Goal: Information Seeking & Learning: Check status

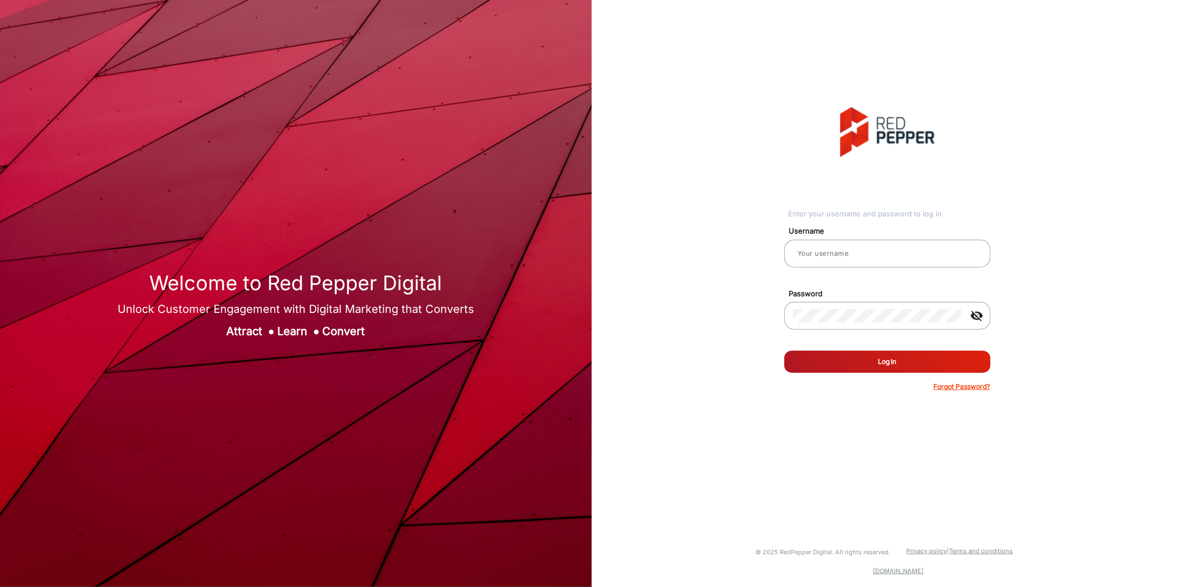
type input "[PERSON_NAME]"
click at [858, 367] on button "Log In" at bounding box center [887, 362] width 206 height 22
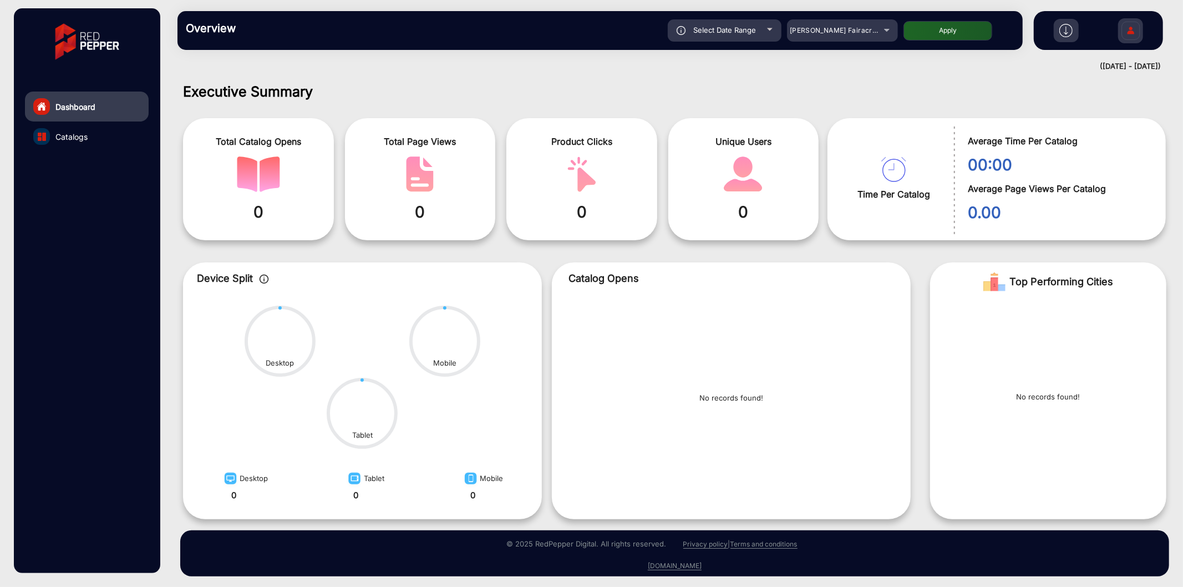
scroll to position [2, 0]
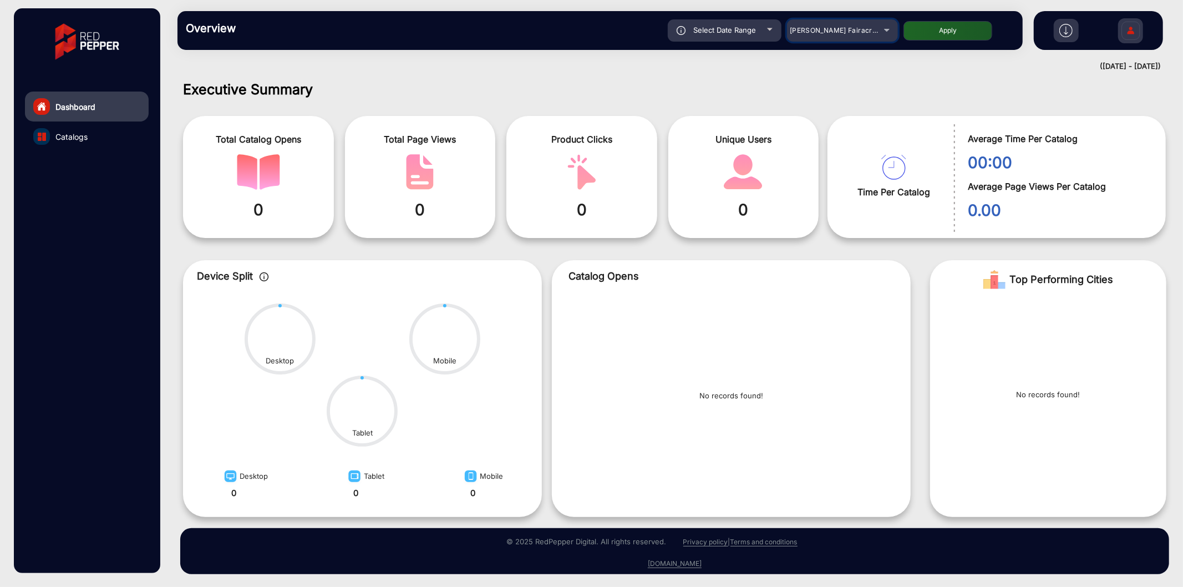
click at [812, 30] on span "[PERSON_NAME] Fairacre Farms" at bounding box center [845, 30] width 110 height 8
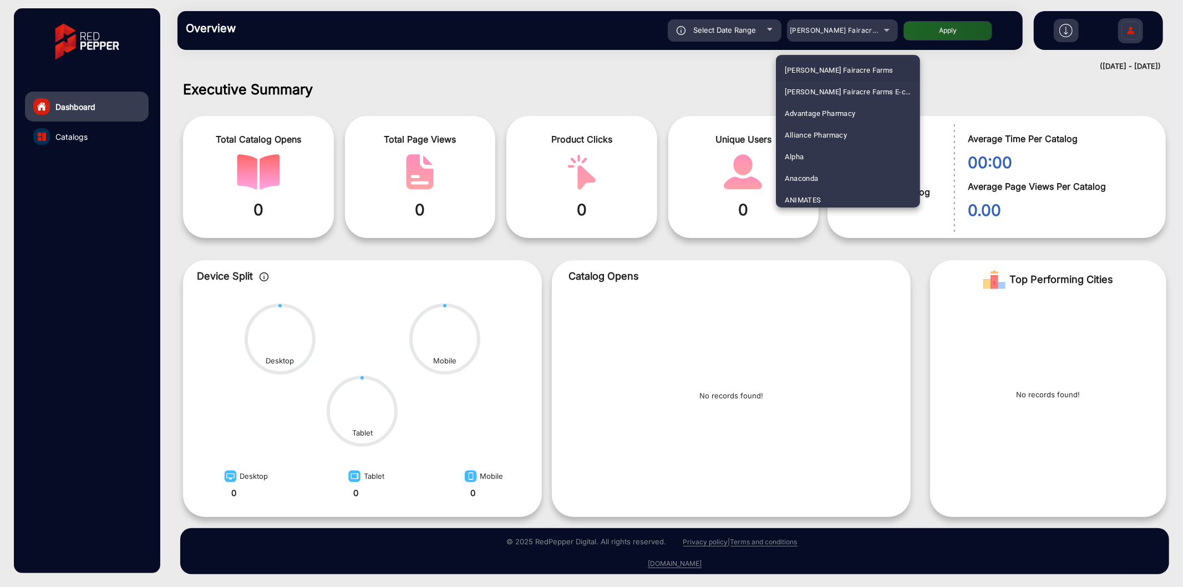
scroll to position [3097, 0]
click at [829, 129] on span "Star Discount Chemist Pharmacy" at bounding box center [840, 133] width 110 height 22
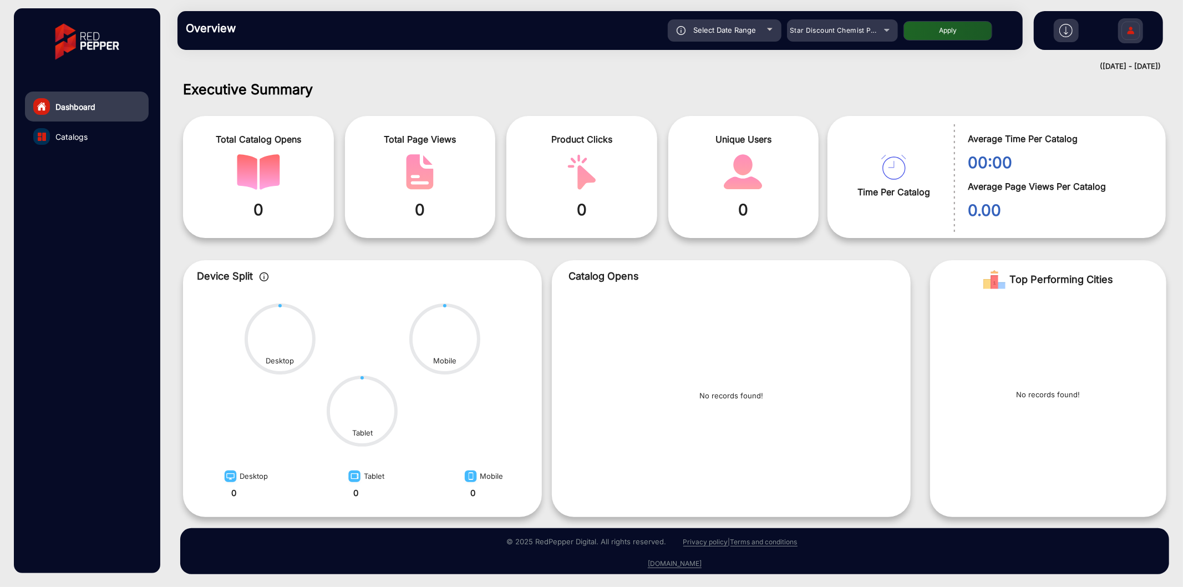
click at [710, 30] on span "Select Date Range" at bounding box center [725, 30] width 63 height 9
type input "[DATE]"
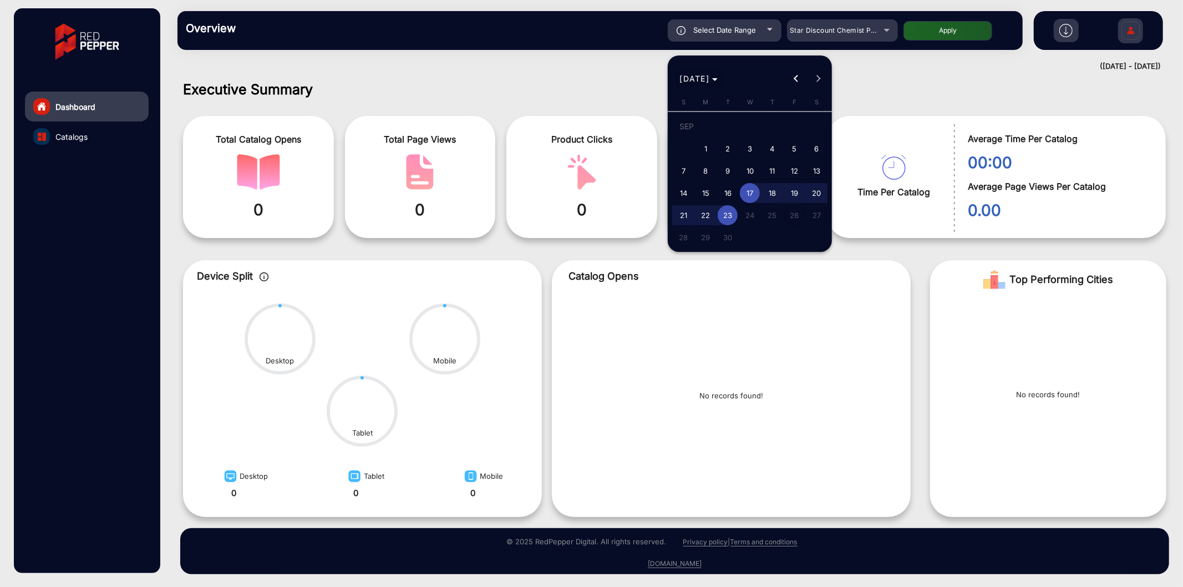
click at [717, 67] on span "Choose month and year" at bounding box center [699, 78] width 47 height 27
click at [809, 221] on span "2025" at bounding box center [808, 224] width 35 height 20
click at [688, 154] on span "MAY" at bounding box center [692, 158] width 35 height 20
click at [776, 124] on span "1" at bounding box center [772, 128] width 20 height 23
type input "[DATE]"
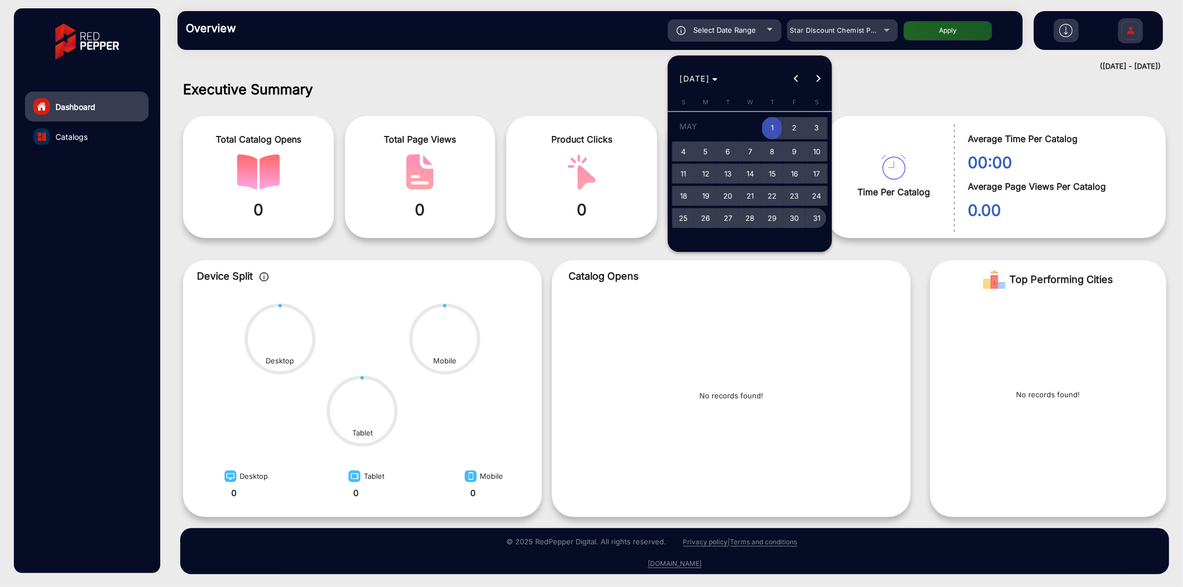
click at [819, 216] on span "31" at bounding box center [817, 218] width 20 height 20
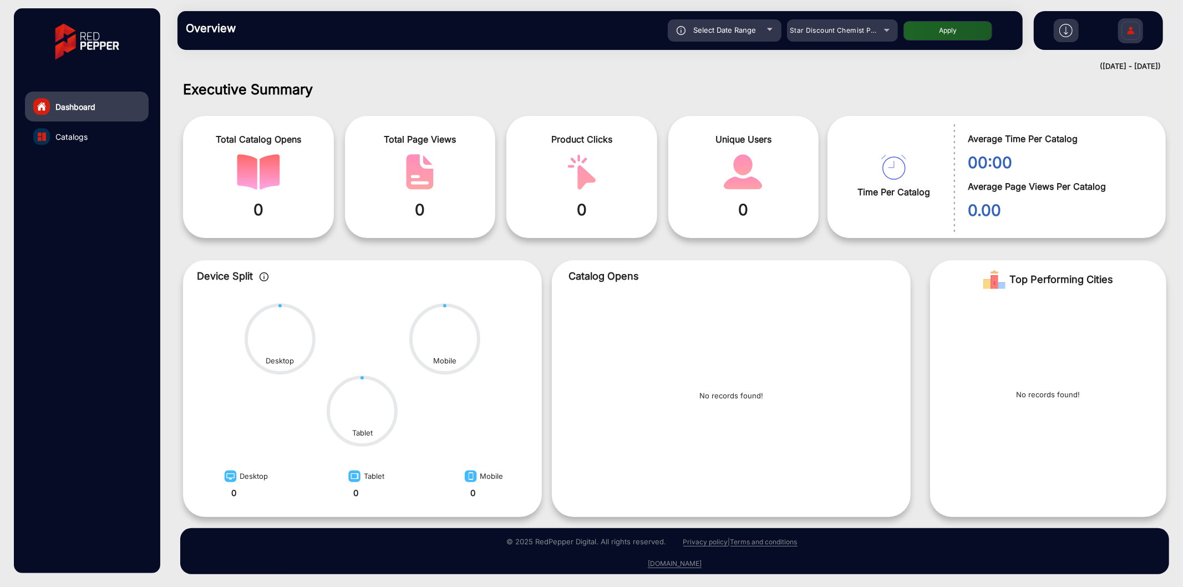
type input "[DATE]"
click at [932, 29] on button "Apply" at bounding box center [948, 30] width 89 height 19
type input "[DATE]"
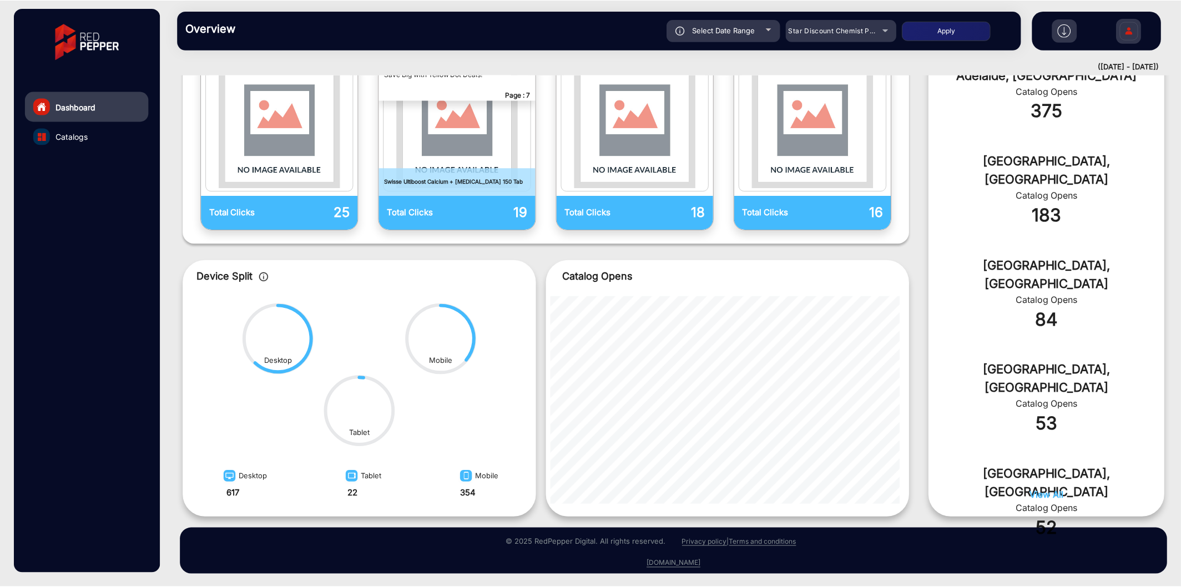
scroll to position [0, 0]
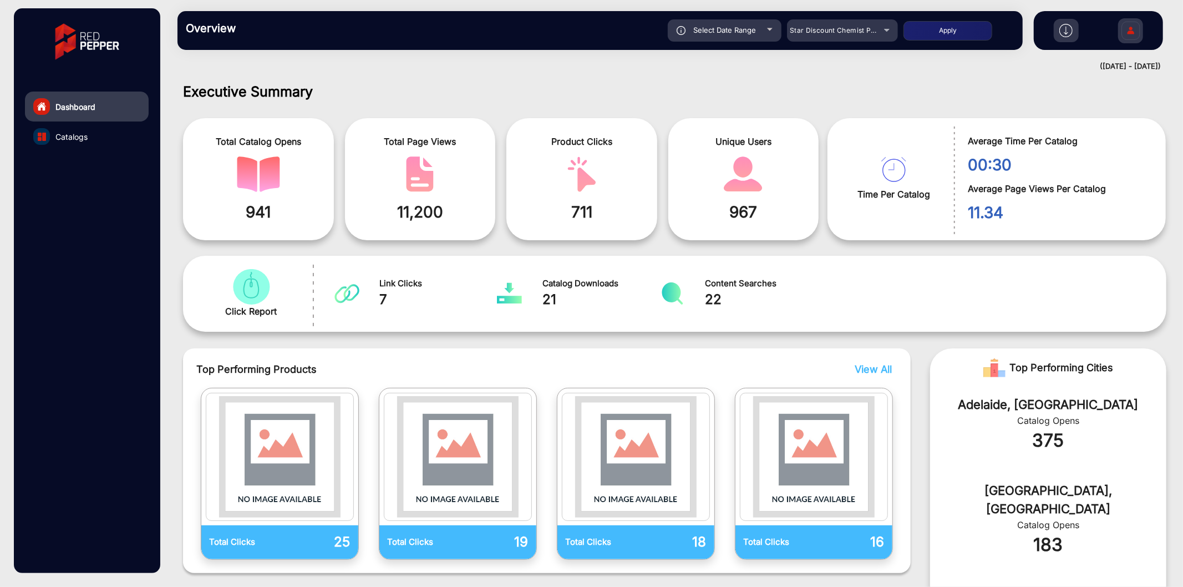
click at [867, 369] on span "View All" at bounding box center [873, 369] width 37 height 12
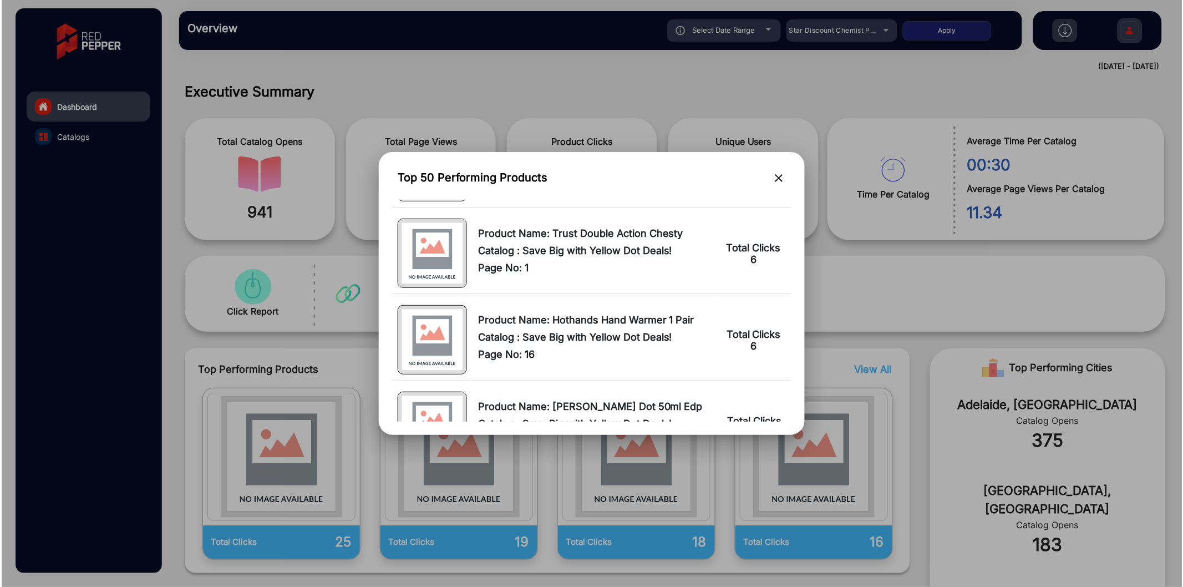
scroll to position [1644, 0]
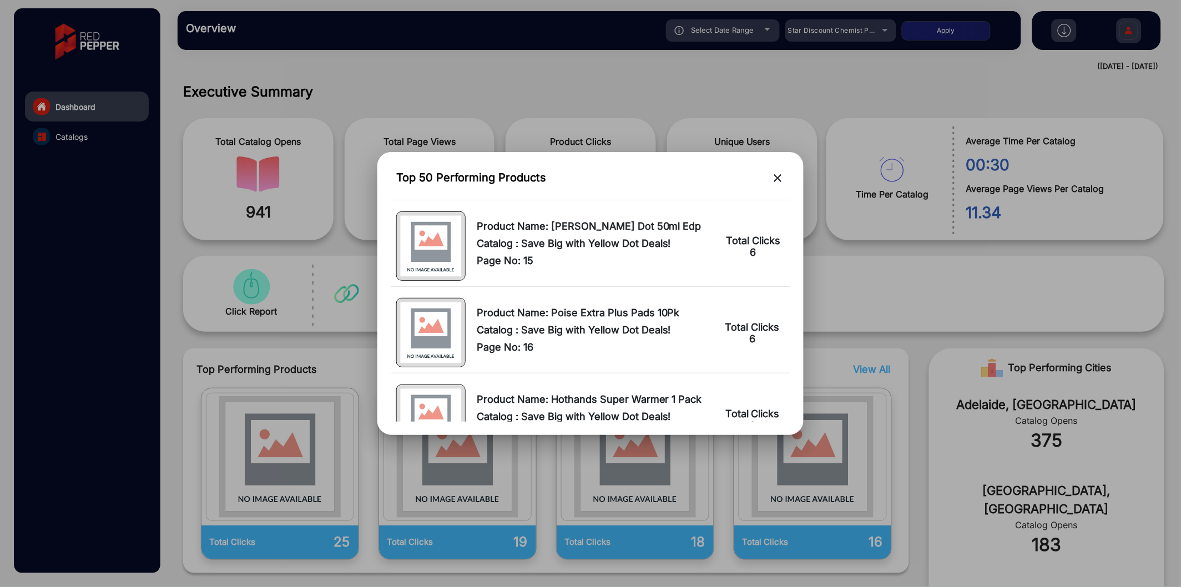
click at [780, 175] on mat-icon "close" at bounding box center [777, 177] width 13 height 13
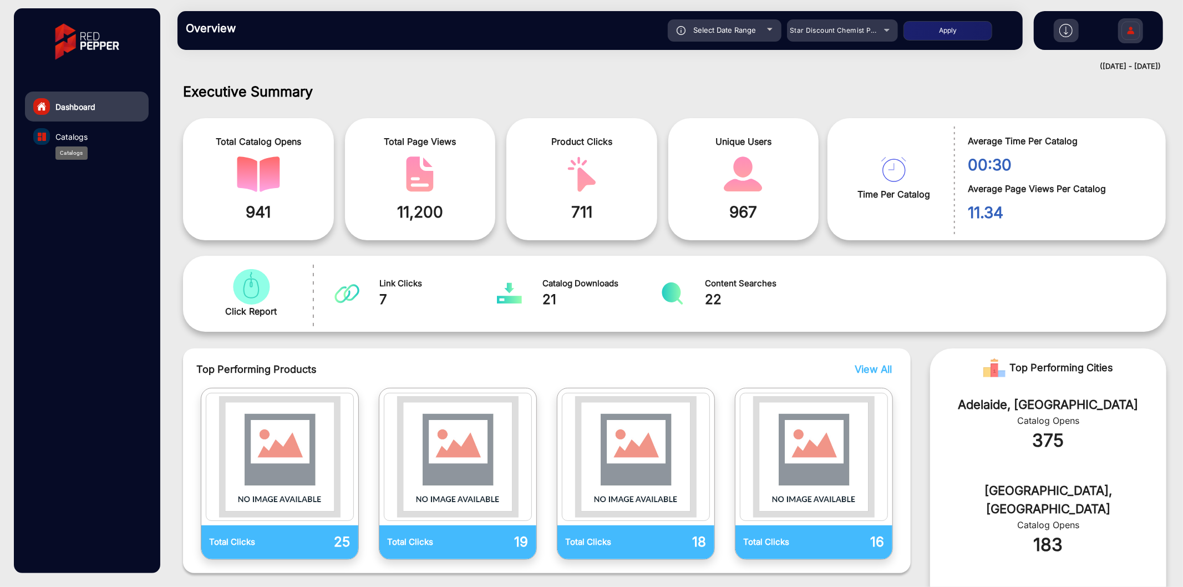
click at [63, 147] on div "Catalogs" at bounding box center [71, 152] width 32 height 13
click at [65, 138] on span "Catalogs" at bounding box center [71, 137] width 32 height 12
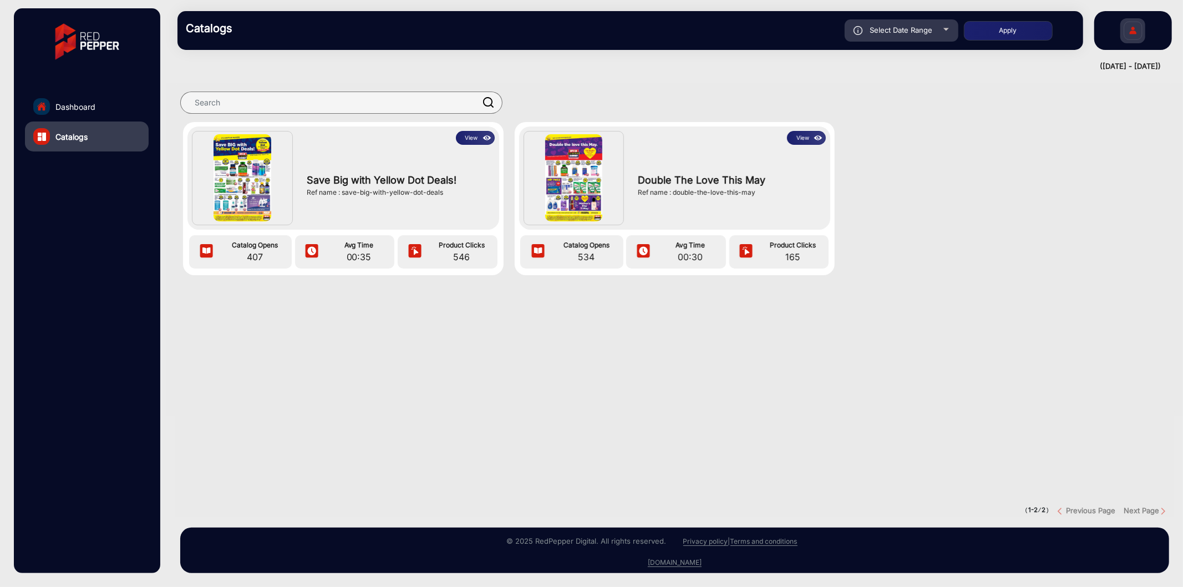
click at [470, 139] on button "View" at bounding box center [475, 138] width 39 height 14
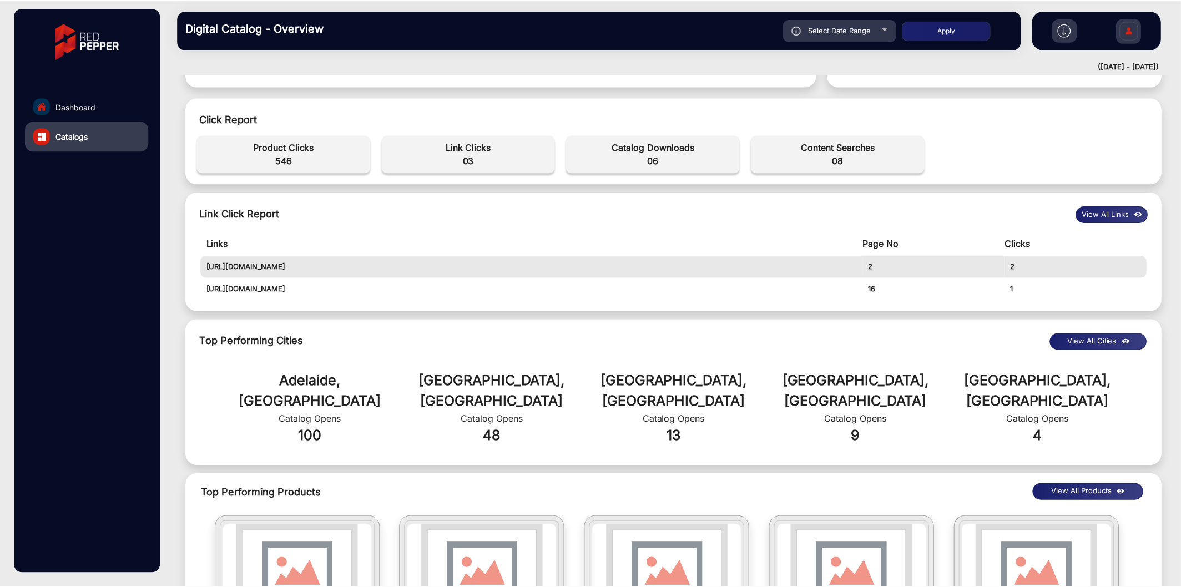
scroll to position [411, 0]
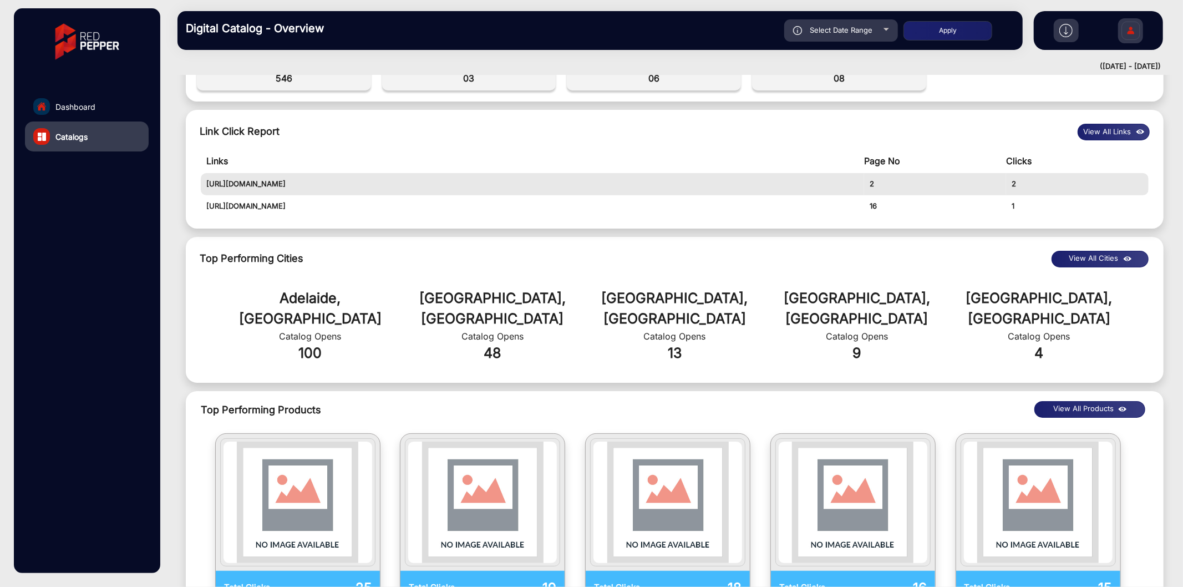
click at [1092, 401] on button "View All Products" at bounding box center [1090, 409] width 111 height 17
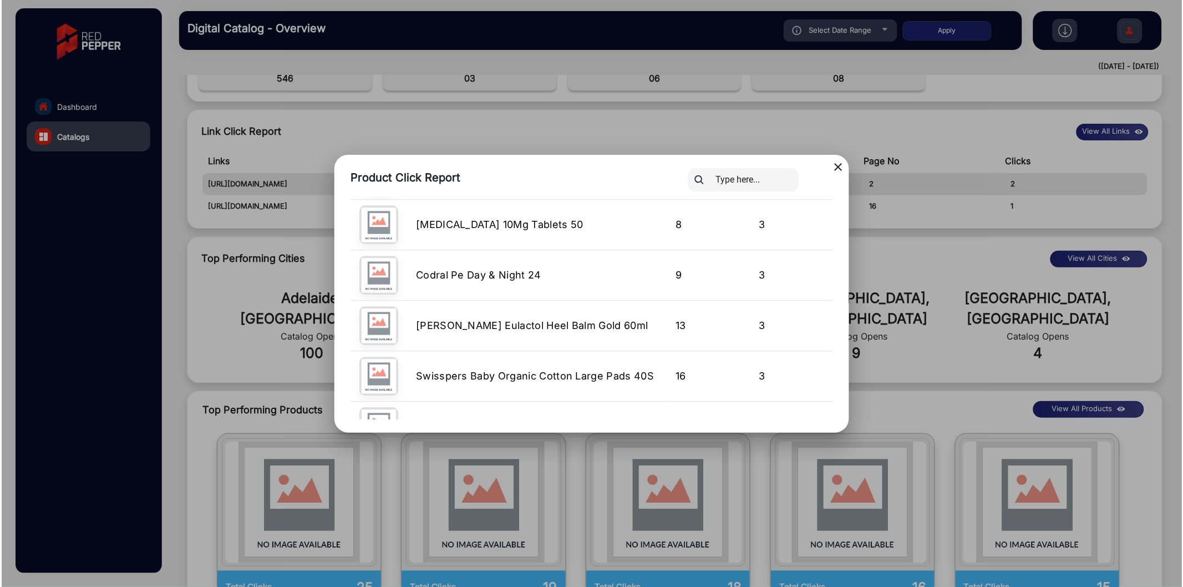
scroll to position [2336, 0]
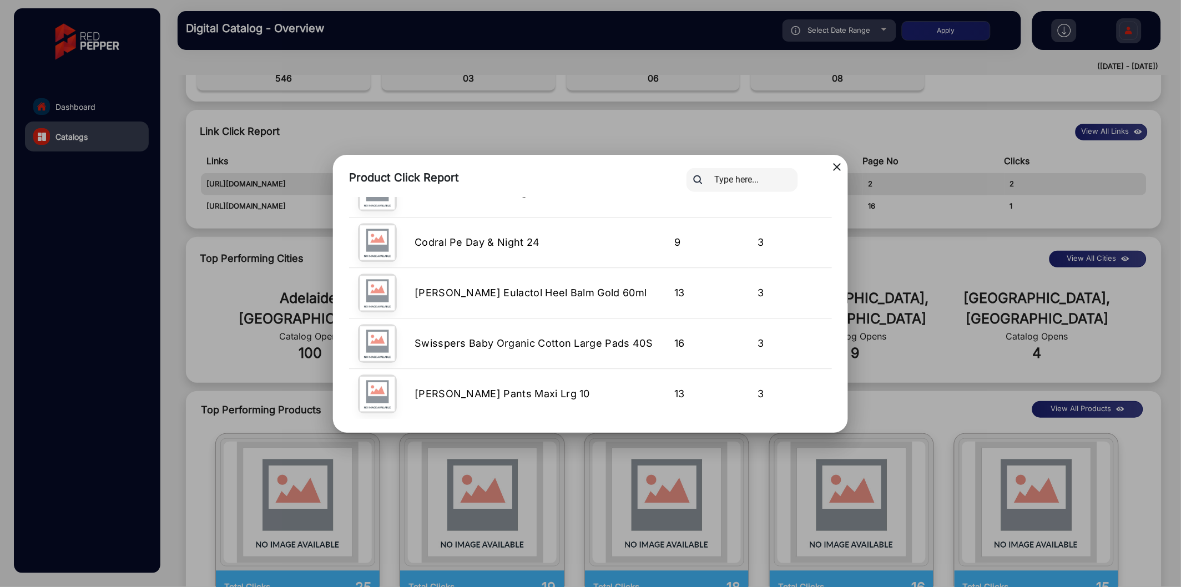
click at [149, 315] on div at bounding box center [590, 293] width 1181 height 587
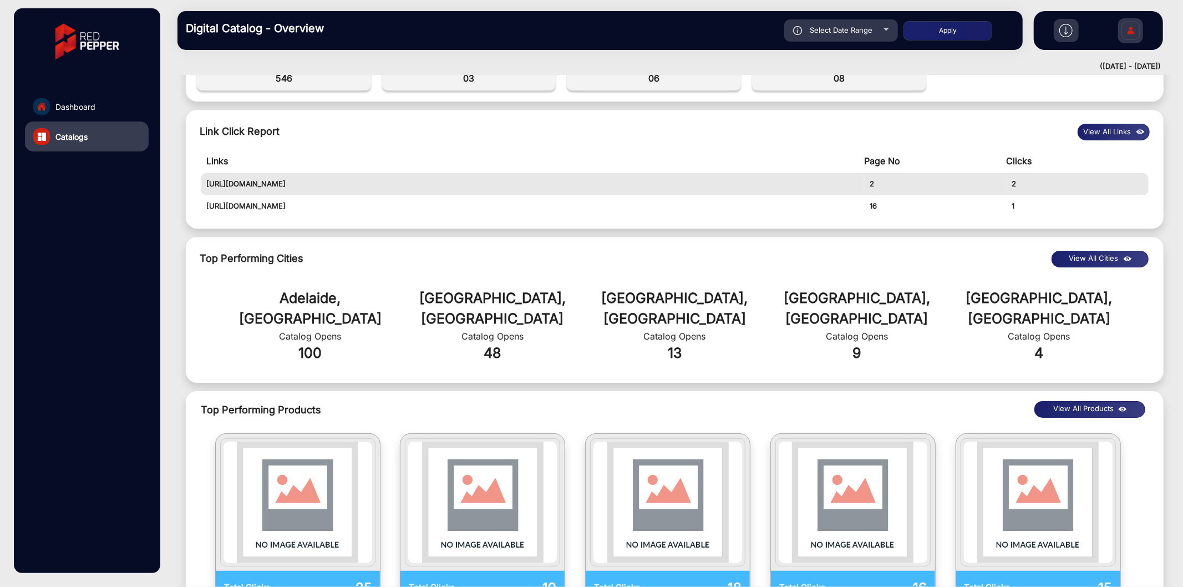
scroll to position [0, 0]
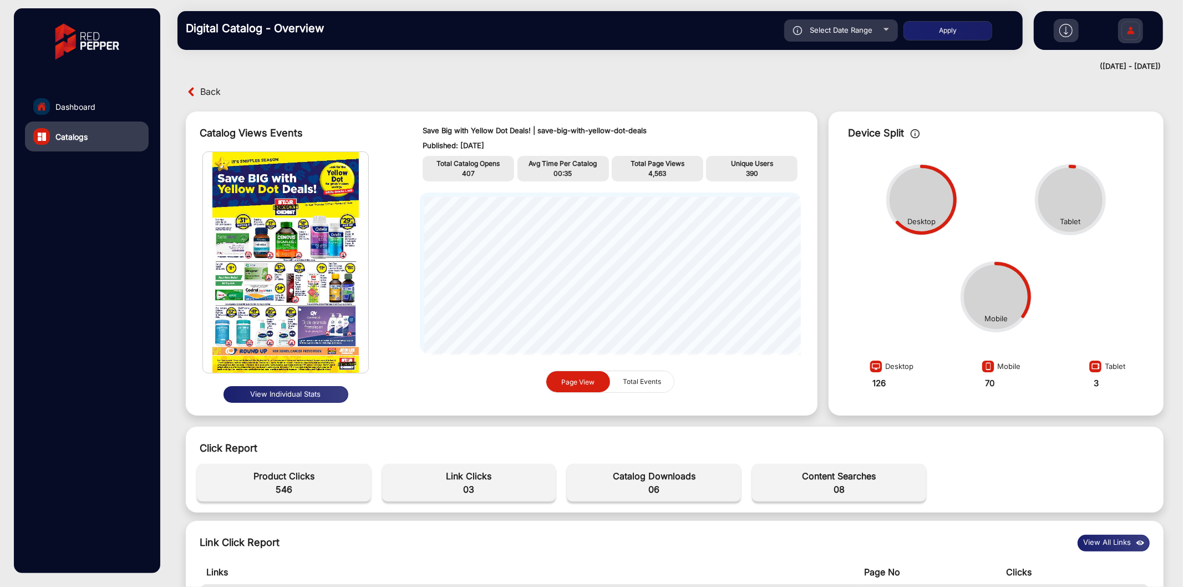
click at [290, 390] on button "View Individual Stats" at bounding box center [286, 394] width 125 height 17
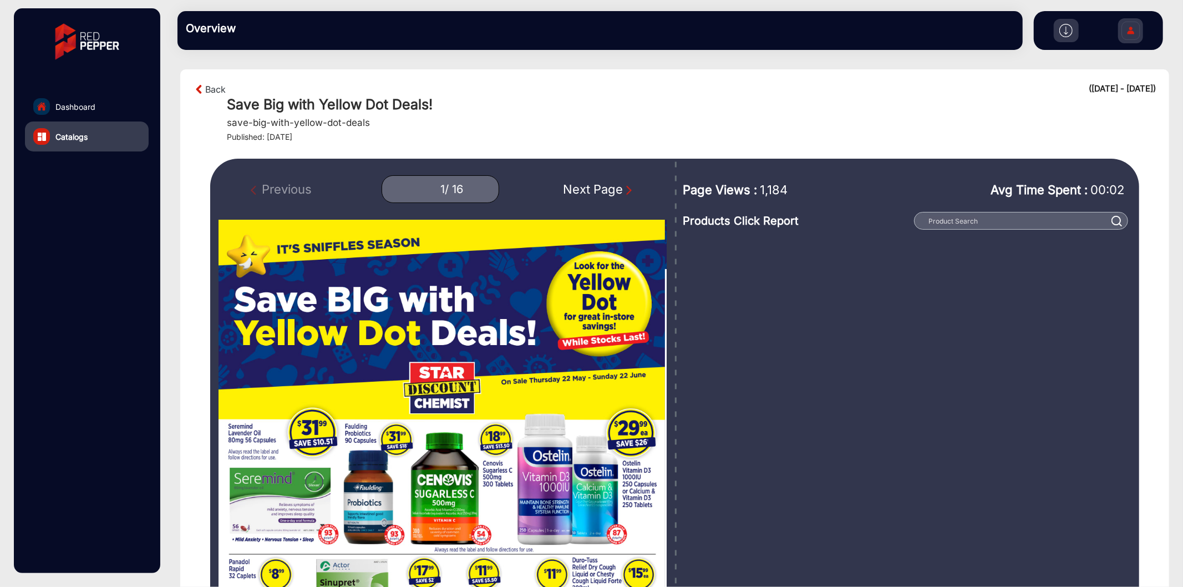
click at [585, 186] on div "Next Page" at bounding box center [599, 189] width 71 height 18
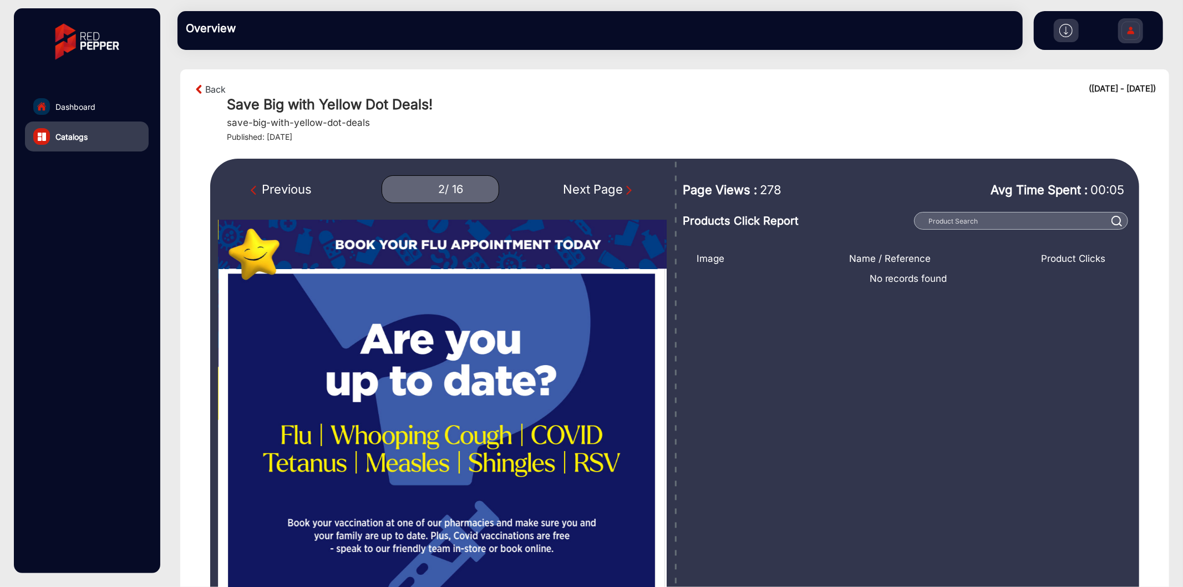
click at [297, 190] on div "Previous" at bounding box center [281, 189] width 61 height 18
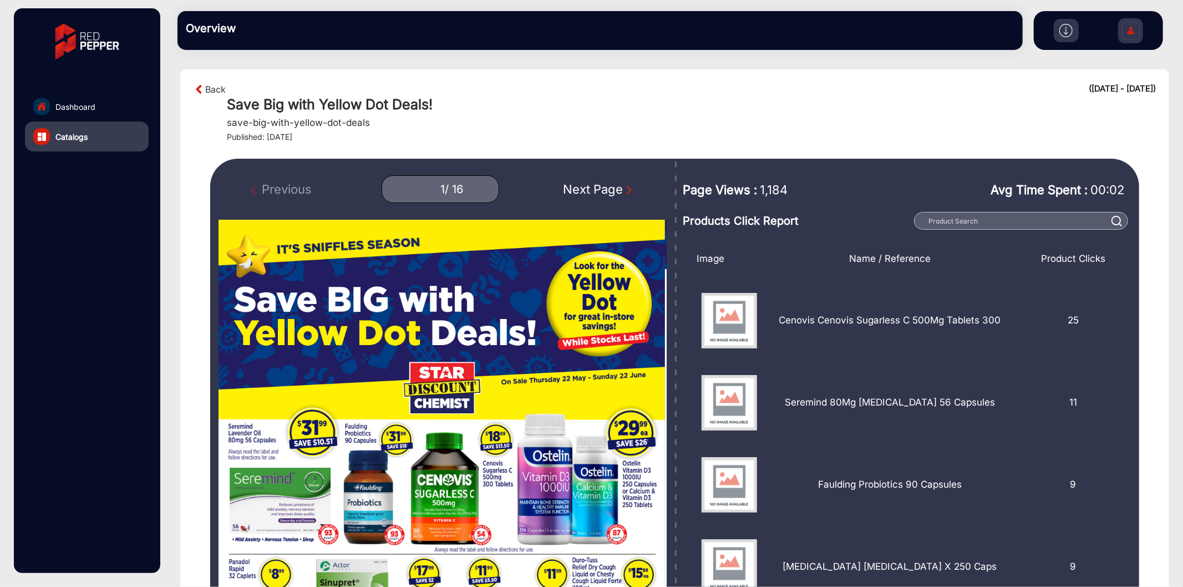
click at [597, 187] on div "Next Page" at bounding box center [599, 189] width 71 height 18
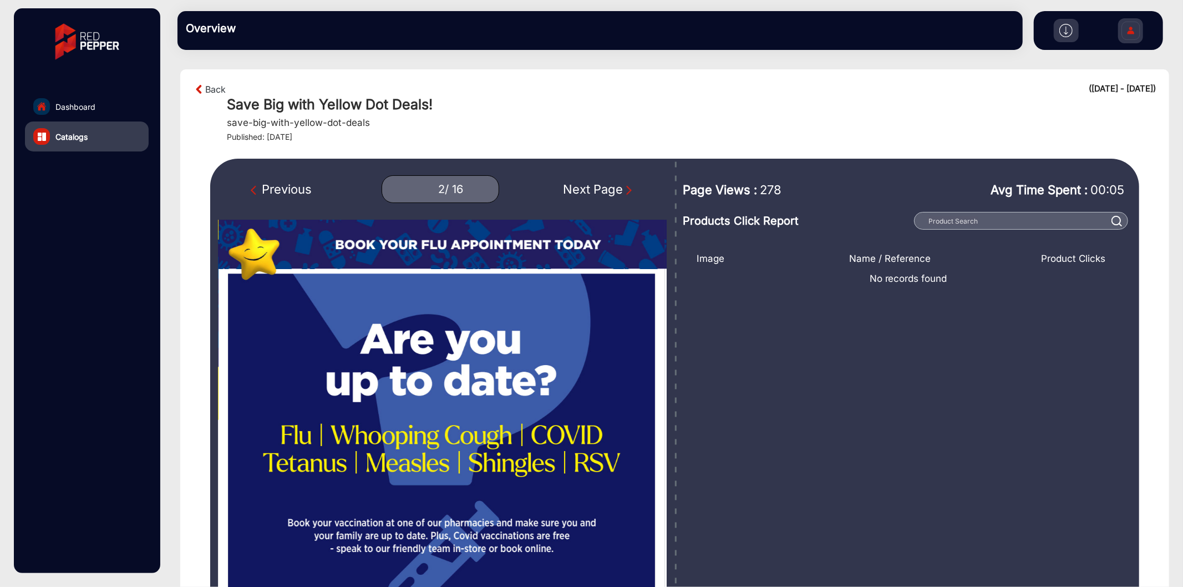
click at [597, 187] on div "Next Page" at bounding box center [599, 189] width 71 height 18
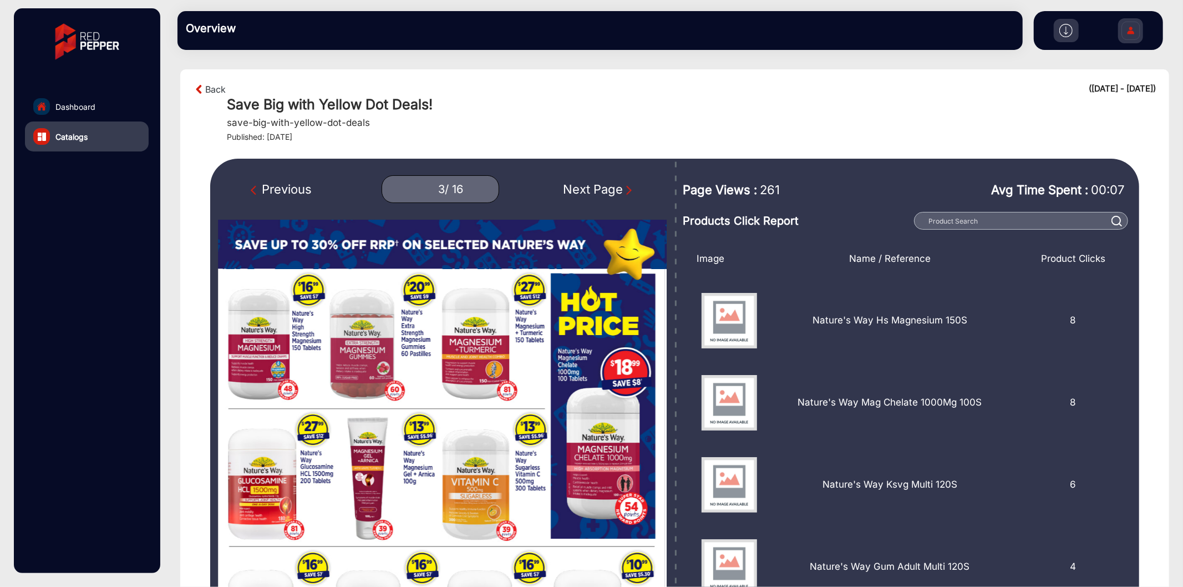
click at [291, 194] on div "Previous" at bounding box center [281, 189] width 61 height 18
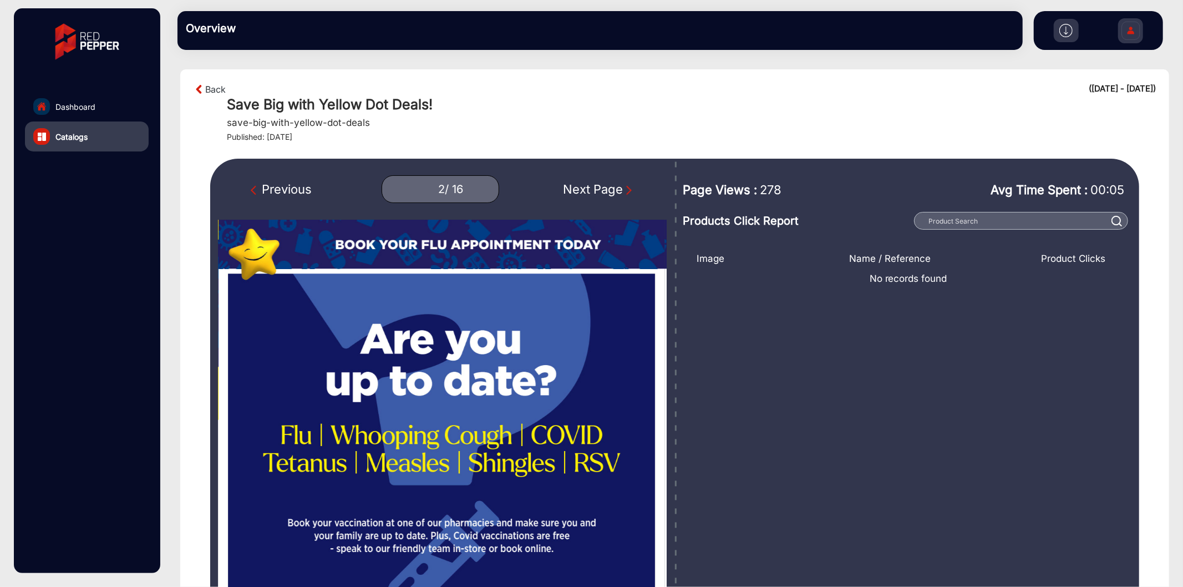
drag, startPoint x: 1043, startPoint y: 88, endPoint x: 1163, endPoint y: 89, distance: 120.4
click at [1163, 89] on section "Back ([DATE] - [DATE]) Save Big with Yellow Dot Deals! save-big-with-yellow-dot…" at bounding box center [674, 492] width 989 height 847
click at [916, 109] on h1 "Save Big with Yellow Dot Deals!" at bounding box center [691, 104] width 929 height 17
click at [286, 184] on div "Previous" at bounding box center [281, 189] width 61 height 18
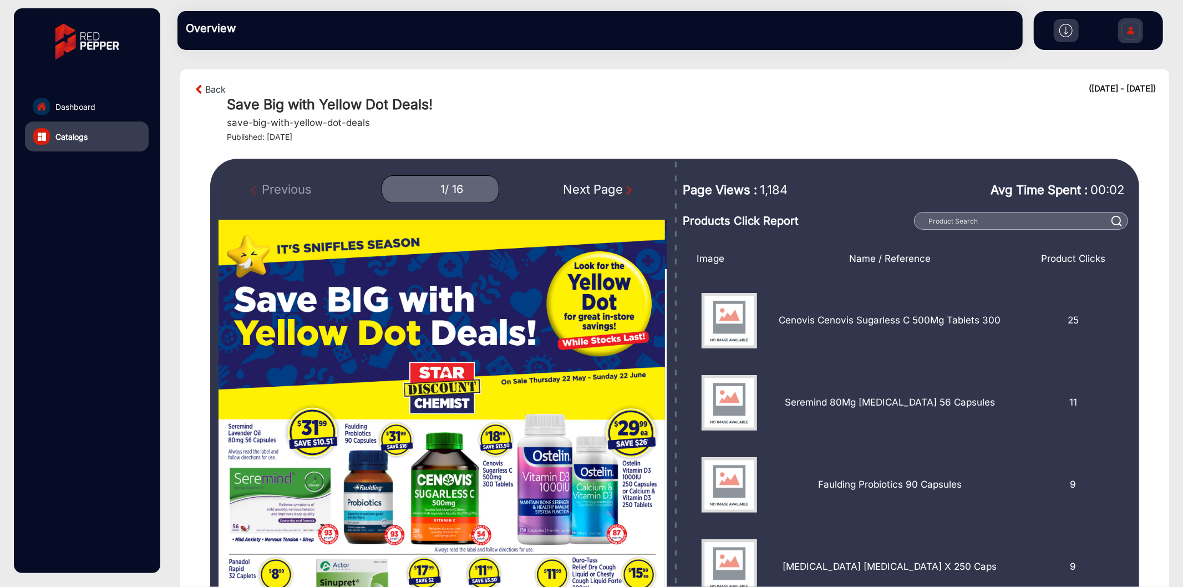
click at [286, 184] on div "Previous 1 / 16 Next Page" at bounding box center [443, 189] width 448 height 28
click at [620, 192] on div "Next Page" at bounding box center [599, 189] width 71 height 18
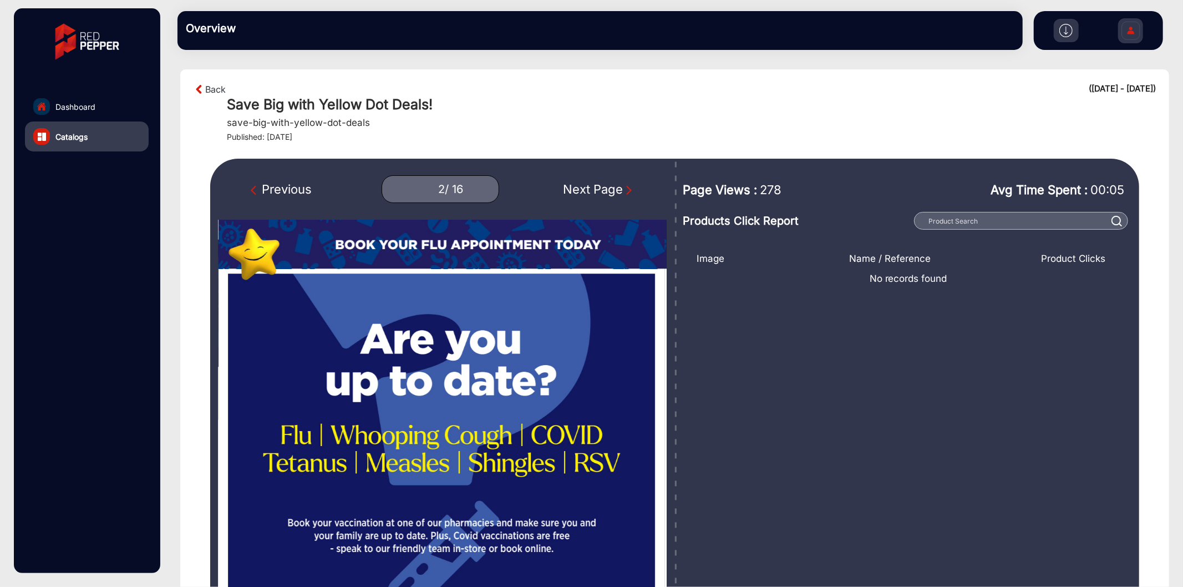
click at [620, 192] on div "Next Page" at bounding box center [599, 189] width 71 height 18
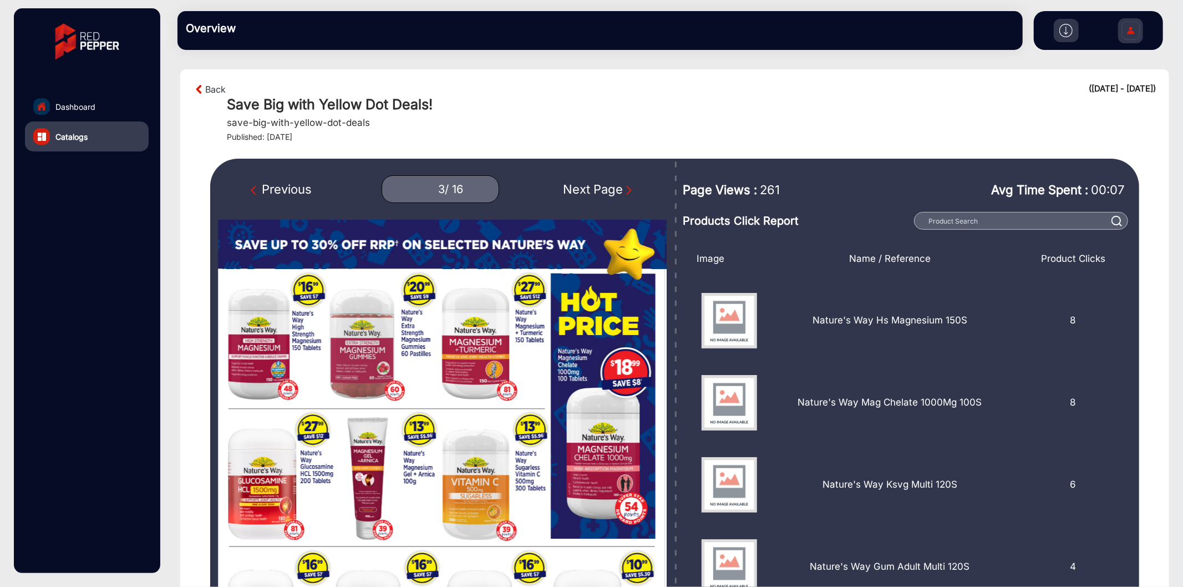
click at [620, 192] on div "Next Page" at bounding box center [599, 189] width 71 height 18
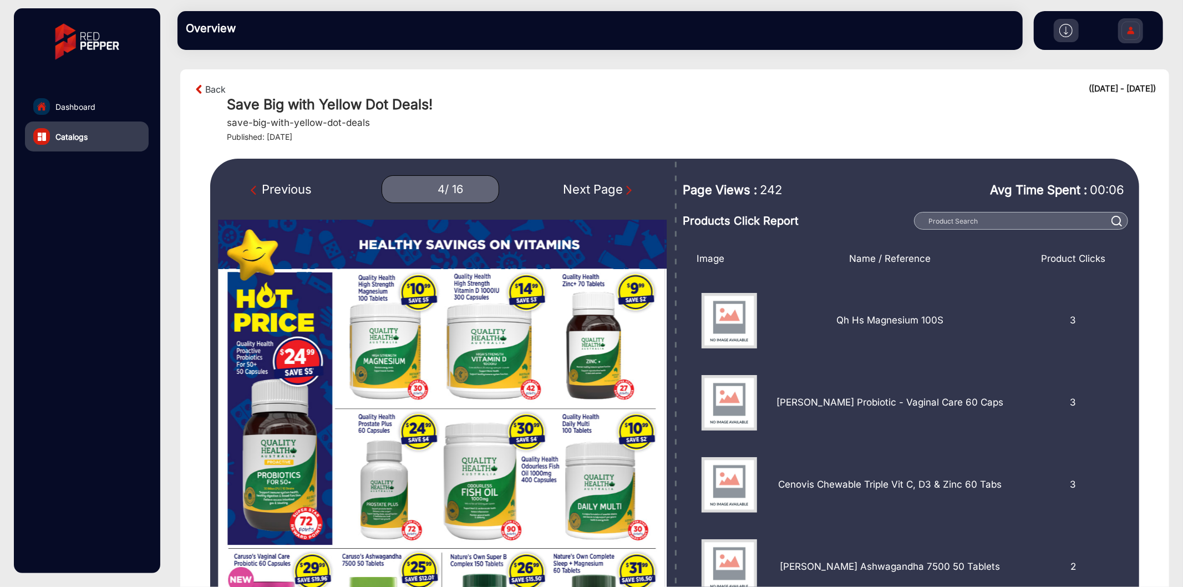
click at [620, 192] on div "Next Page" at bounding box center [599, 189] width 71 height 18
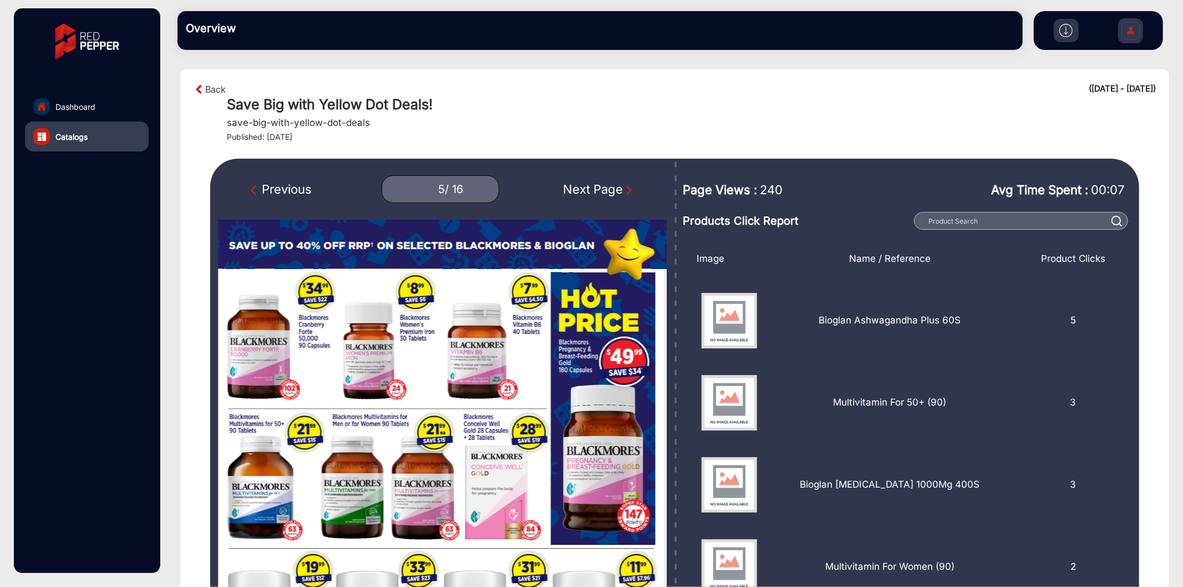
click at [620, 192] on div "Next Page" at bounding box center [599, 189] width 71 height 18
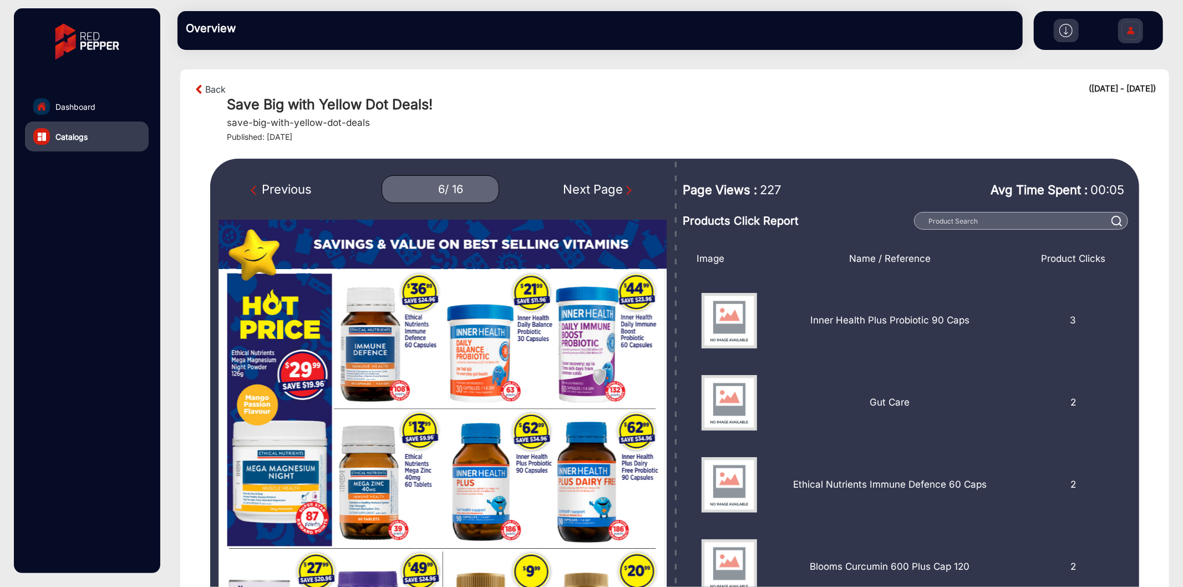
click at [620, 192] on div "Next Page" at bounding box center [599, 189] width 71 height 18
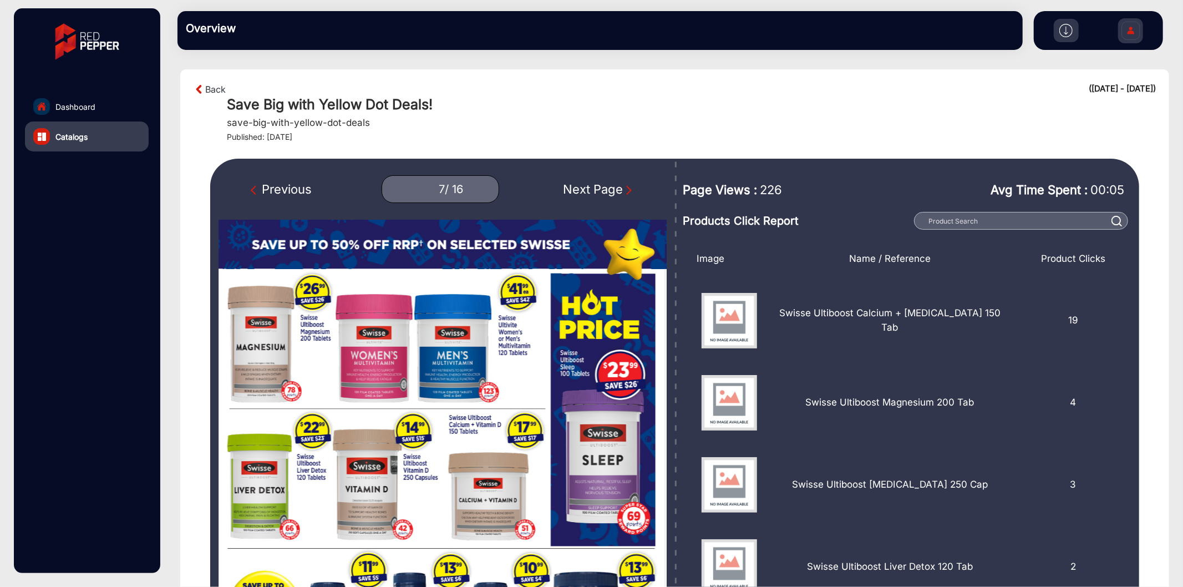
click at [620, 192] on div "Next Page" at bounding box center [599, 189] width 71 height 18
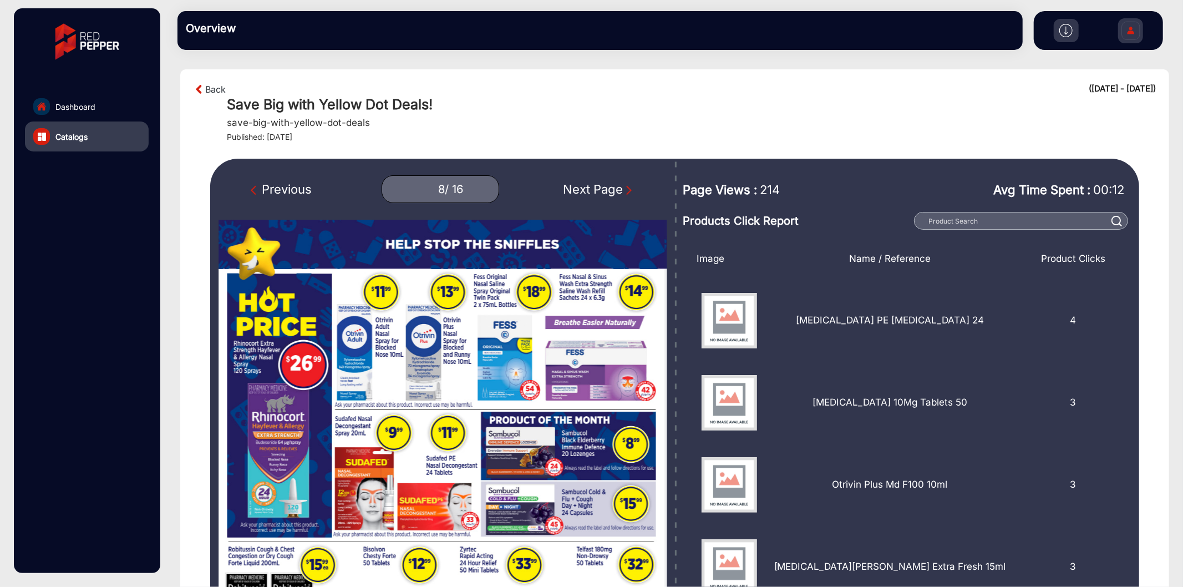
click at [620, 192] on div "Next Page" at bounding box center [599, 189] width 71 height 18
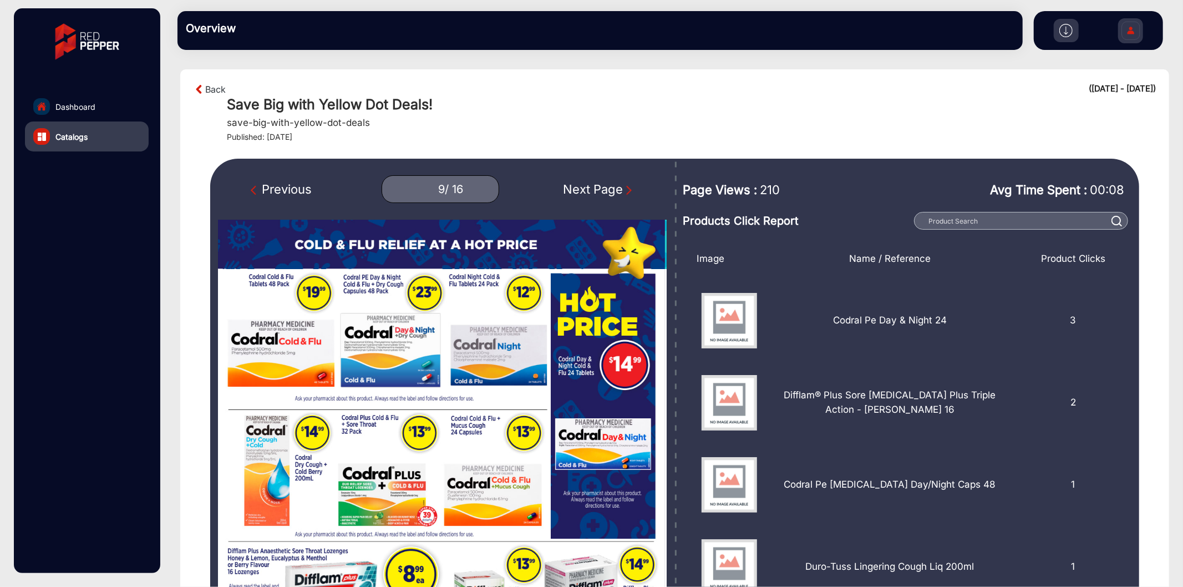
click at [620, 192] on div "Next Page" at bounding box center [599, 189] width 71 height 18
type input "10"
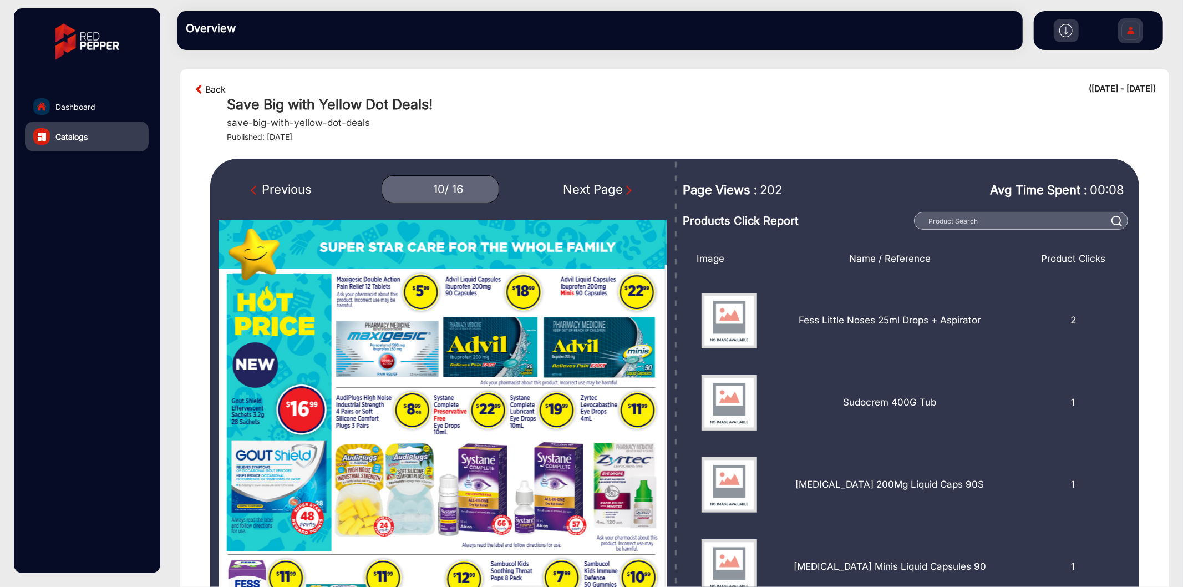
click at [217, 85] on link "Back" at bounding box center [215, 89] width 21 height 13
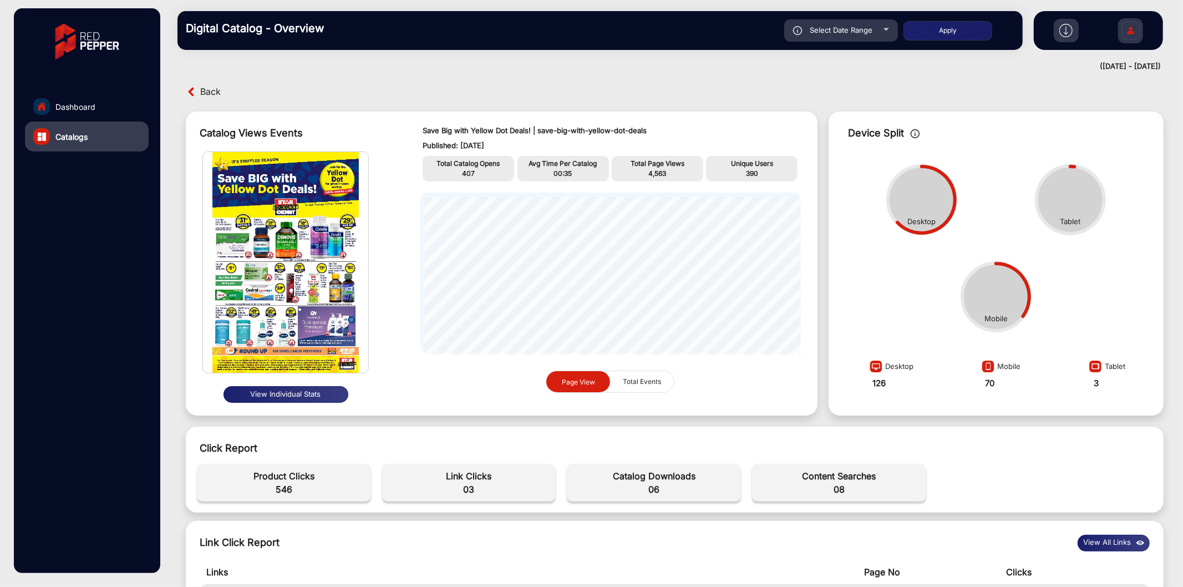
drag, startPoint x: 212, startPoint y: 81, endPoint x: 207, endPoint y: 84, distance: 5.7
click at [211, 80] on div "Back Catalog Views Events View Individual Stats Save Big with Yellow Dot Deals!…" at bounding box center [674, 331] width 1017 height 513
click at [204, 89] on span "Back" at bounding box center [210, 91] width 21 height 17
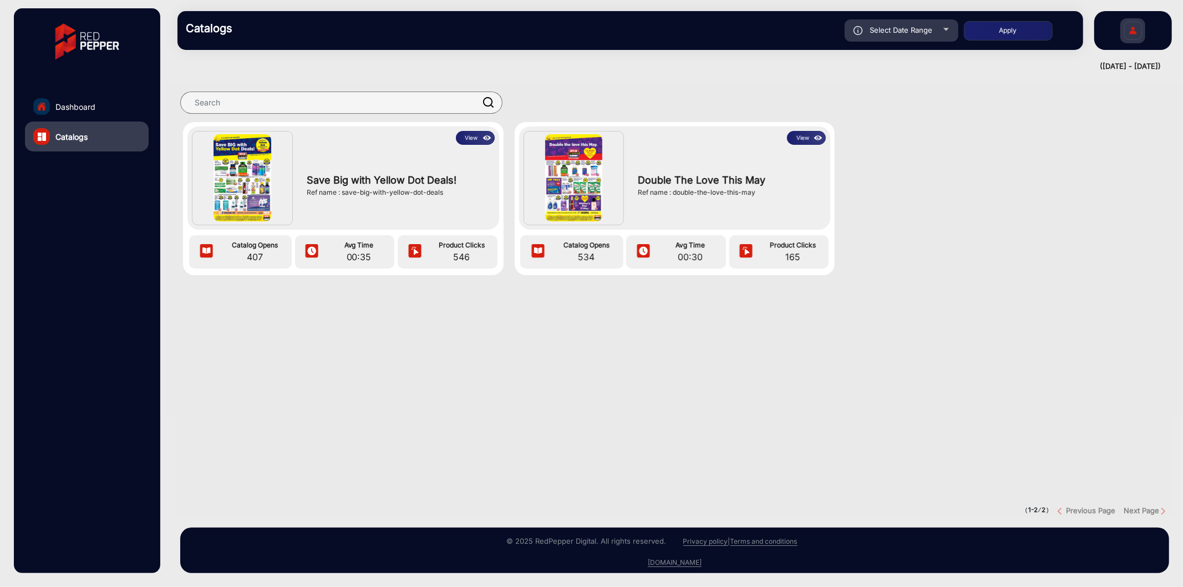
click at [813, 135] on img at bounding box center [818, 138] width 13 height 12
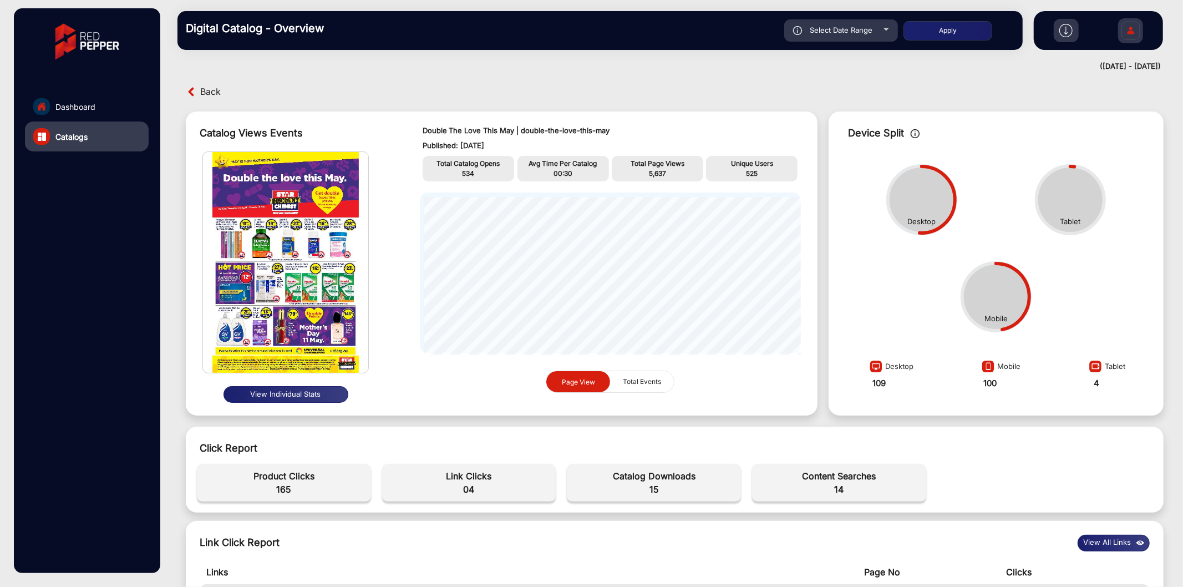
click at [473, 117] on div "Double The Love This May | double-the-love-this-may Published: [DATE] Total Cat…" at bounding box center [610, 263] width 403 height 293
click at [209, 86] on span "Back" at bounding box center [210, 91] width 21 height 17
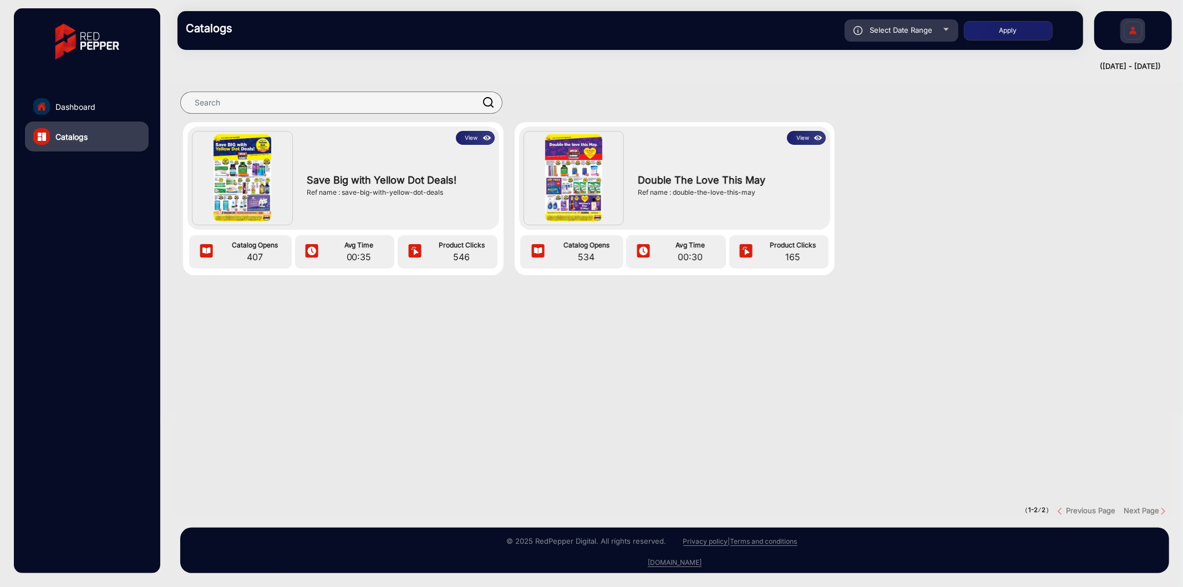
click at [209, 86] on div at bounding box center [674, 102] width 1017 height 39
click at [46, 92] on link "Dashboard" at bounding box center [87, 107] width 124 height 30
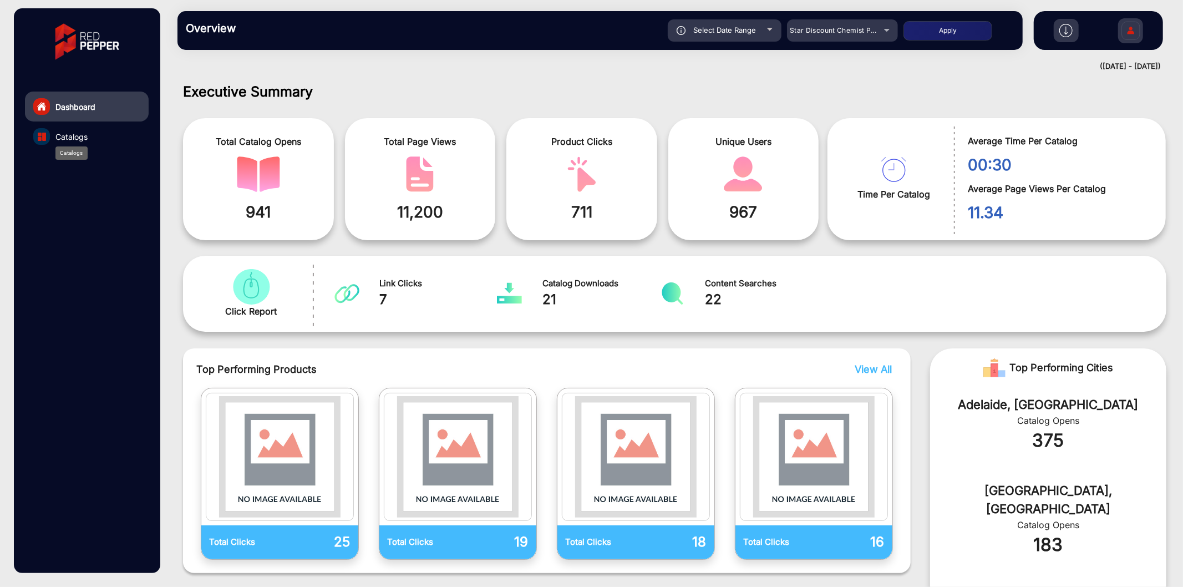
click at [77, 138] on span "Catalogs" at bounding box center [71, 137] width 32 height 12
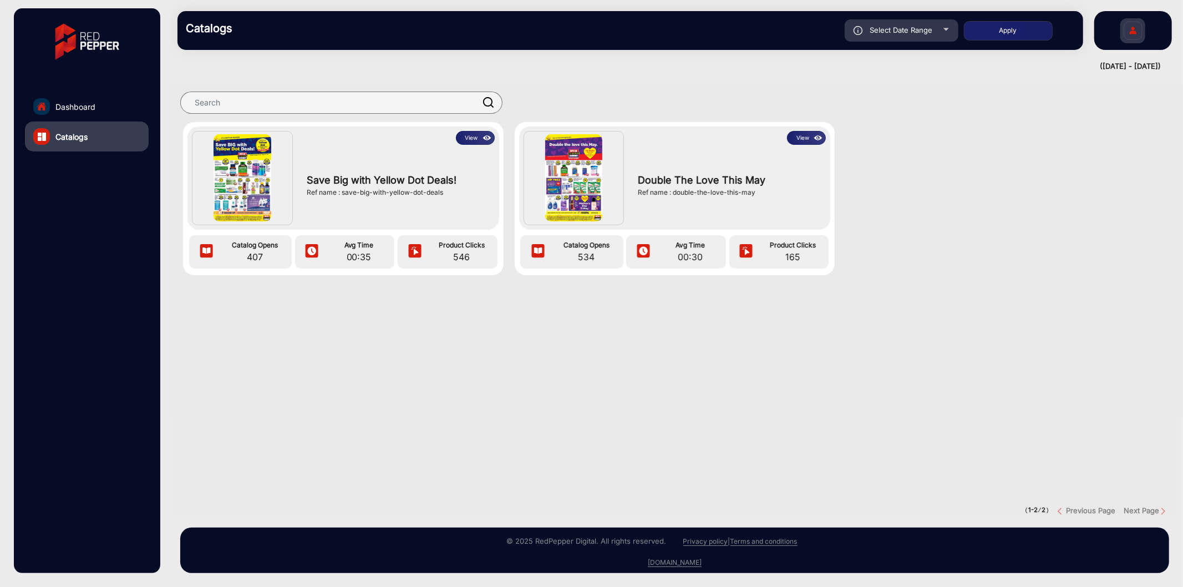
click at [383, 190] on div "Ref name : save-big-with-yellow-dot-deals" at bounding box center [398, 193] width 183 height 10
click at [396, 193] on div "Ref name : save-big-with-yellow-dot-deals" at bounding box center [398, 193] width 183 height 10
click at [452, 201] on div "Save Big with Yellow Dot Deals! Ref name : save-big-with-yellow-dot-deals" at bounding box center [398, 185] width 194 height 80
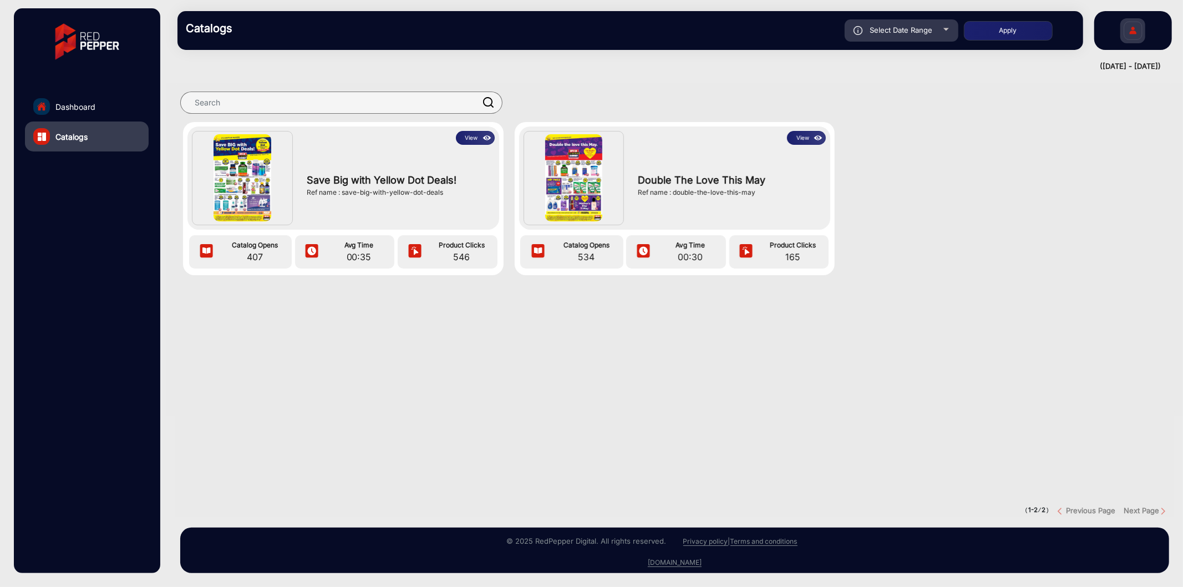
drag, startPoint x: 446, startPoint y: 191, endPoint x: 342, endPoint y: 197, distance: 104.5
click at [342, 197] on div "Save Big with Yellow Dot Deals! Ref name : save-big-with-yellow-dot-deals" at bounding box center [398, 185] width 194 height 80
copy div "save-big-with-yellow-dot-deals"
click at [90, 108] on span "Dashboard" at bounding box center [75, 107] width 40 height 12
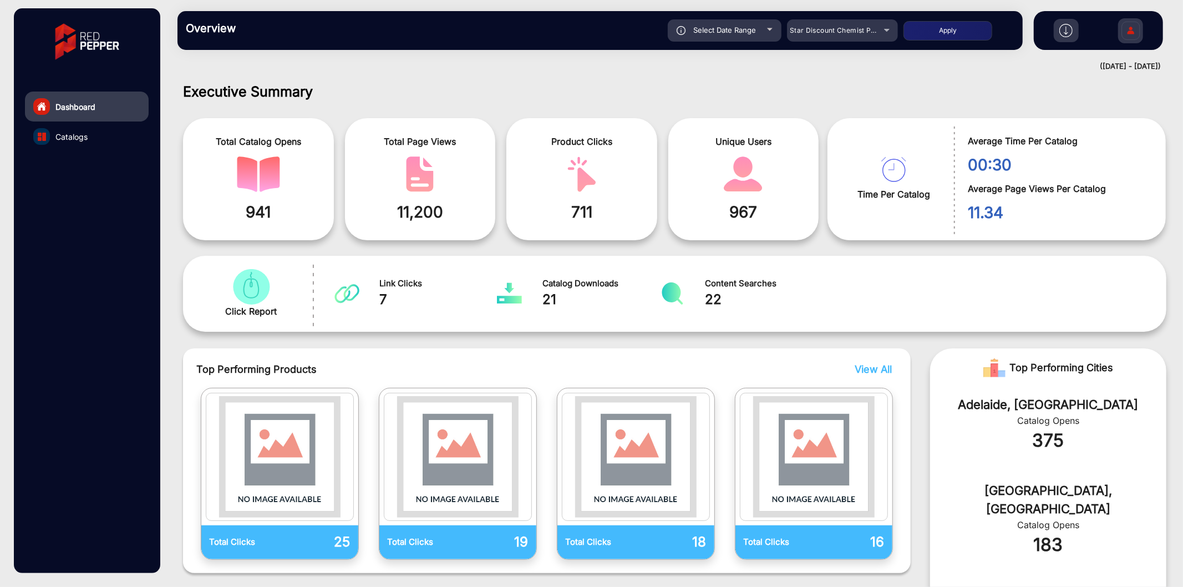
scroll to position [8, 0]
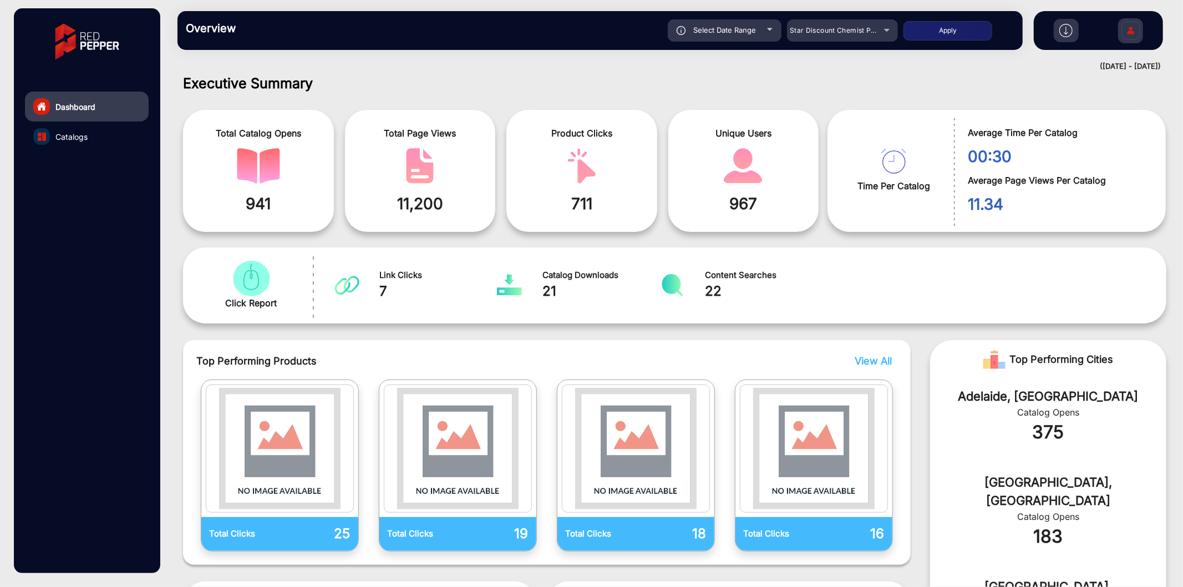
click at [707, 36] on div "Select Date Range" at bounding box center [725, 30] width 114 height 22
type input "[DATE]"
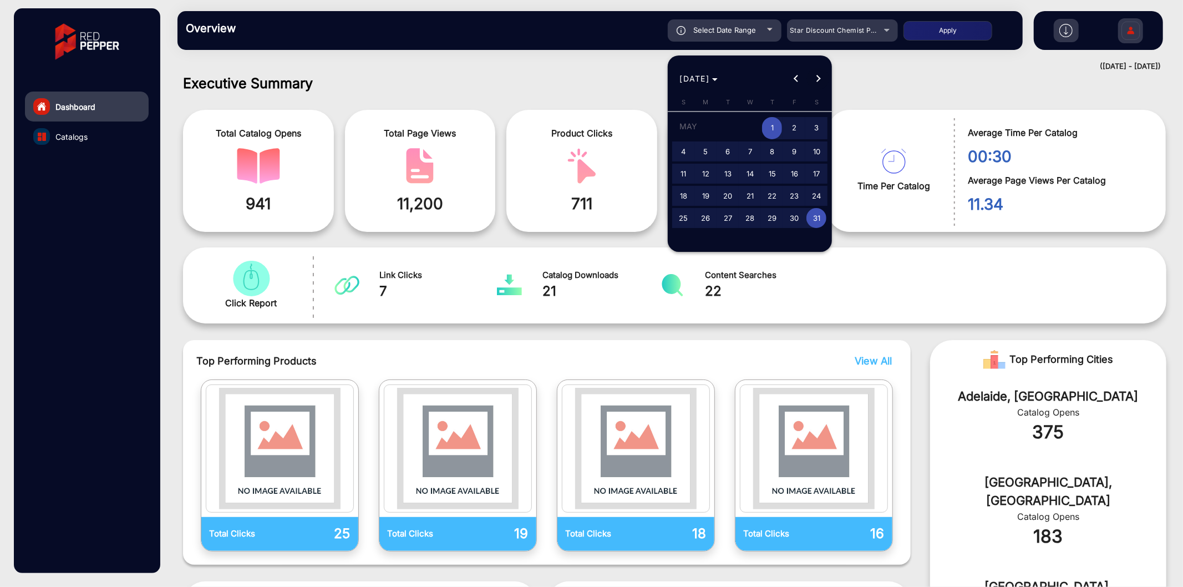
click at [817, 70] on span "Next month" at bounding box center [818, 79] width 22 height 22
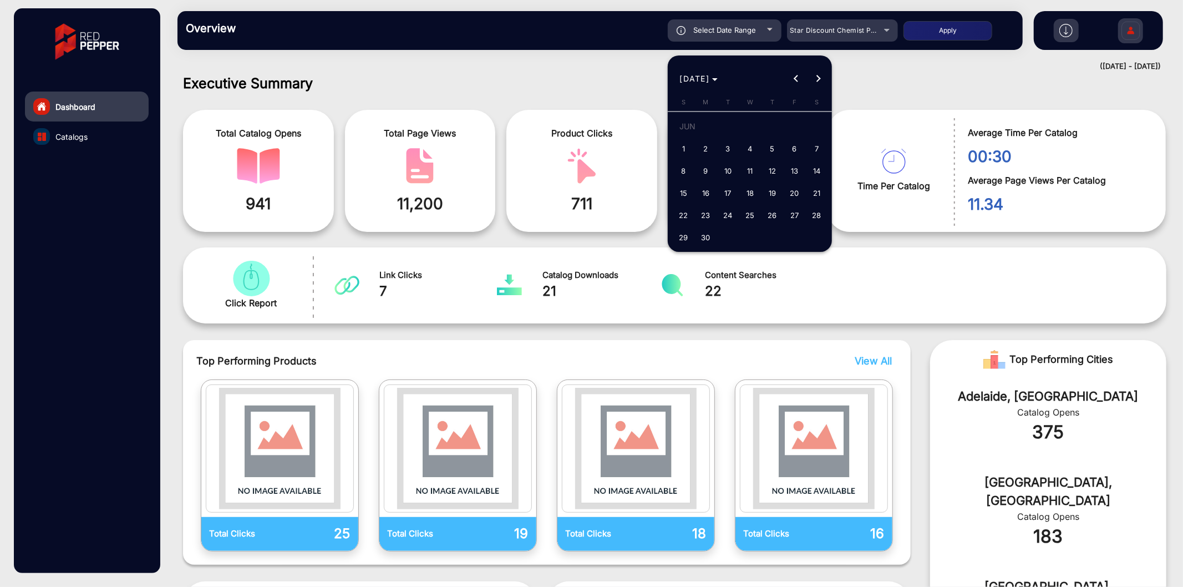
click at [687, 147] on span "1" at bounding box center [684, 149] width 20 height 20
type input "[DATE]"
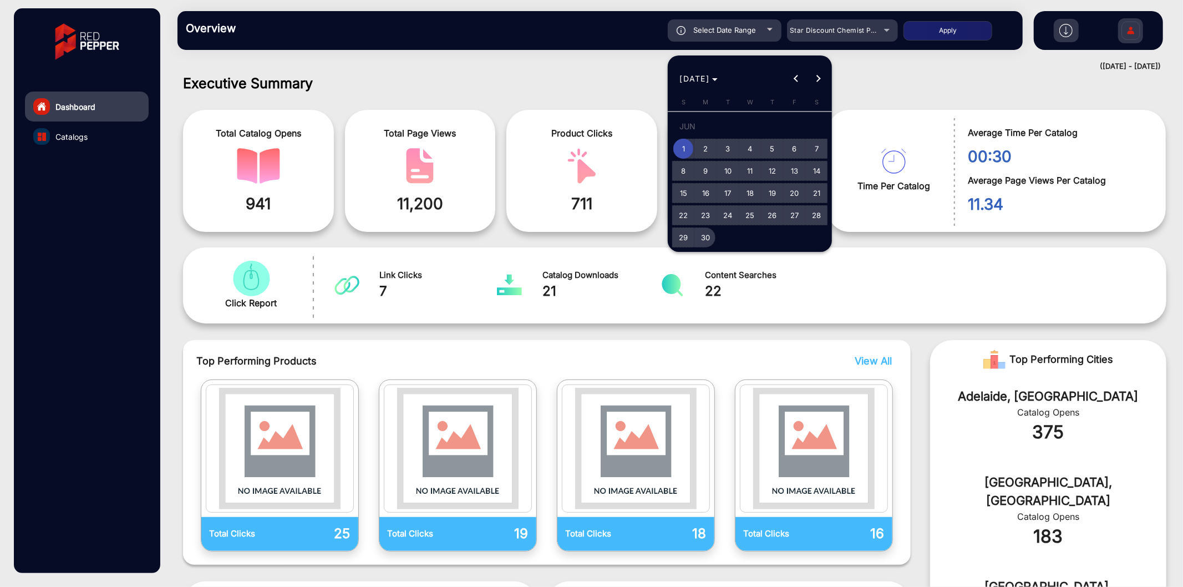
click at [713, 235] on span "30" at bounding box center [706, 237] width 20 height 20
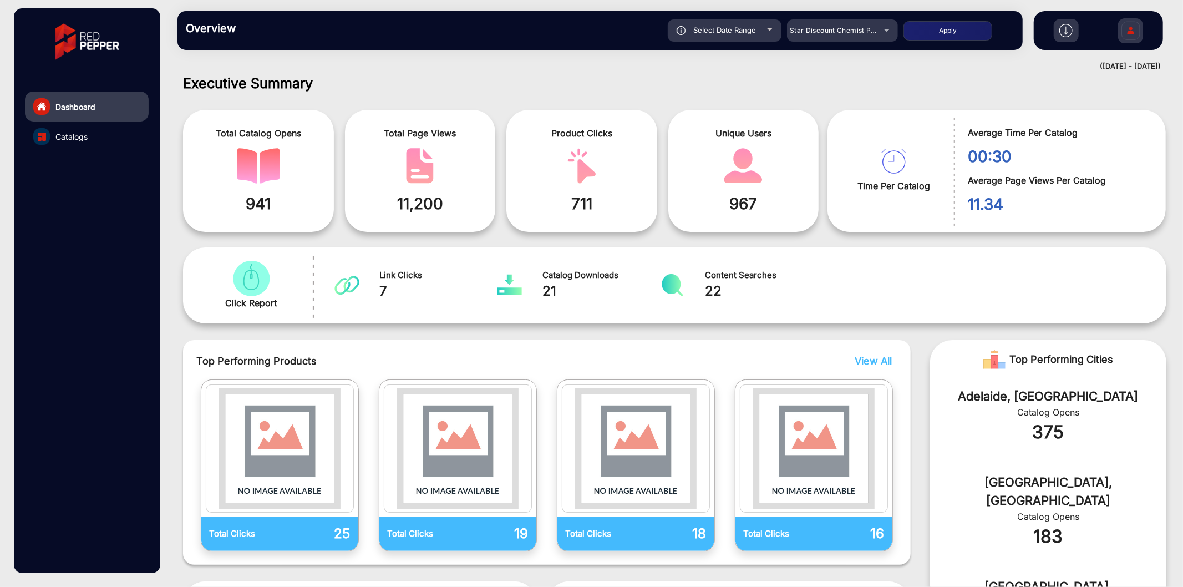
type input "[DATE]"
click at [938, 39] on button "Apply" at bounding box center [948, 30] width 89 height 19
type input "[DATE]"
click at [78, 136] on span "Catalogs" at bounding box center [71, 137] width 32 height 12
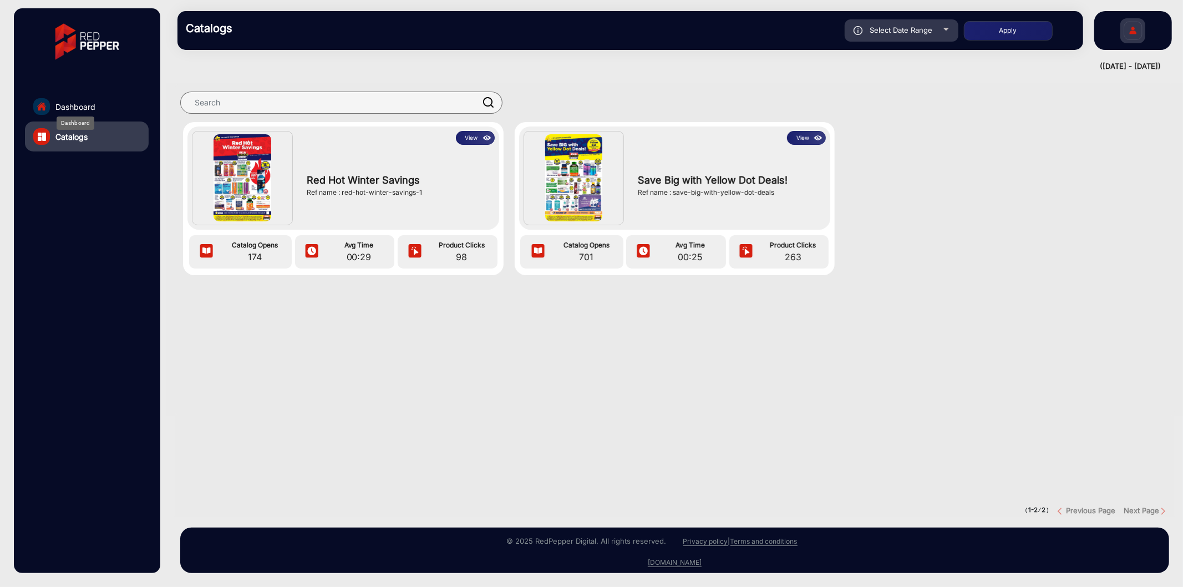
click at [63, 102] on span "Dashboard" at bounding box center [75, 107] width 40 height 12
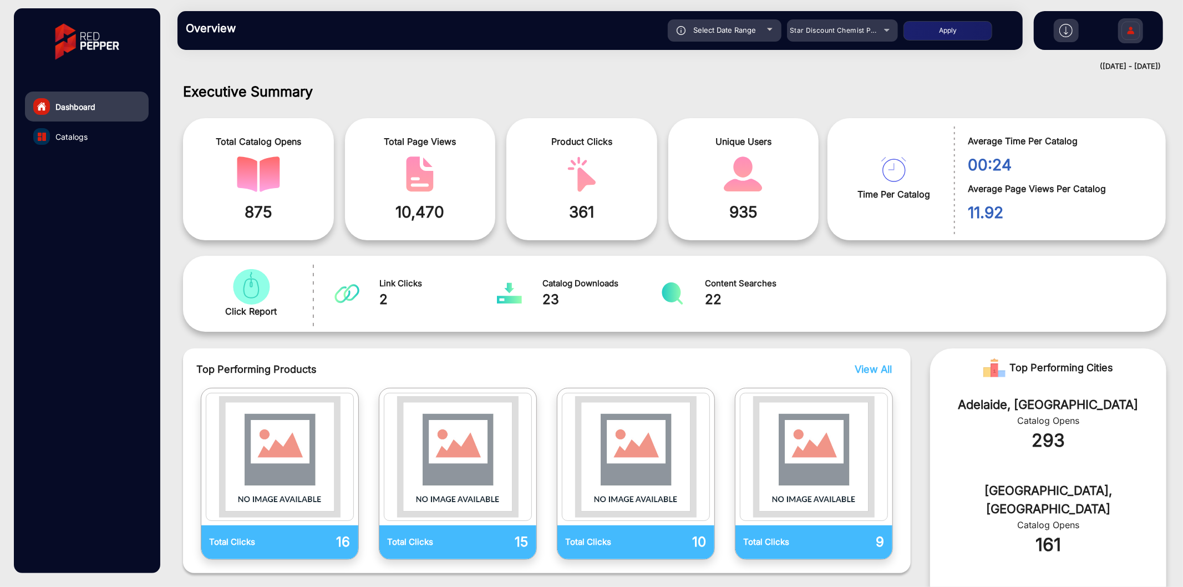
scroll to position [8, 0]
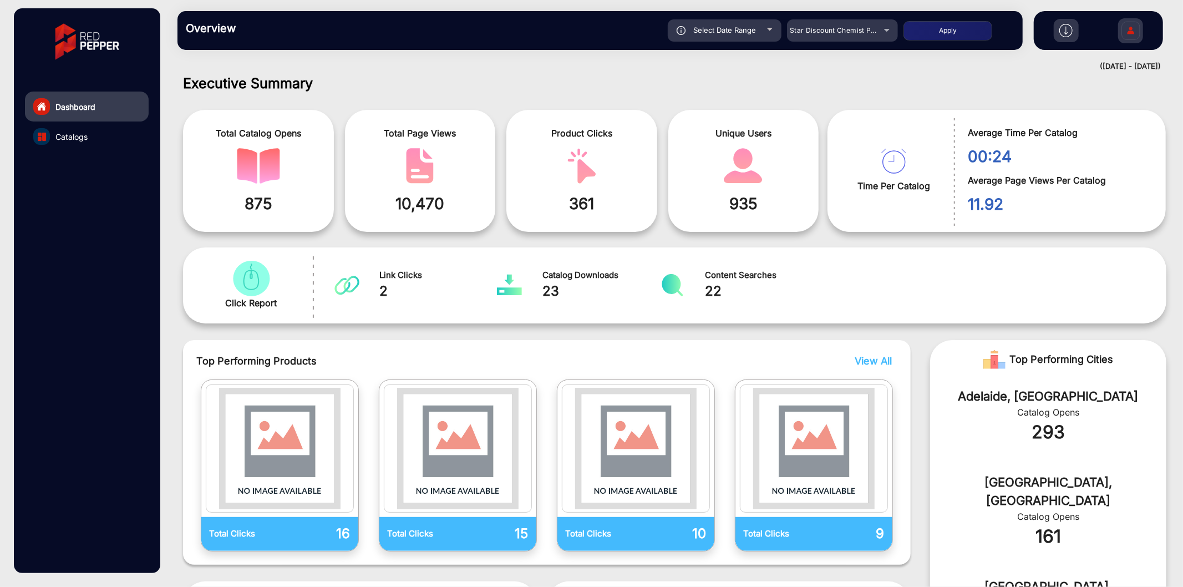
click at [700, 32] on span "Select Date Range" at bounding box center [725, 30] width 63 height 9
type input "[DATE]"
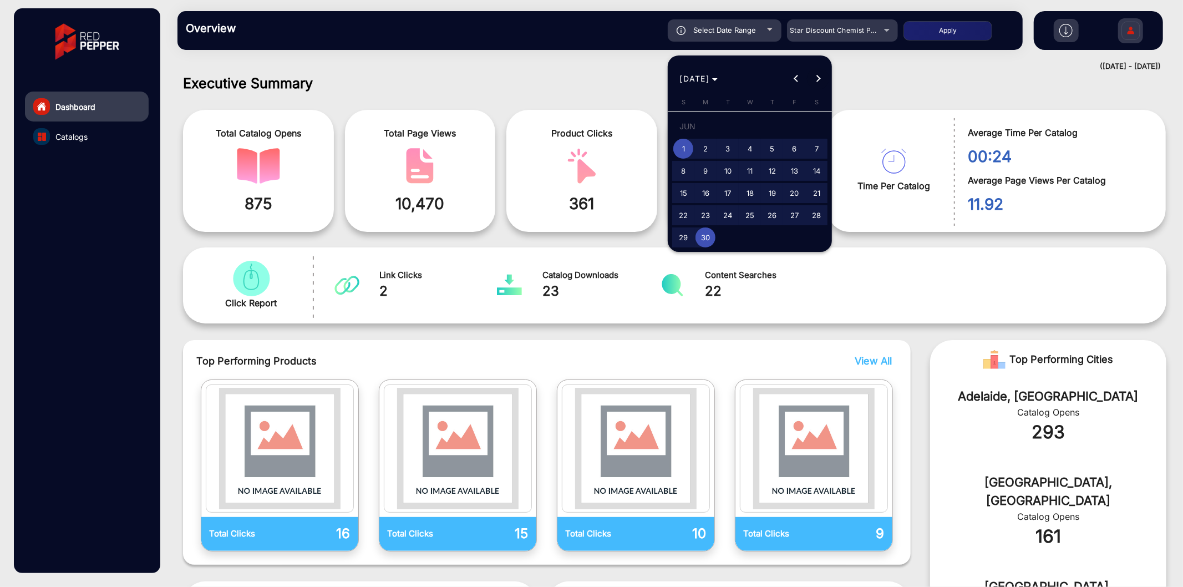
click at [822, 78] on span "Next month" at bounding box center [818, 79] width 22 height 22
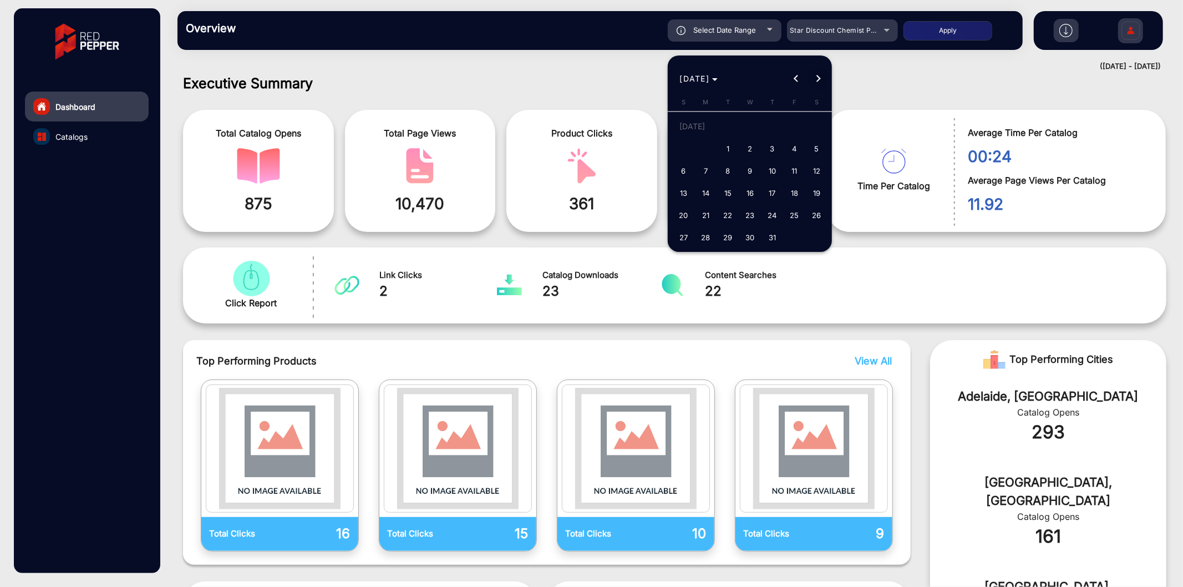
click at [810, 80] on span "Next month" at bounding box center [818, 79] width 22 height 22
click at [790, 78] on span "Previous month" at bounding box center [796, 79] width 22 height 22
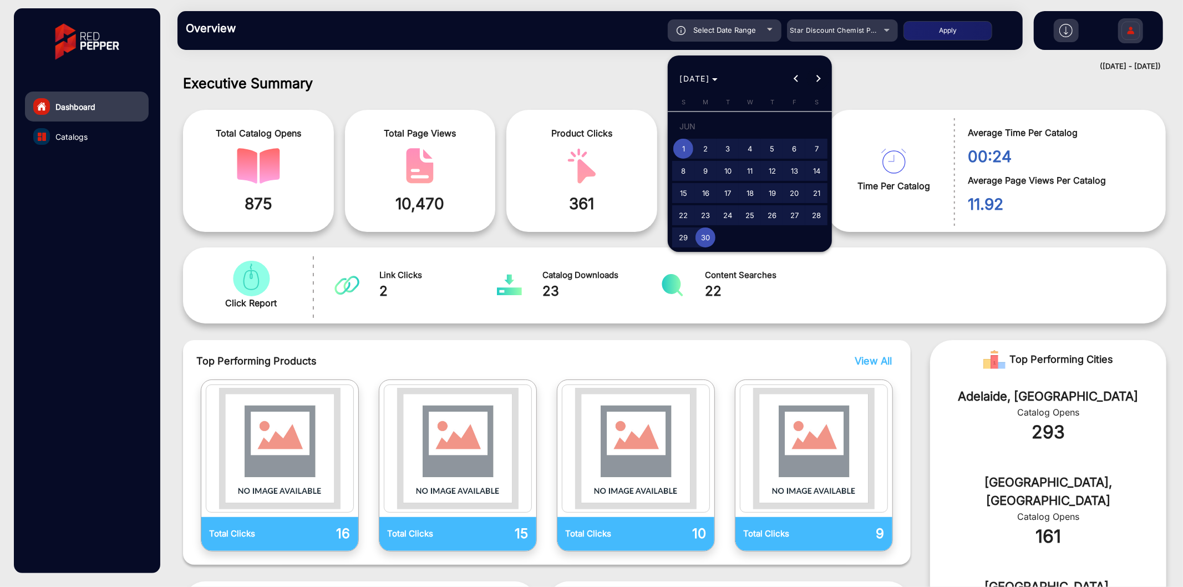
click at [813, 78] on span "Next month" at bounding box center [818, 79] width 22 height 22
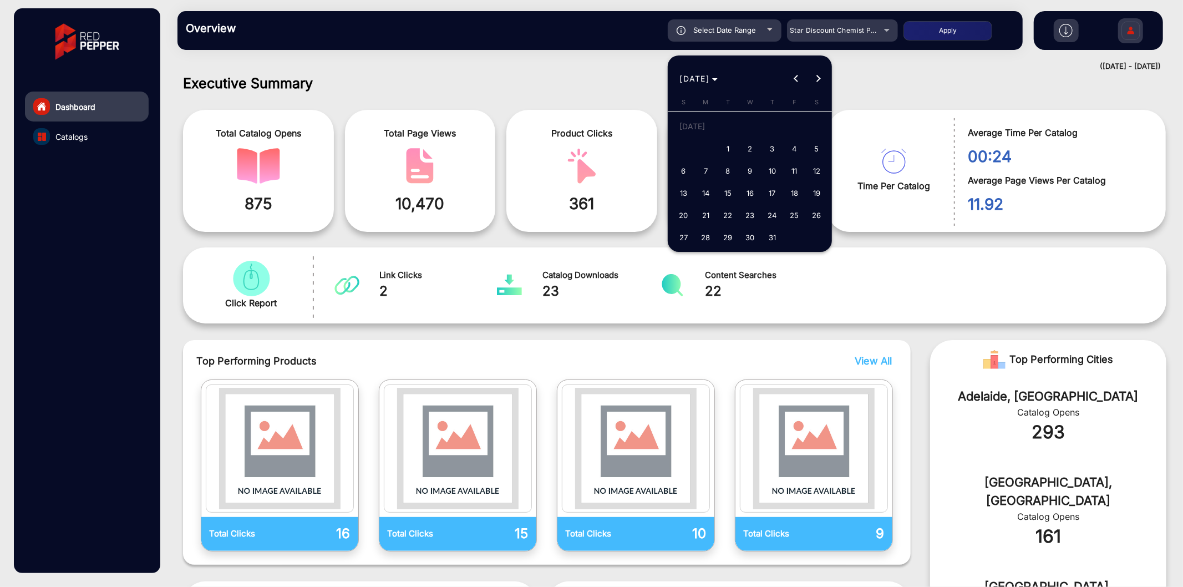
click at [720, 141] on span "1" at bounding box center [728, 149] width 20 height 20
type input "[DATE]"
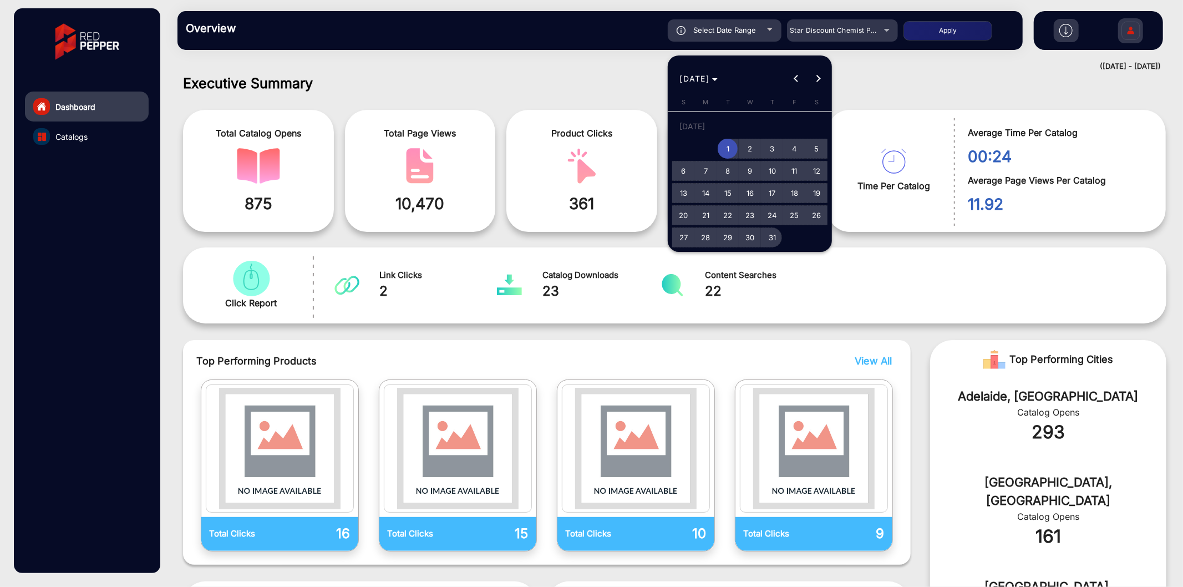
click at [767, 237] on span "31" at bounding box center [772, 237] width 20 height 20
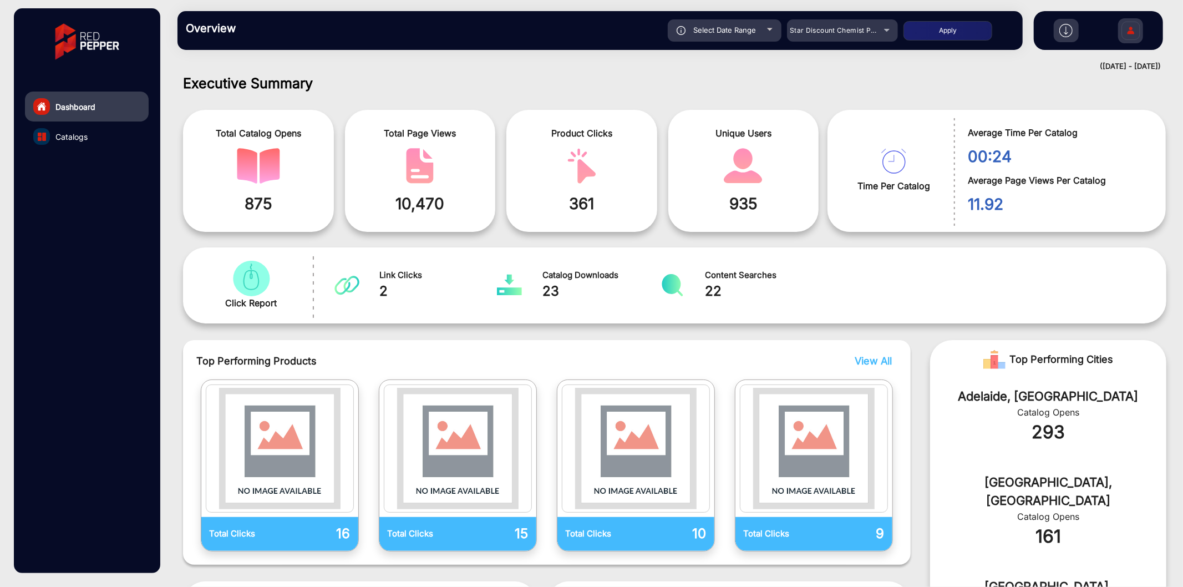
type input "[DATE]"
click at [955, 30] on button "Apply" at bounding box center [948, 30] width 89 height 19
type input "[DATE]"
click at [69, 136] on span "Catalogs" at bounding box center [71, 137] width 32 height 12
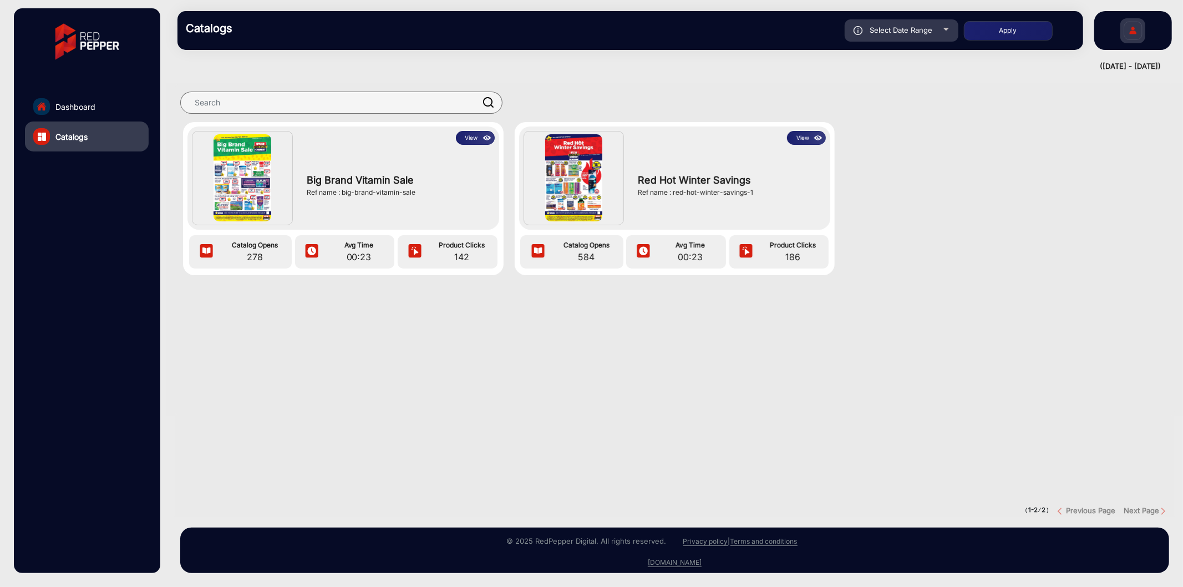
click at [82, 99] on link "Dashboard" at bounding box center [87, 107] width 124 height 30
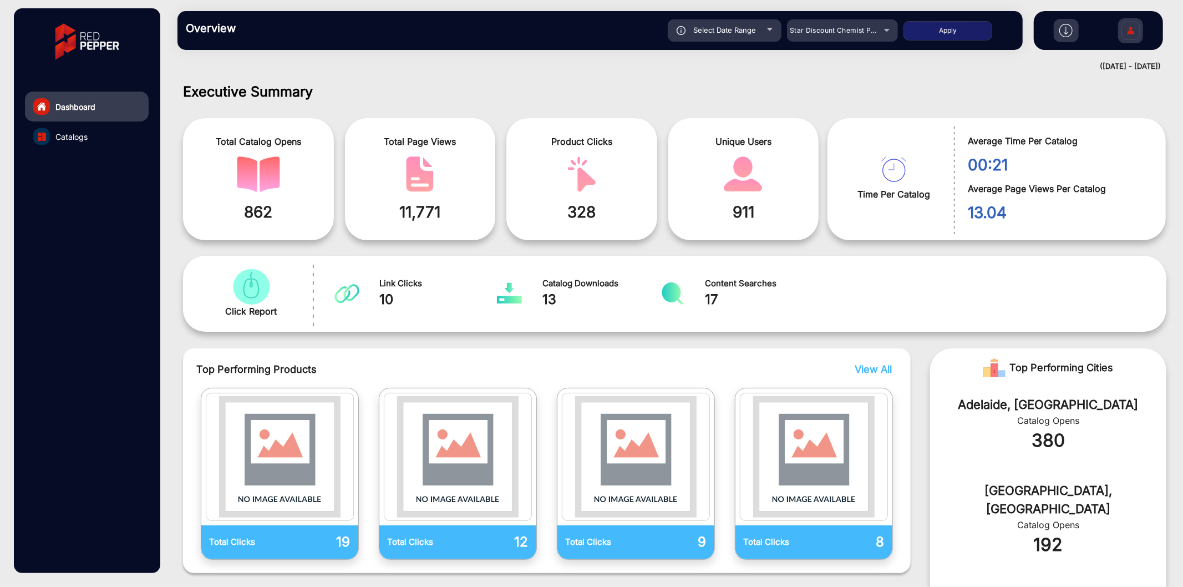
scroll to position [8, 0]
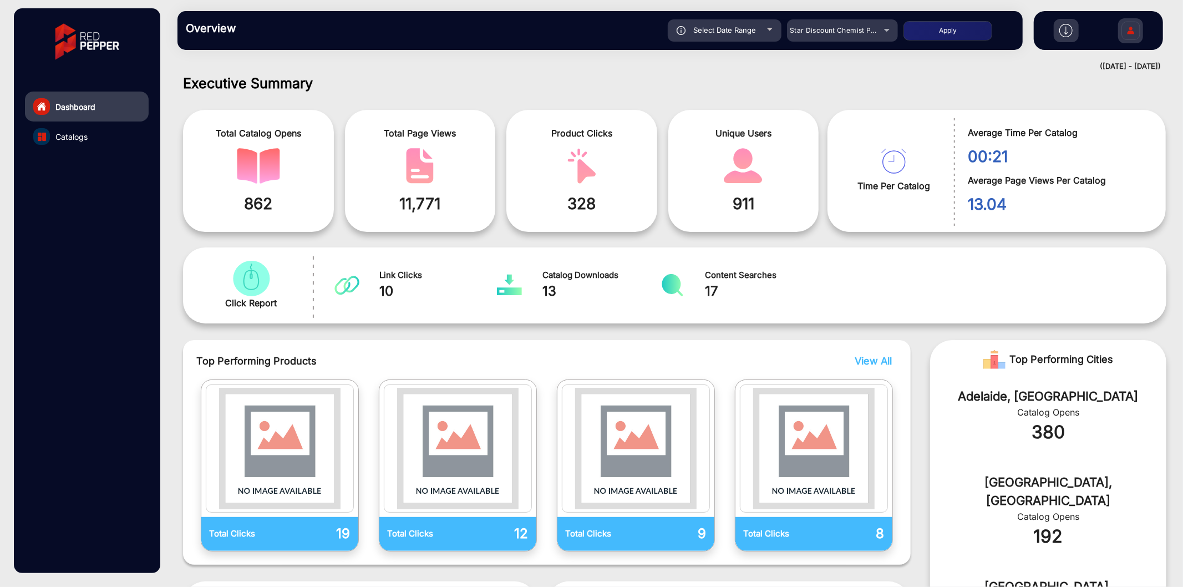
click at [725, 24] on div "Select Date Range" at bounding box center [725, 30] width 114 height 22
type input "[DATE]"
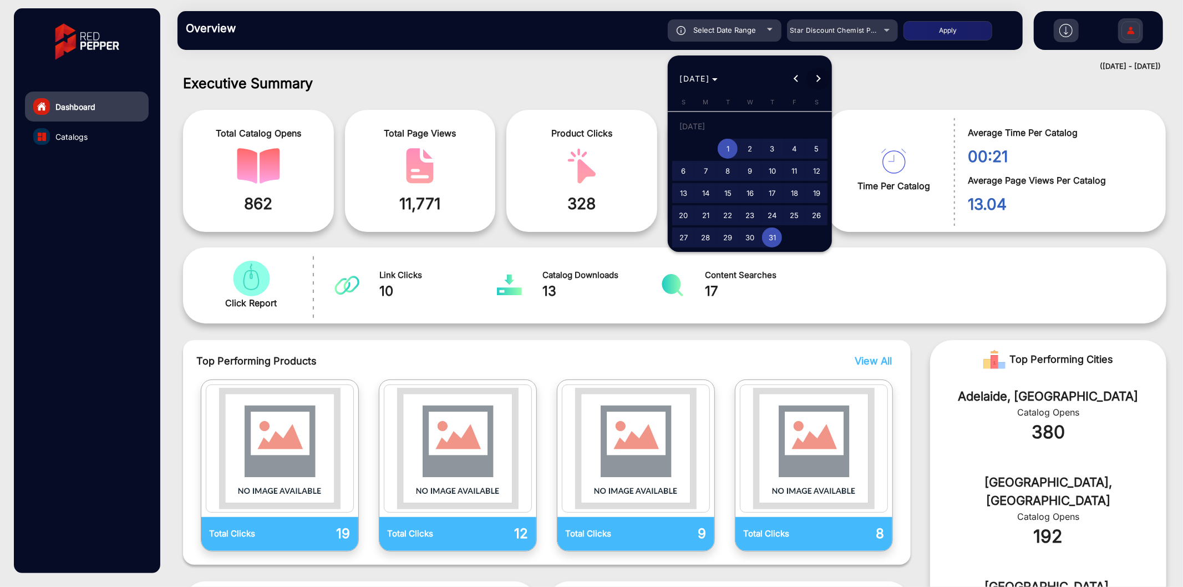
click at [818, 79] on button "Next month" at bounding box center [818, 79] width 22 height 22
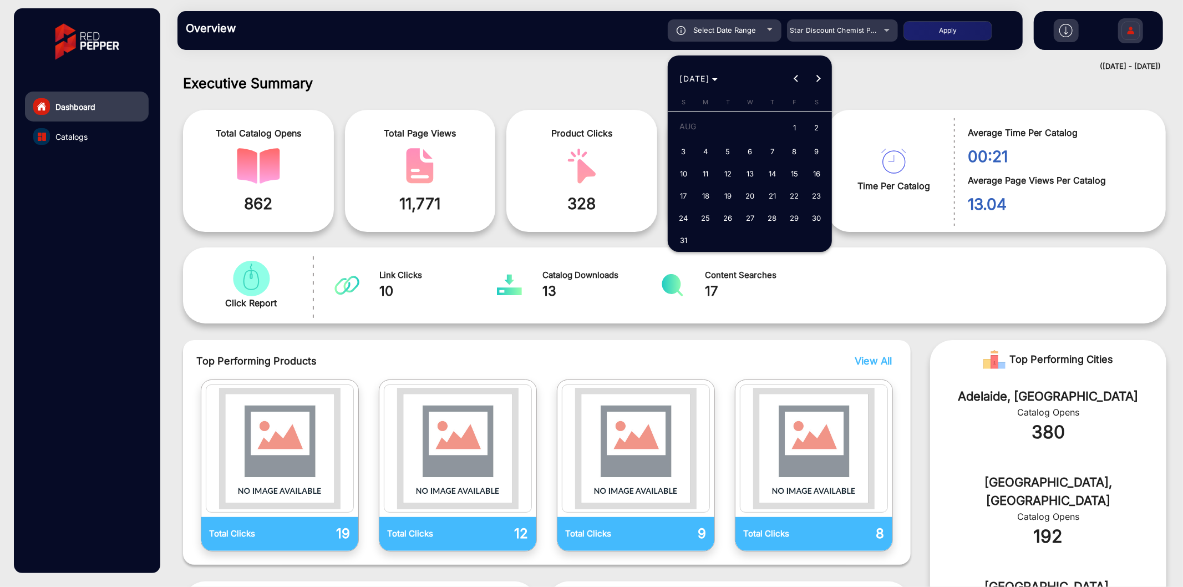
click at [792, 131] on span "1" at bounding box center [794, 128] width 20 height 23
type input "[DATE]"
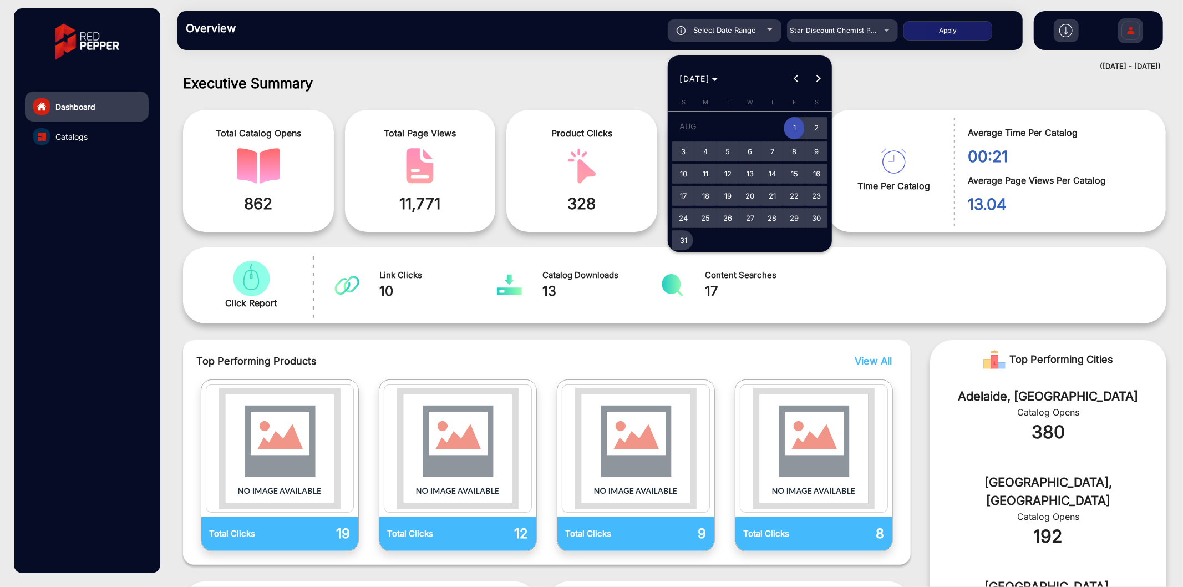
drag, startPoint x: 679, startPoint y: 241, endPoint x: 728, endPoint y: 180, distance: 78.5
click at [680, 241] on span "31" at bounding box center [684, 240] width 20 height 20
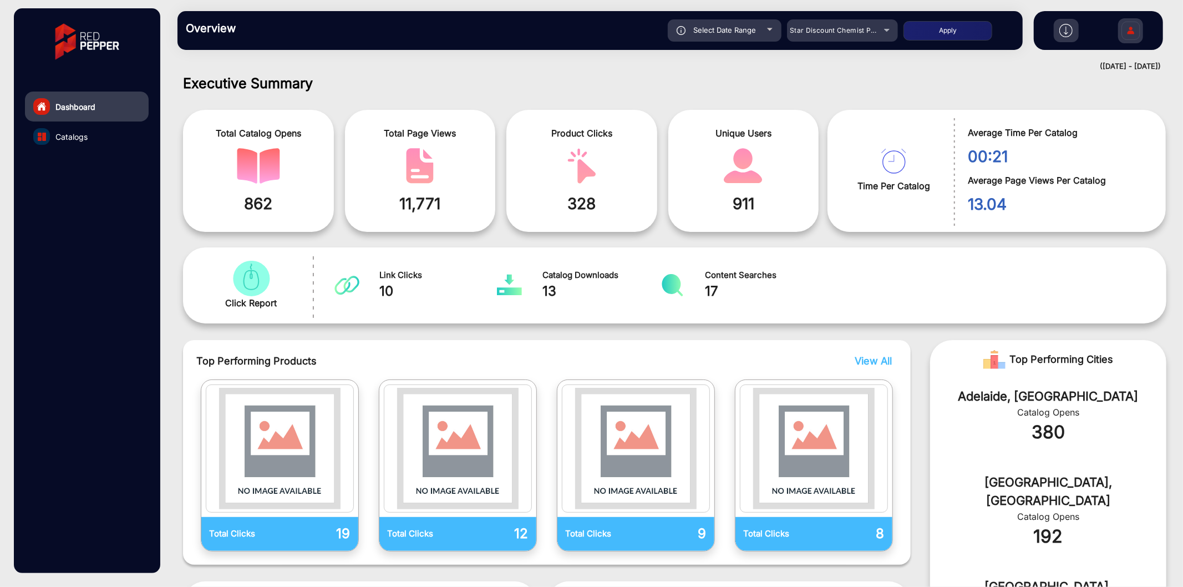
type input "[DATE]"
click at [940, 36] on button "Apply" at bounding box center [948, 30] width 89 height 19
type input "[DATE]"
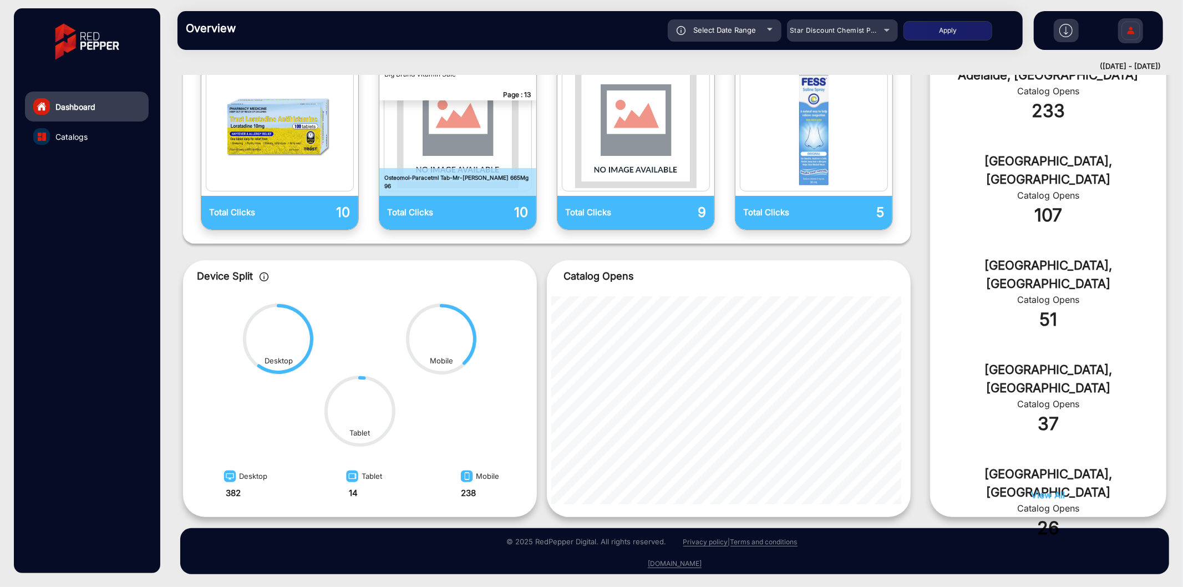
scroll to position [0, 0]
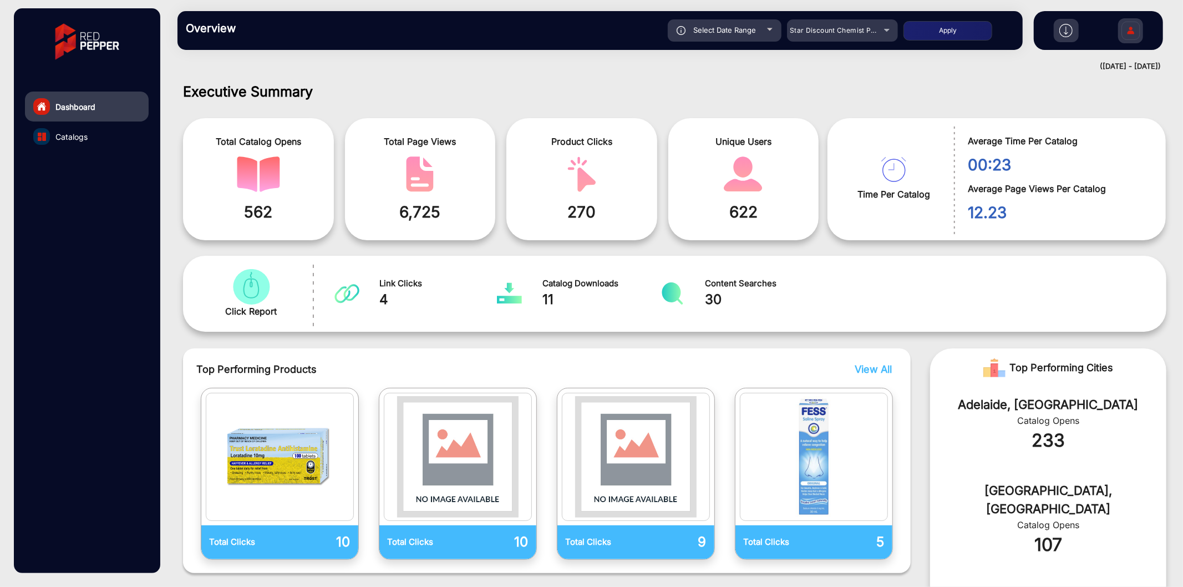
click at [726, 30] on span "Select Date Range" at bounding box center [725, 30] width 63 height 9
type input "[DATE]"
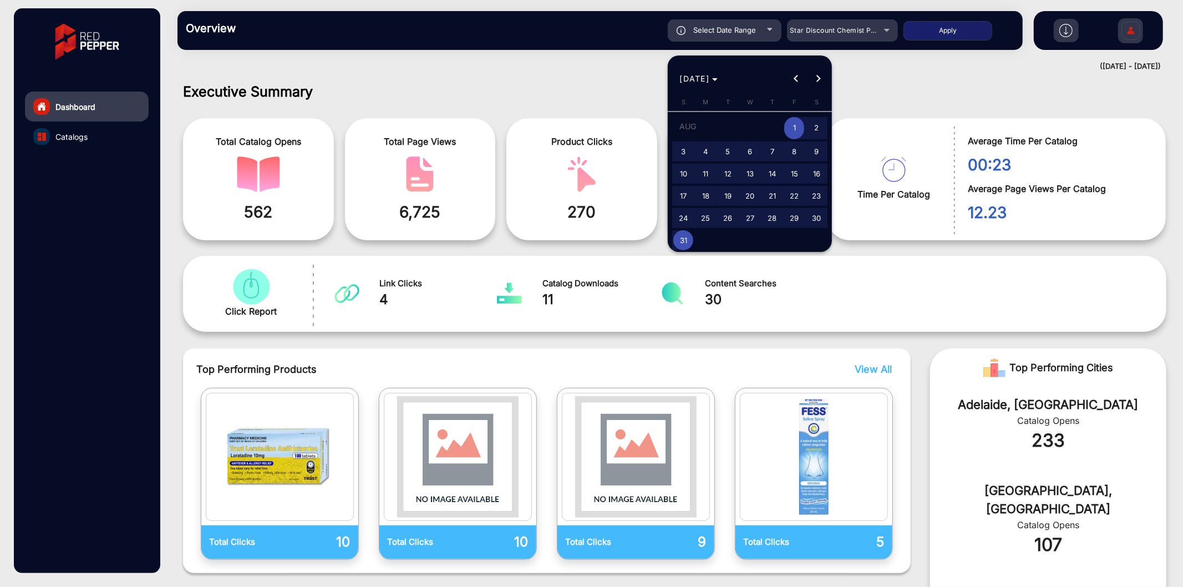
click at [820, 75] on span "Next month" at bounding box center [818, 79] width 22 height 22
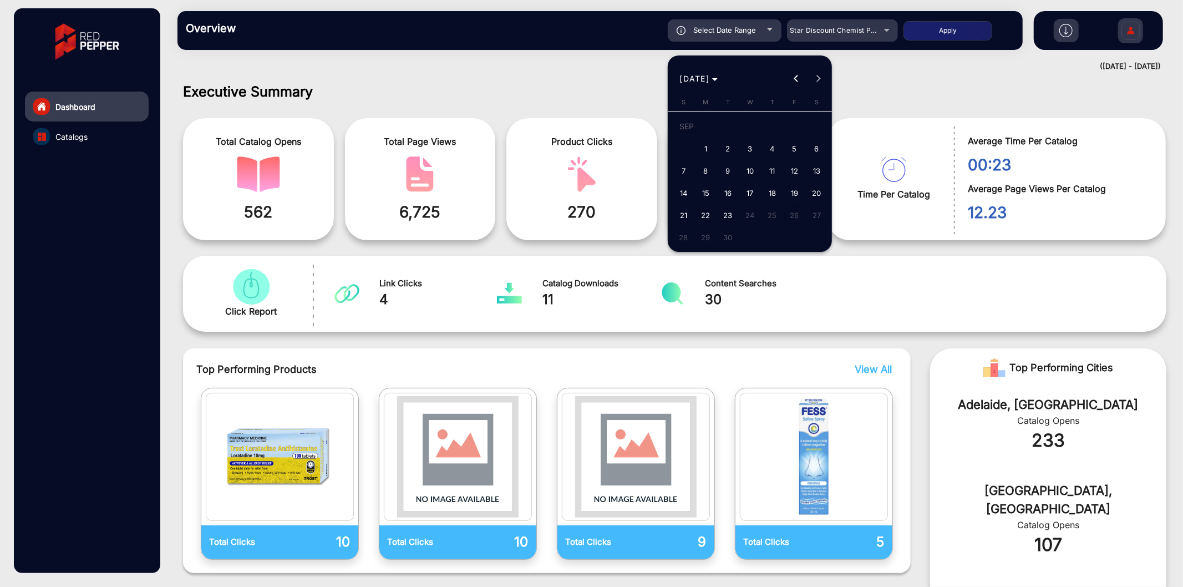
click at [708, 146] on span "1" at bounding box center [706, 149] width 20 height 20
type input "[DATE]"
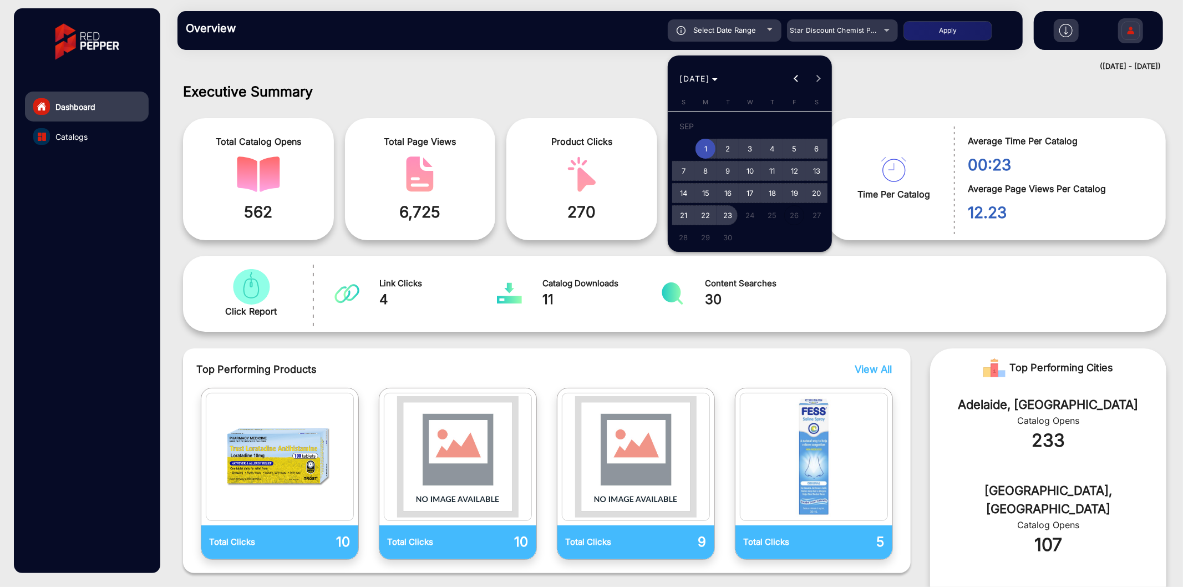
click at [728, 215] on span "23" at bounding box center [728, 215] width 20 height 20
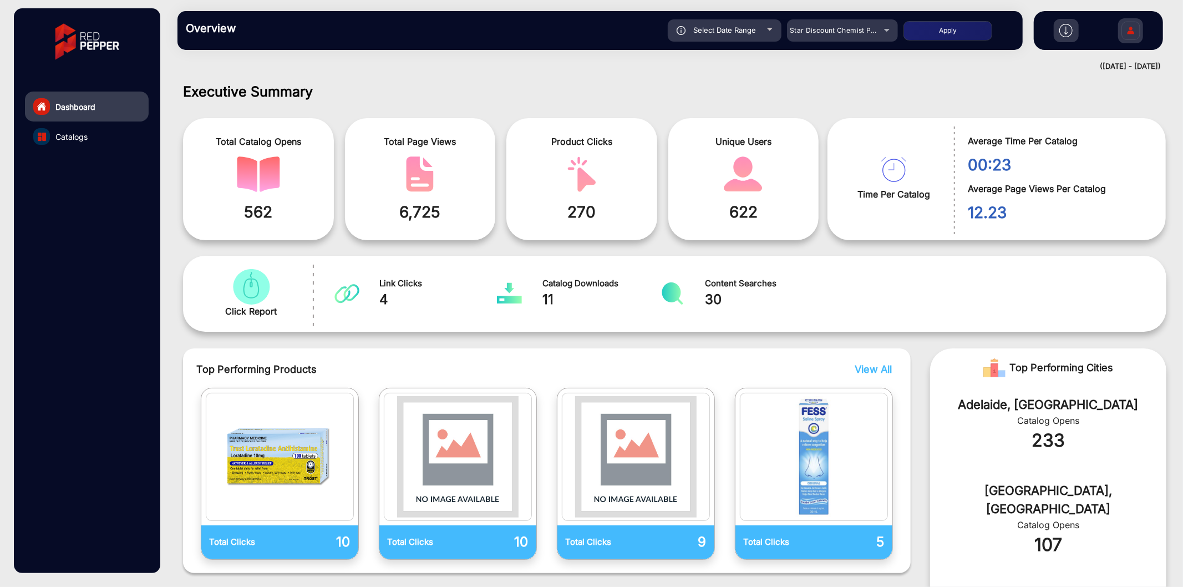
type input "[DATE]"
click at [932, 32] on button "Apply" at bounding box center [948, 30] width 89 height 19
type input "[DATE]"
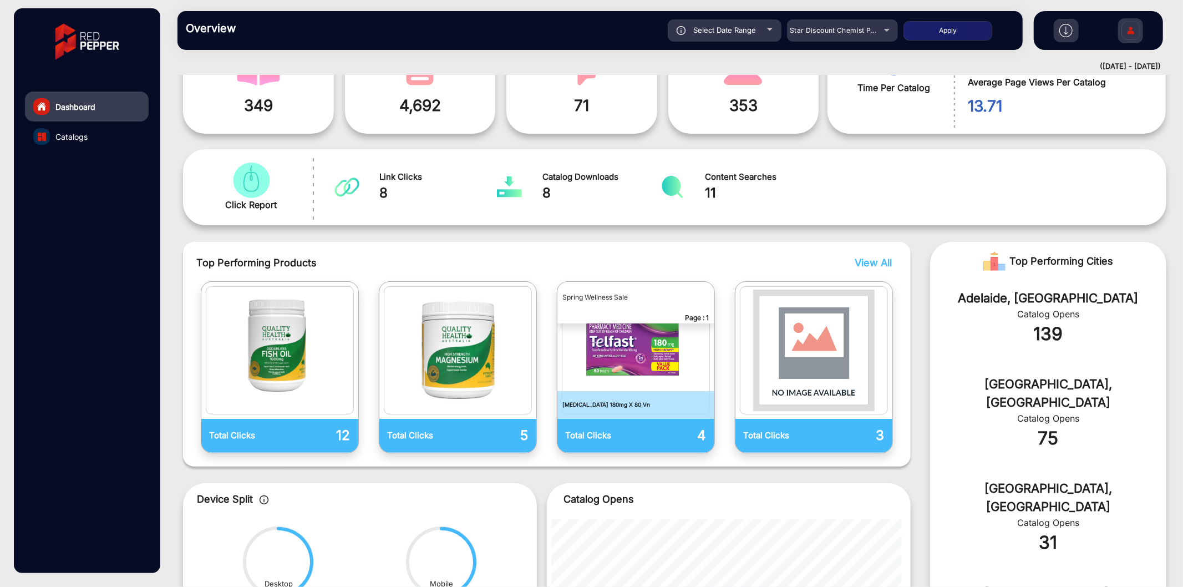
scroll to position [1, 0]
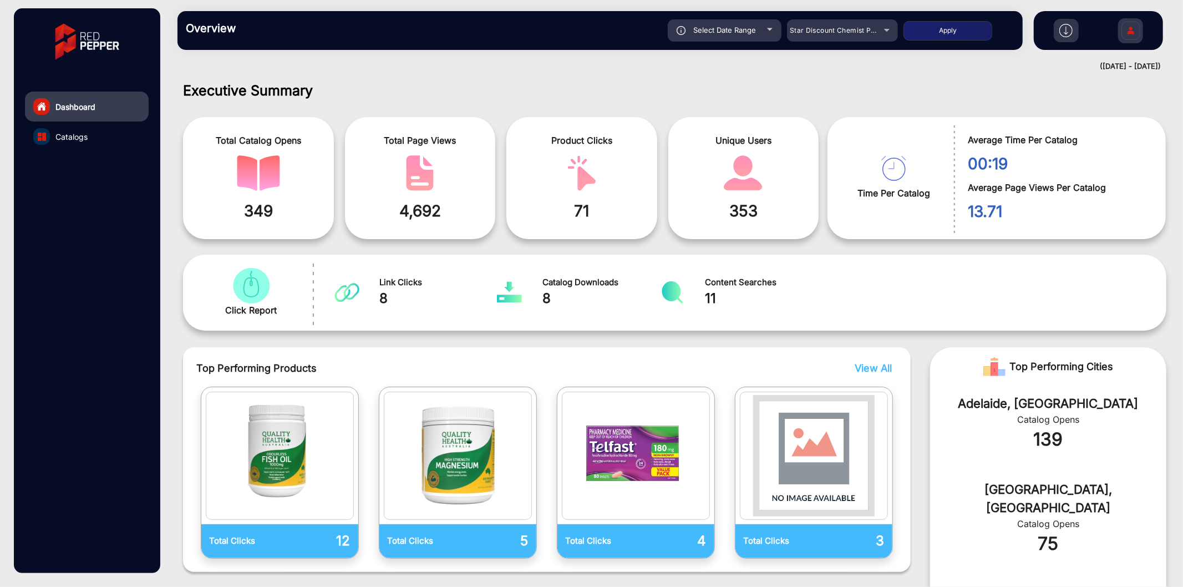
click at [716, 26] on span "Select Date Range" at bounding box center [725, 30] width 63 height 9
type input "[DATE]"
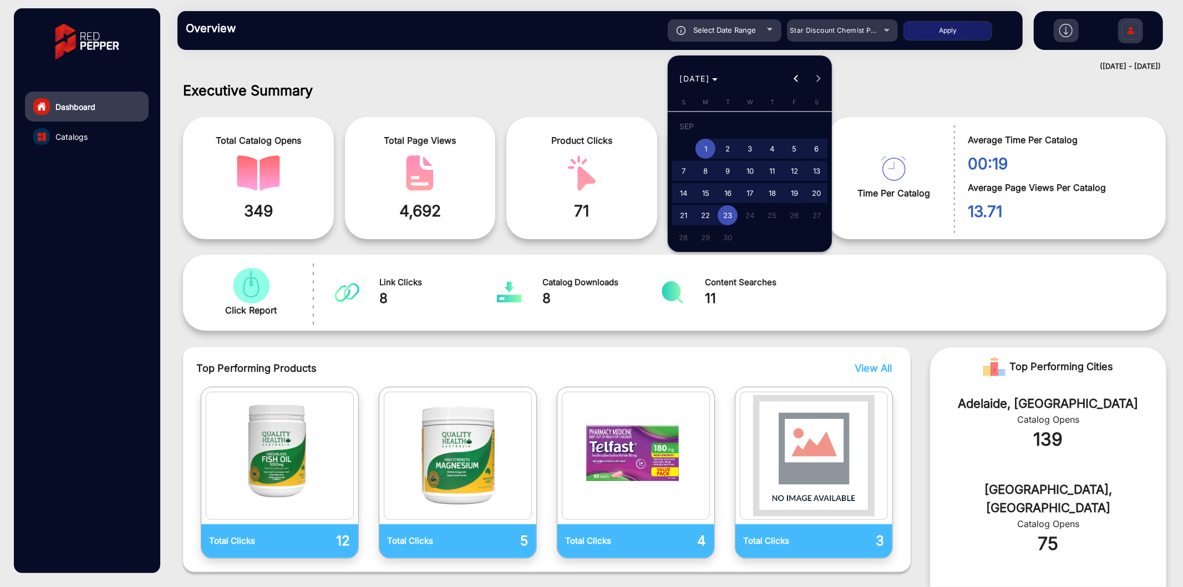
click at [767, 172] on span "11" at bounding box center [772, 171] width 20 height 20
type input "[DATE]"
click at [767, 172] on span "11" at bounding box center [772, 171] width 20 height 20
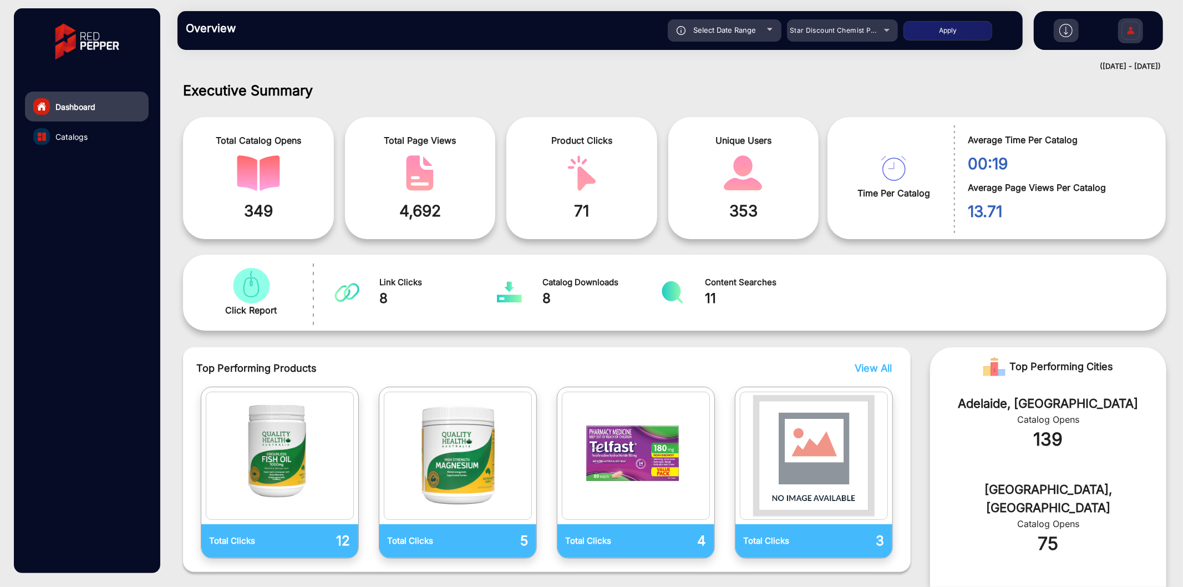
type input "[DATE]"
click at [924, 26] on button "Apply" at bounding box center [948, 30] width 89 height 19
type input "[DATE]"
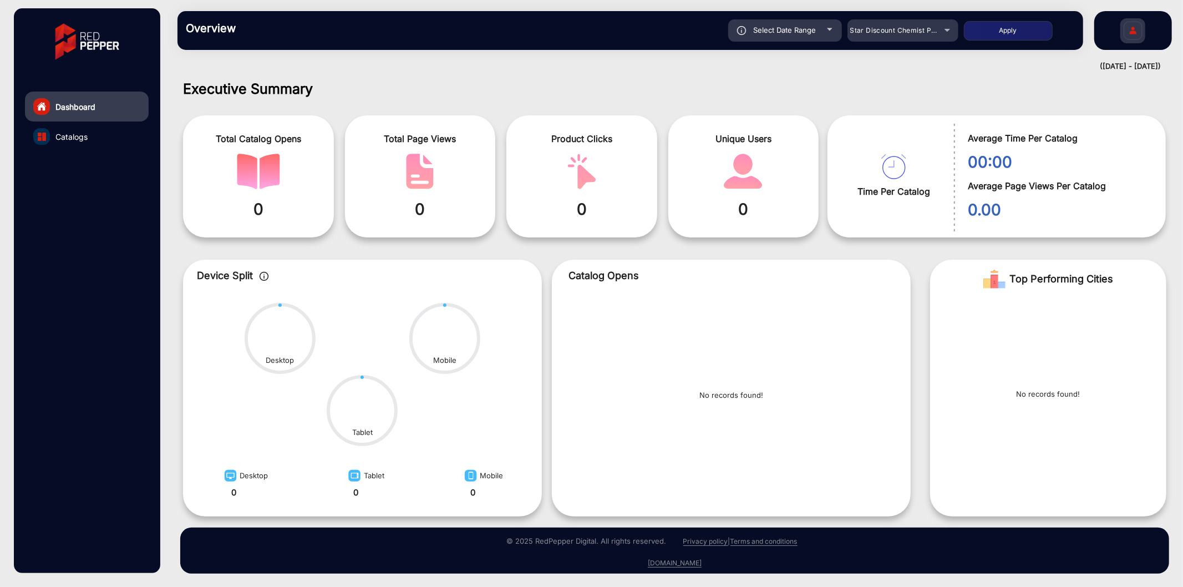
scroll to position [2, 0]
click at [873, 24] on div "Star Discount Chemist Pharmacy" at bounding box center [895, 30] width 89 height 13
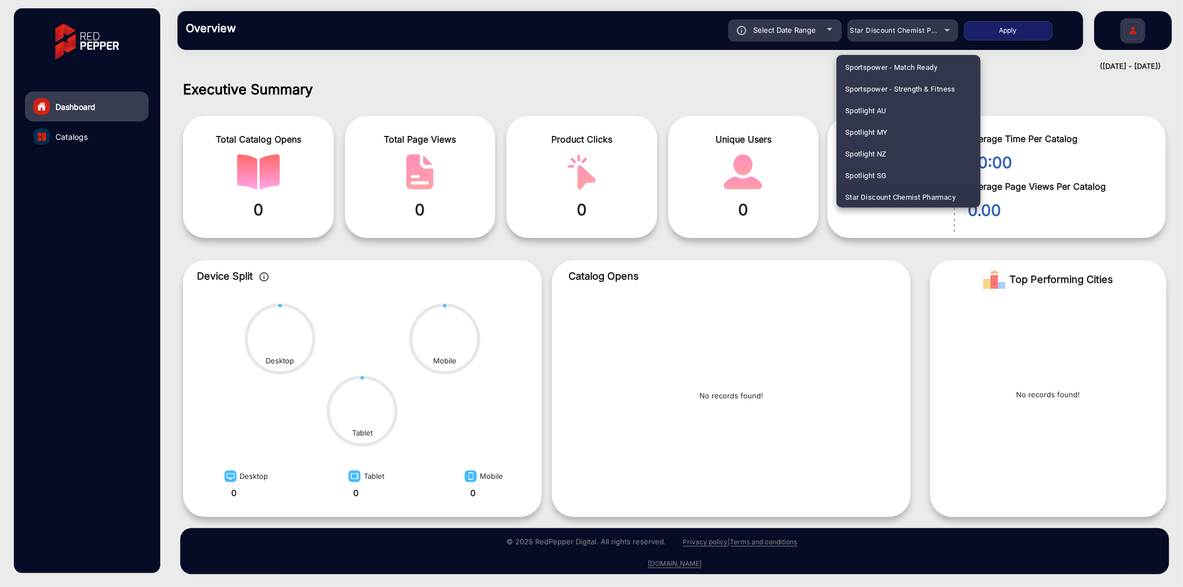
click at [823, 33] on div at bounding box center [591, 293] width 1183 height 587
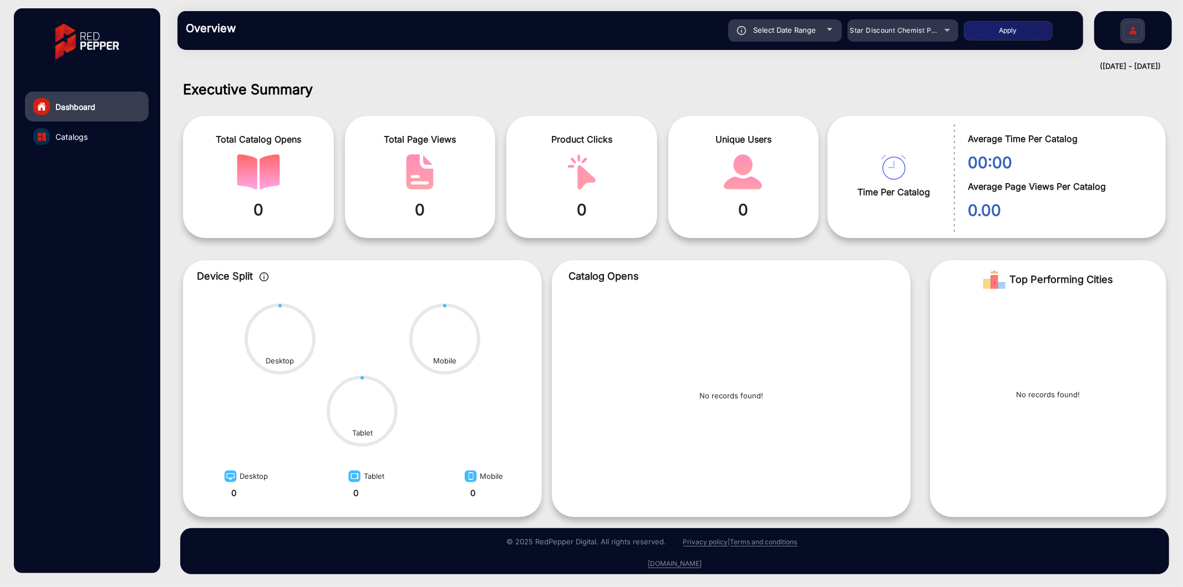
click at [758, 29] on span "Select Date Range" at bounding box center [785, 30] width 63 height 9
type input "[DATE]"
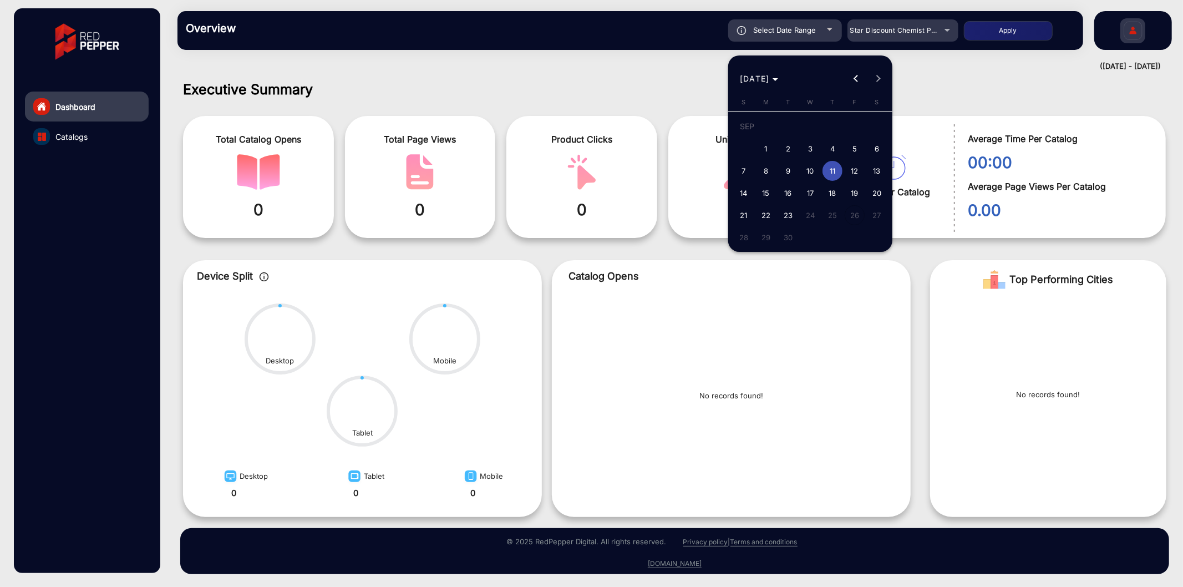
click at [764, 146] on span "1" at bounding box center [766, 149] width 20 height 20
type input "[DATE]"
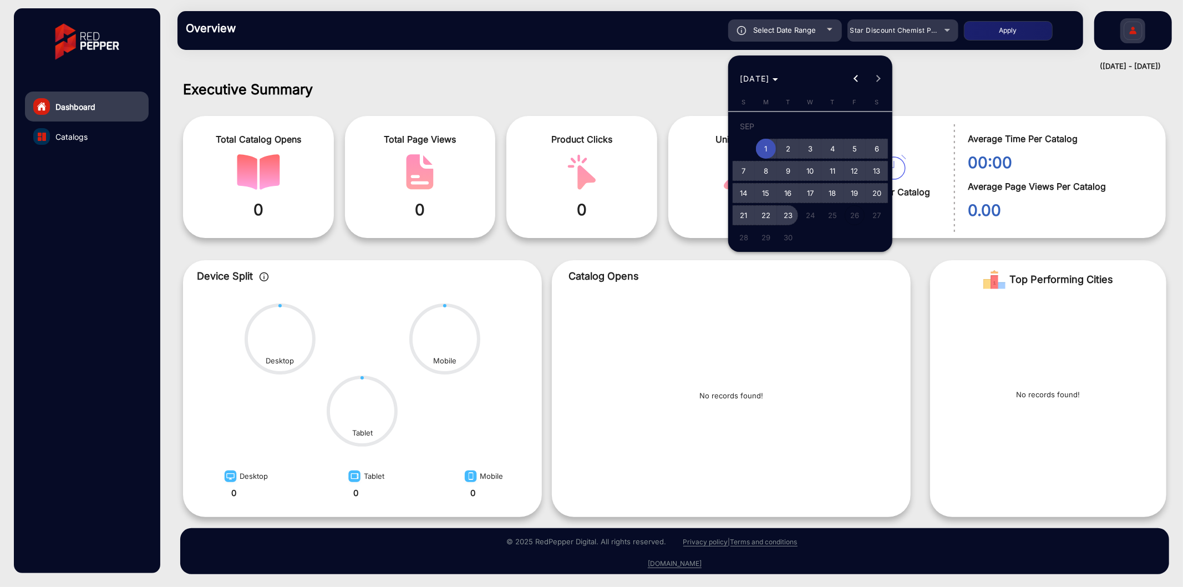
click at [787, 215] on span "23" at bounding box center [788, 215] width 20 height 20
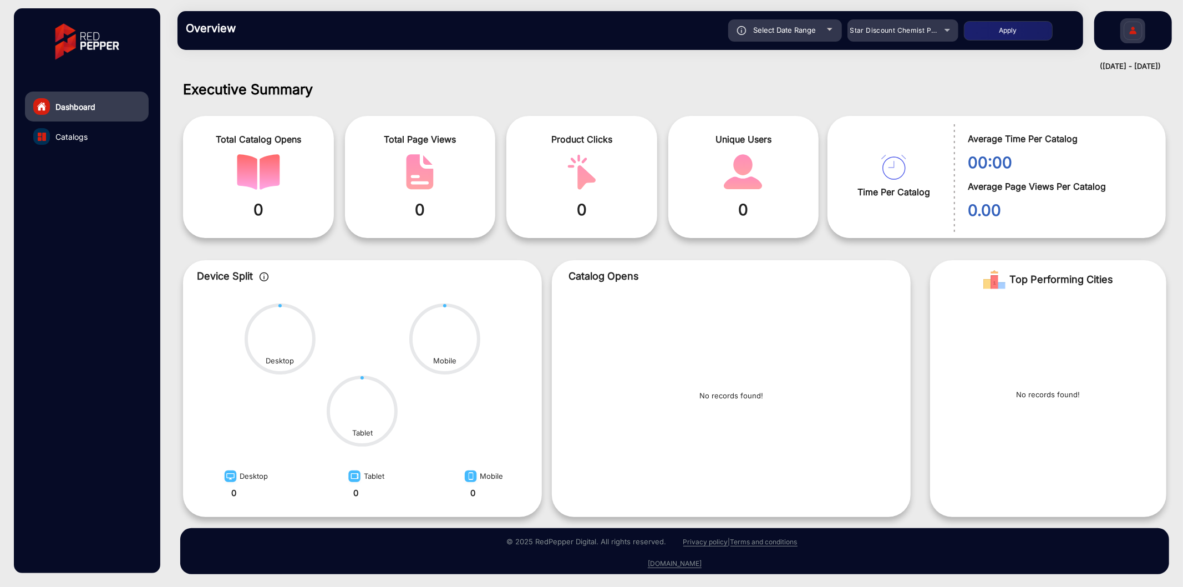
type input "[DATE]"
click at [995, 35] on button "Apply" at bounding box center [1008, 30] width 89 height 19
type input "[DATE]"
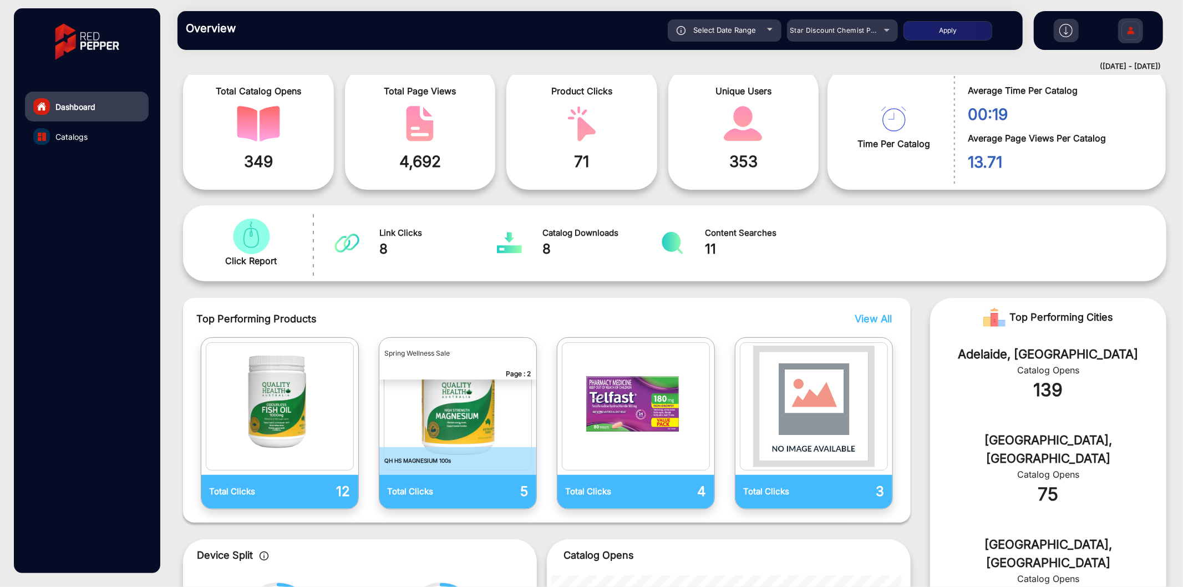
scroll to position [1, 0]
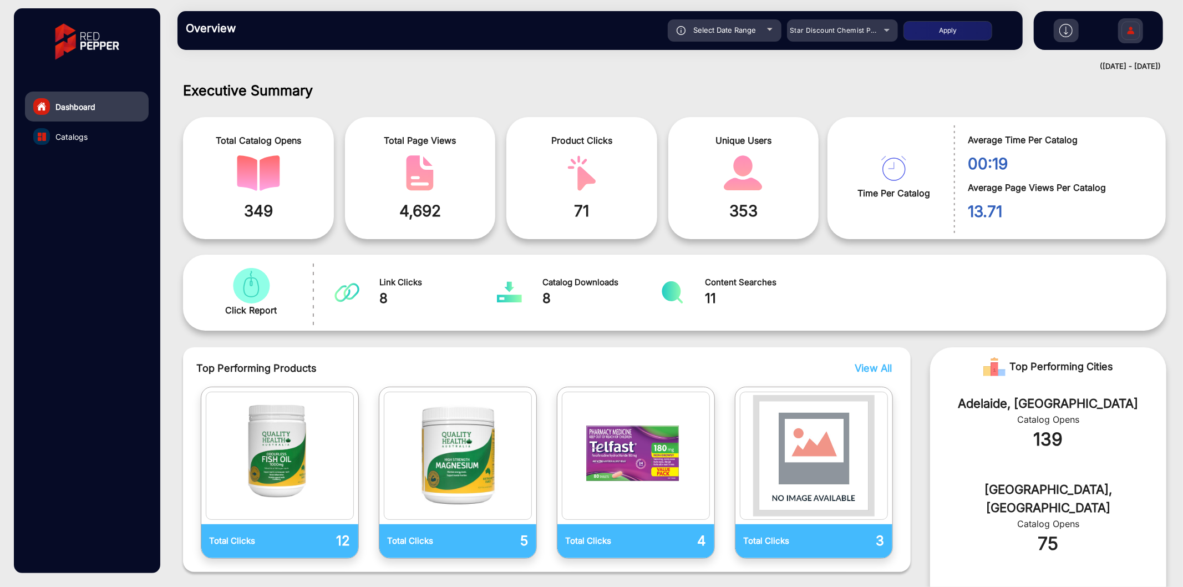
click at [717, 42] on div "Overview Reports Understand what makes your customers tick and learn how they a…" at bounding box center [601, 30] width 846 height 39
click at [722, 36] on div "Select Date Range" at bounding box center [725, 30] width 114 height 22
type input "[DATE]"
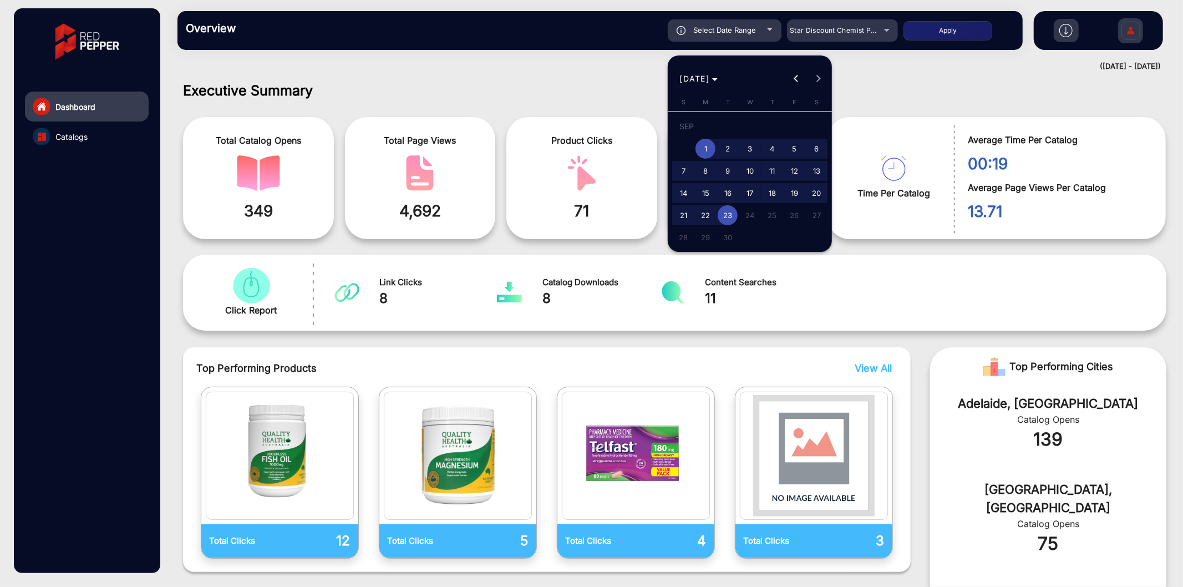
click at [706, 215] on span "22" at bounding box center [706, 215] width 20 height 20
type input "[DATE]"
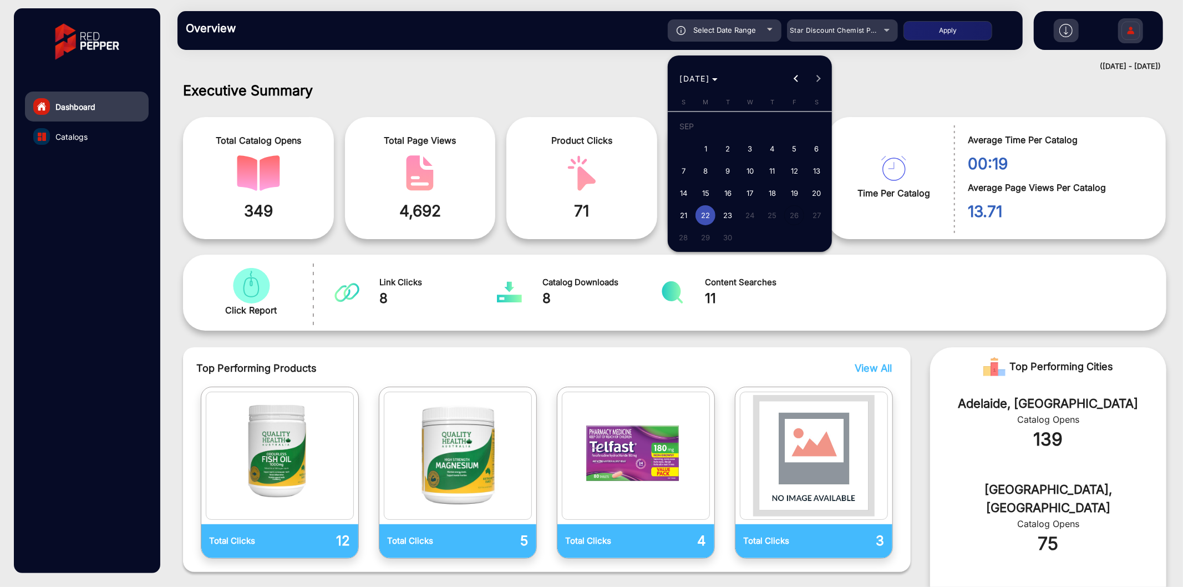
click at [706, 215] on span "22" at bounding box center [706, 215] width 20 height 20
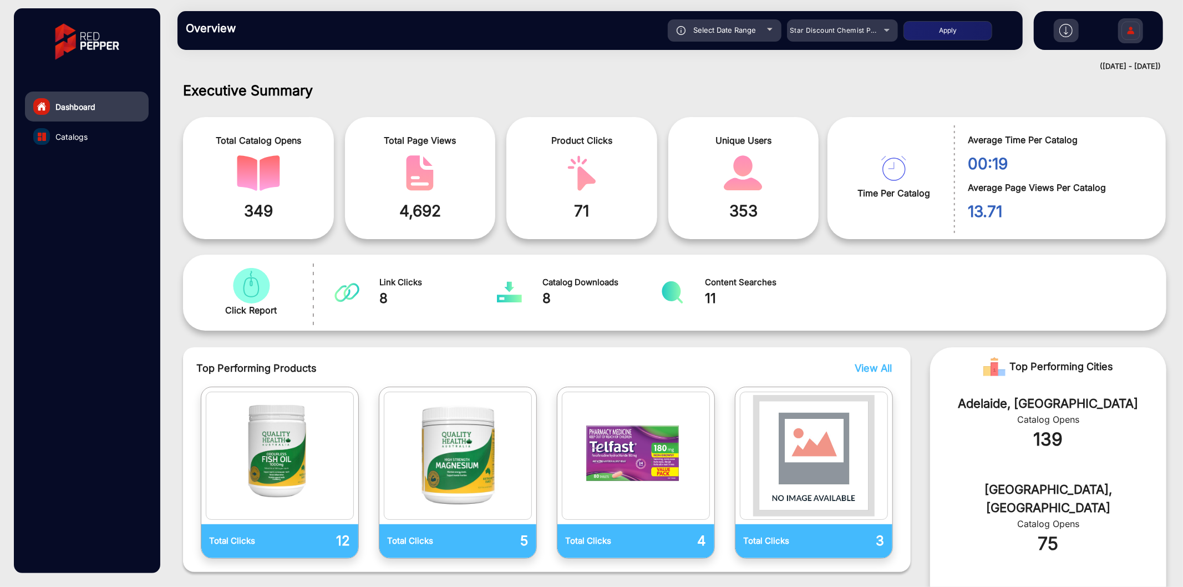
type input "[DATE]"
click at [925, 25] on button "Apply" at bounding box center [948, 30] width 89 height 19
type input "[DATE]"
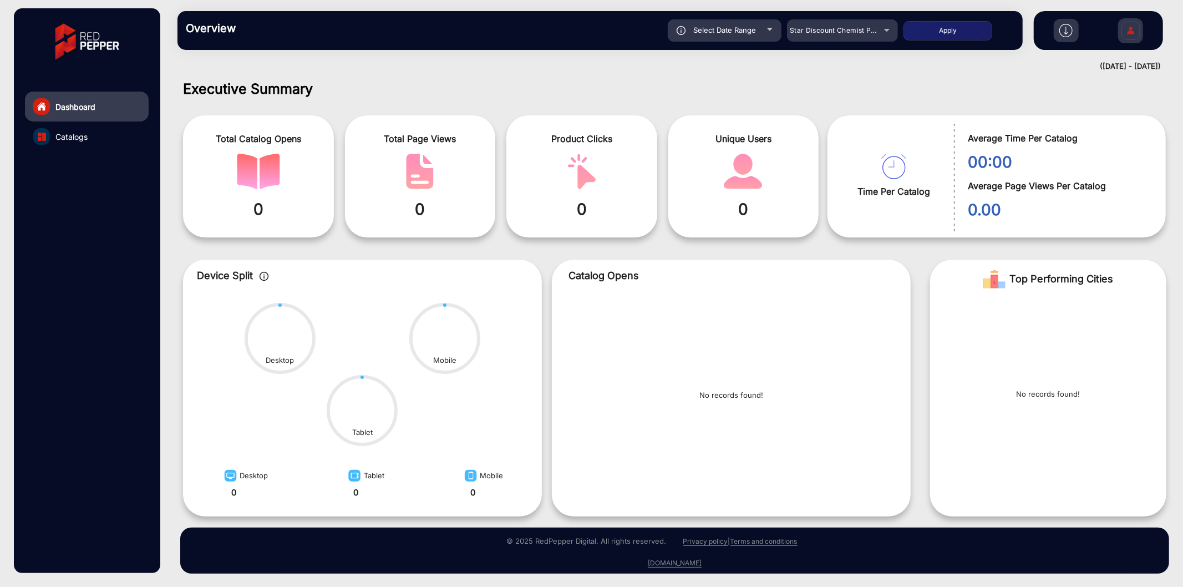
scroll to position [2, 0]
click at [837, 34] on div "Star Discount Chemist Pharmacy" at bounding box center [834, 30] width 89 height 13
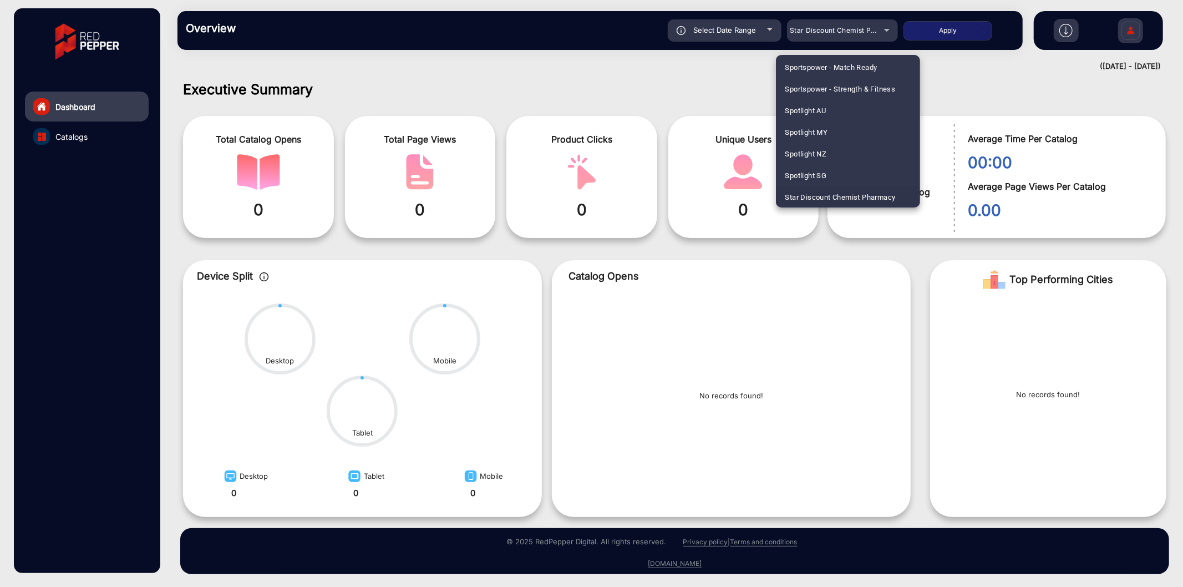
scroll to position [761, 0]
drag, startPoint x: 816, startPoint y: 131, endPoint x: 770, endPoint y: 43, distance: 98.8
click at [816, 131] on span "[PERSON_NAME] [PERSON_NAME] T-[PERSON_NAME]" at bounding box center [848, 132] width 126 height 22
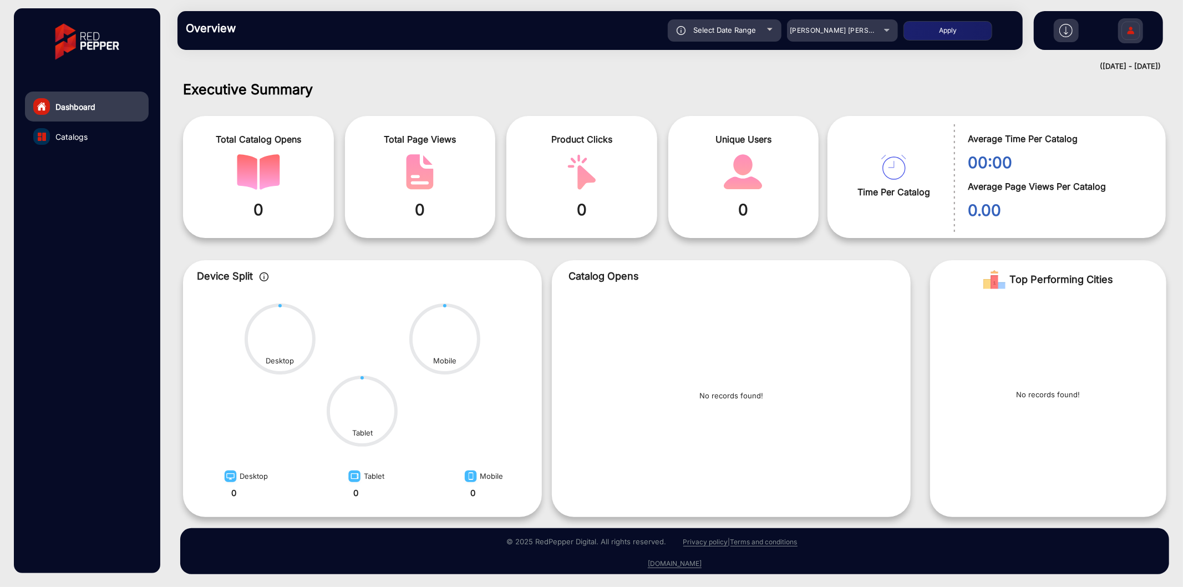
click at [930, 30] on button "Apply" at bounding box center [948, 30] width 89 height 19
type input "[DATE]"
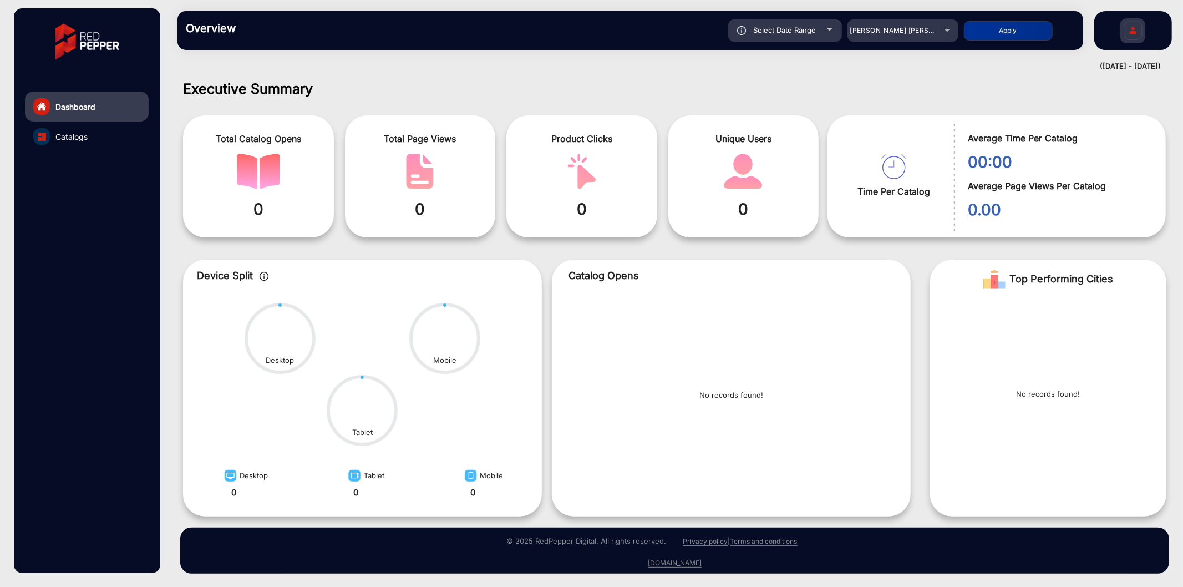
scroll to position [2, 0]
click at [786, 26] on span "Select Date Range" at bounding box center [785, 30] width 63 height 9
type input "[DATE]"
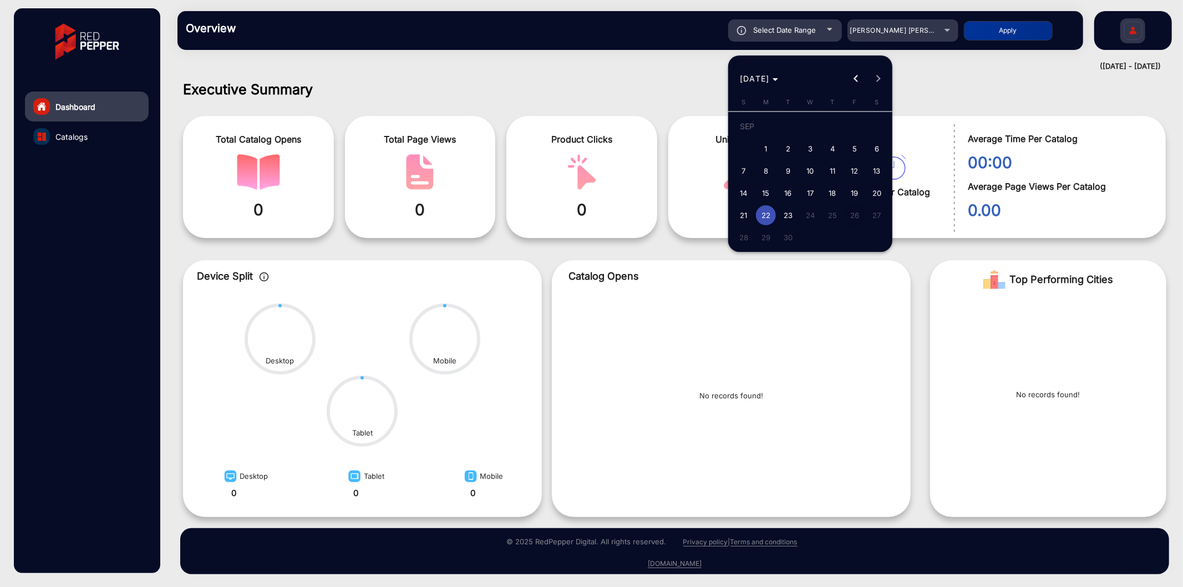
click at [831, 167] on span "11" at bounding box center [833, 171] width 20 height 20
type input "[DATE]"
click at [831, 167] on span "11" at bounding box center [833, 171] width 20 height 20
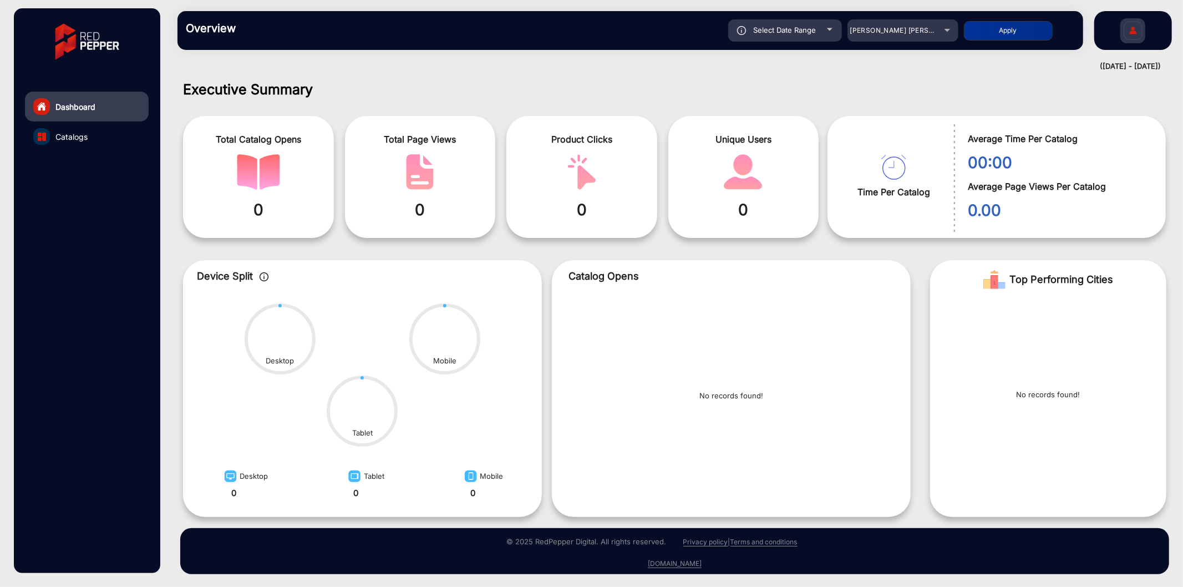
type input "[DATE]"
click at [996, 28] on button "Apply" at bounding box center [1008, 30] width 89 height 19
type input "[DATE]"
click at [802, 32] on span "Select Date Range" at bounding box center [785, 30] width 63 height 9
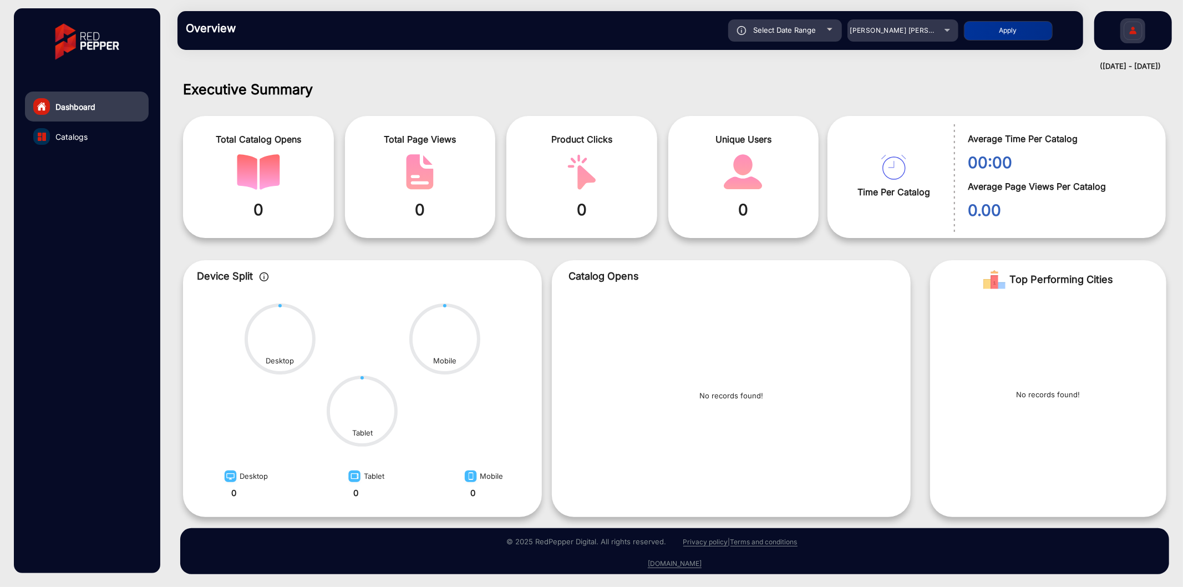
type input "[DATE]"
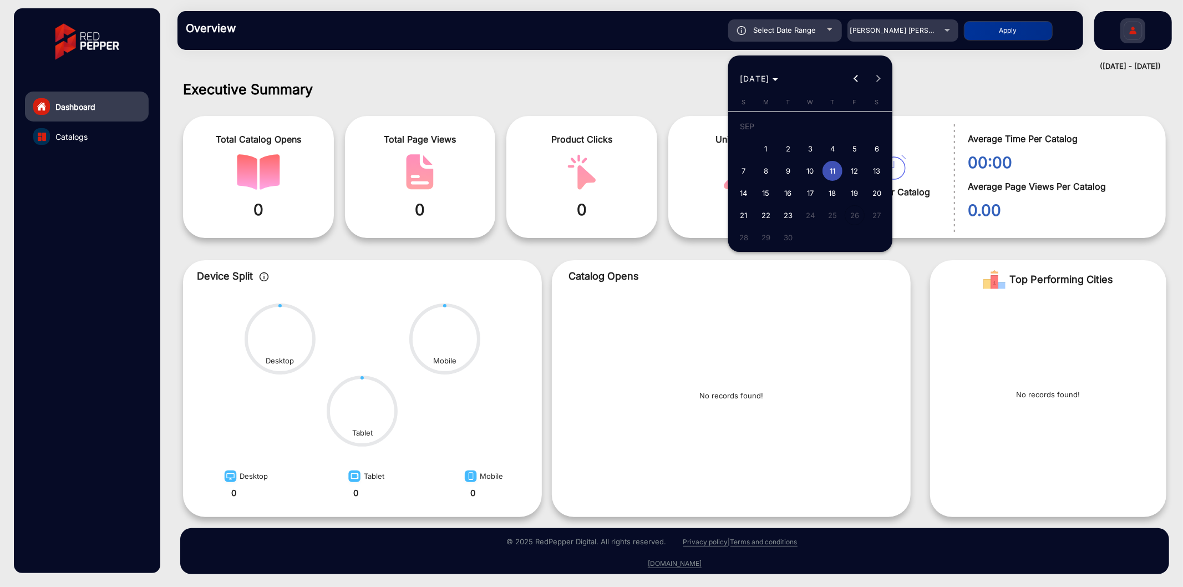
click at [868, 20] on div at bounding box center [591, 293] width 1183 height 587
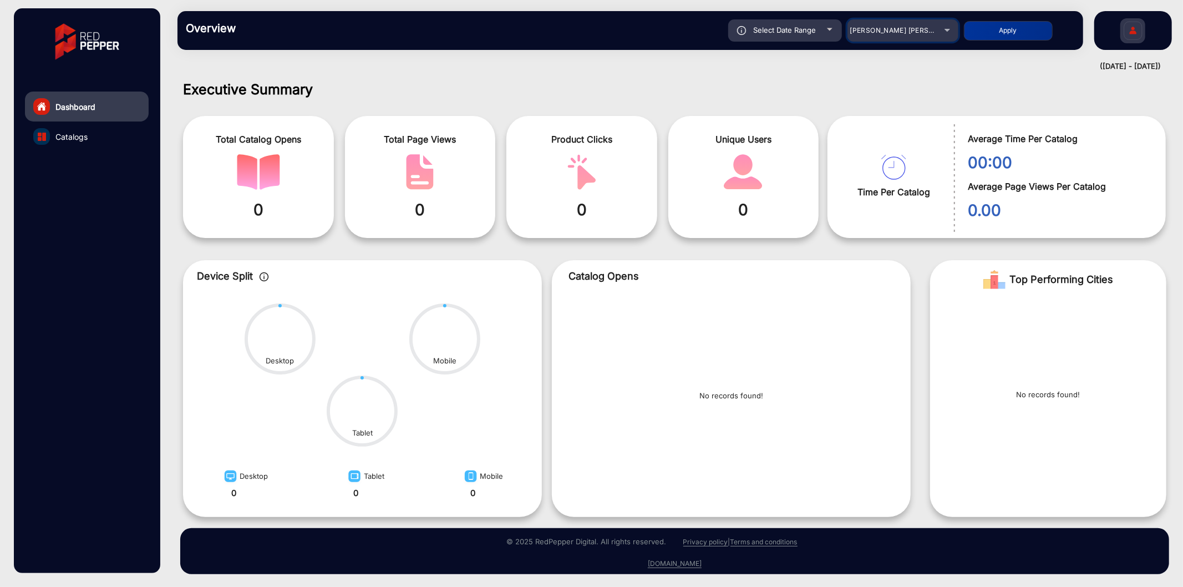
click at [890, 32] on span "[PERSON_NAME] [PERSON_NAME] T-[PERSON_NAME]" at bounding box center [941, 30] width 181 height 8
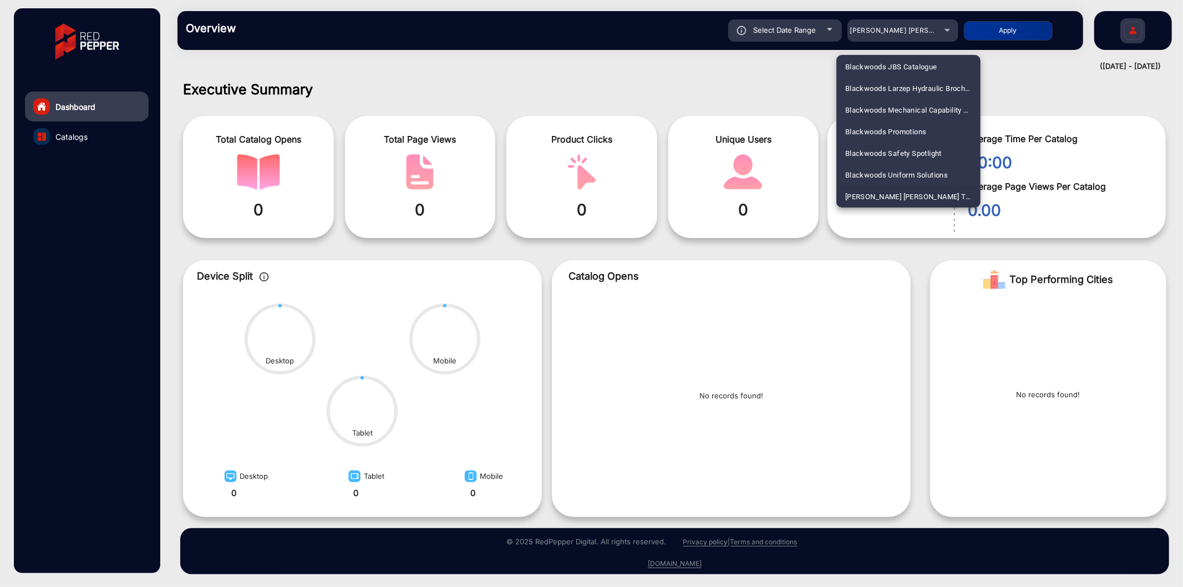
click at [890, 32] on div at bounding box center [591, 293] width 1183 height 587
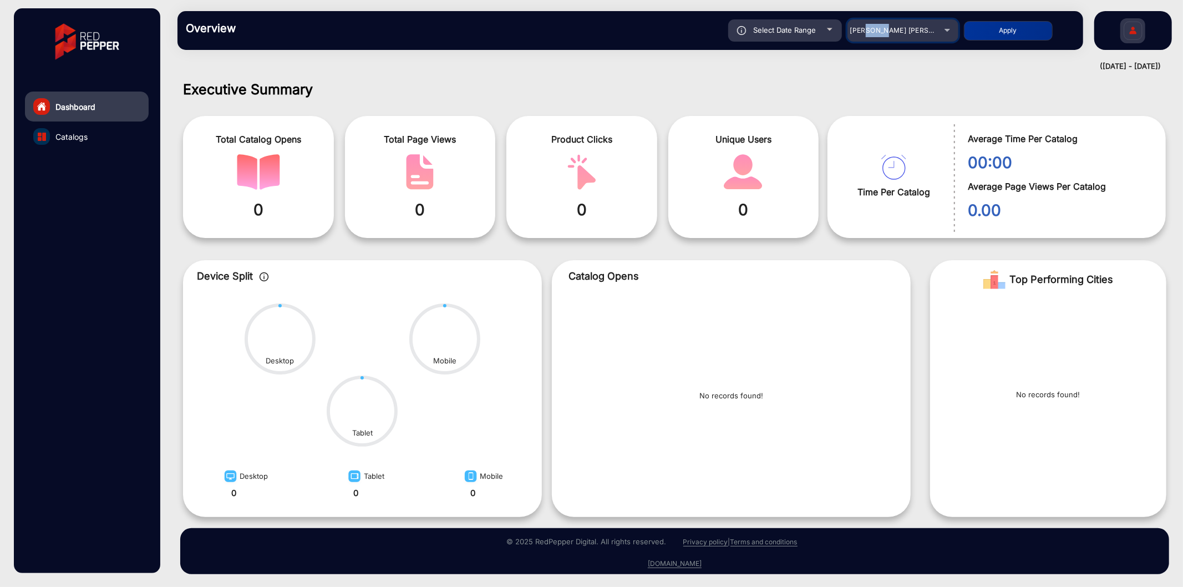
click at [890, 32] on span "[PERSON_NAME] [PERSON_NAME] T-[PERSON_NAME]" at bounding box center [941, 30] width 181 height 8
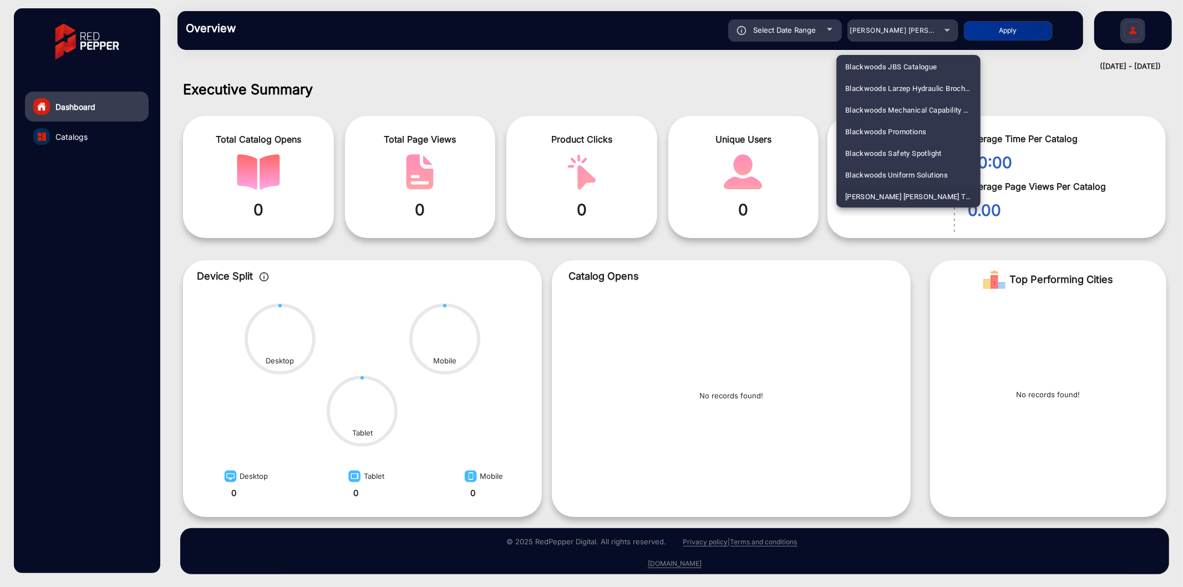
scroll to position [1843, 0]
click at [857, 126] on span "JB Hi-fi" at bounding box center [858, 132] width 25 height 22
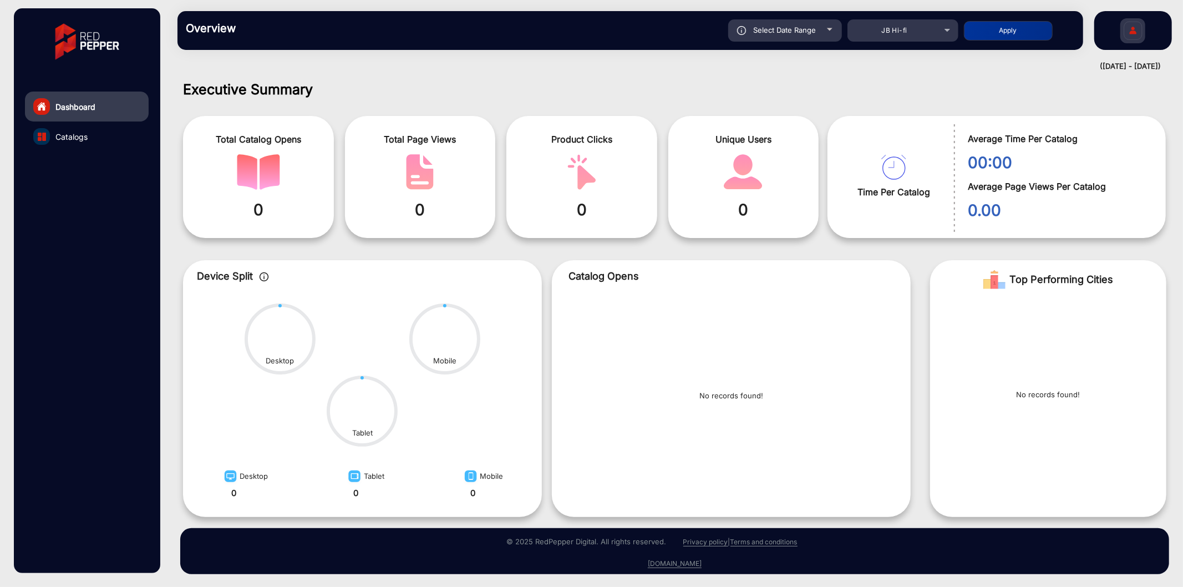
click at [994, 29] on button "Apply" at bounding box center [1008, 30] width 89 height 19
type input "[DATE]"
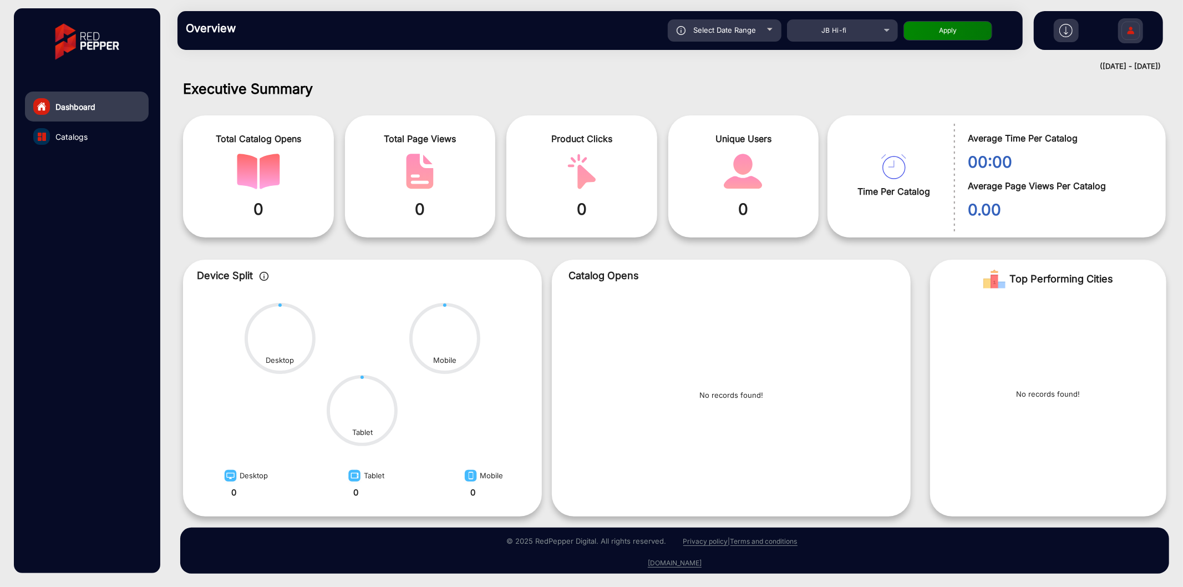
scroll to position [2, 0]
click at [728, 28] on span "Select Date Range" at bounding box center [725, 30] width 63 height 9
type input "[DATE]"
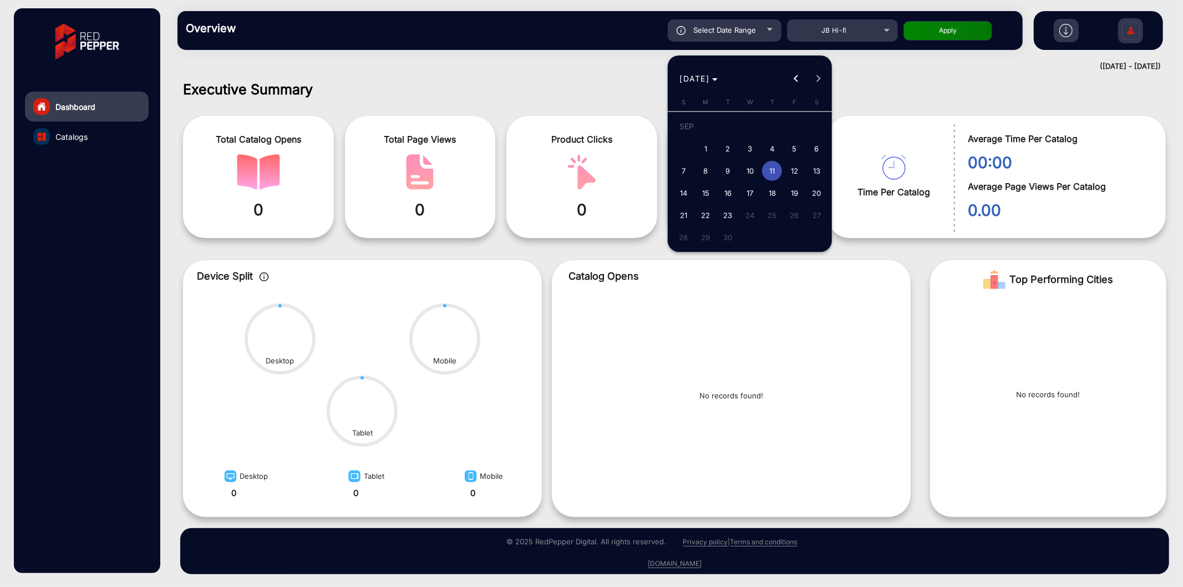
click at [702, 146] on span "1" at bounding box center [706, 149] width 20 height 20
type input "[DATE]"
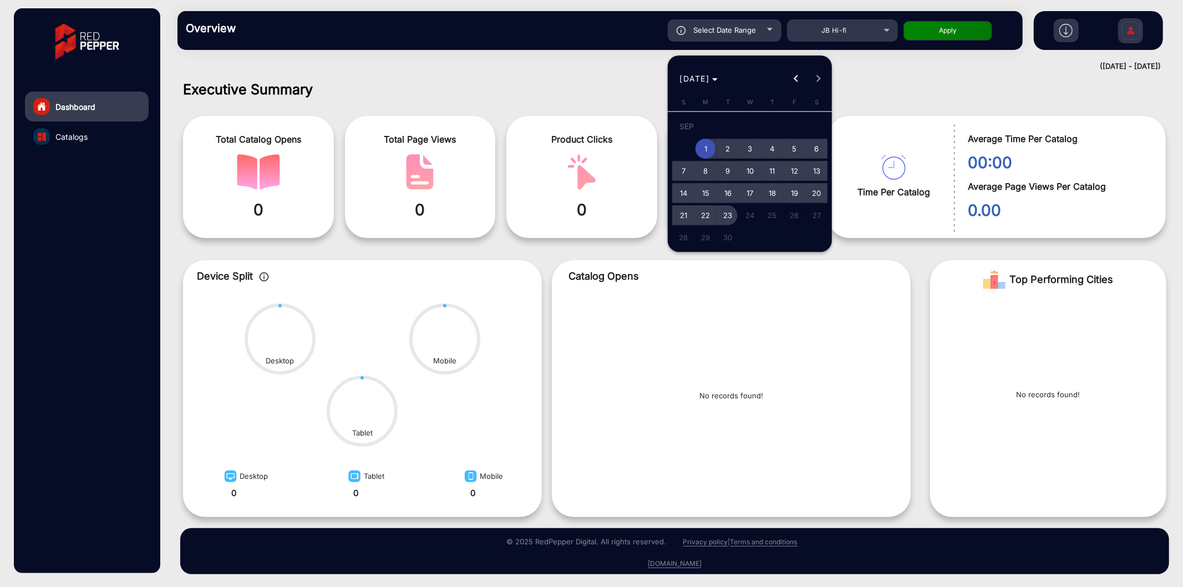
click at [719, 213] on span "23" at bounding box center [728, 215] width 20 height 20
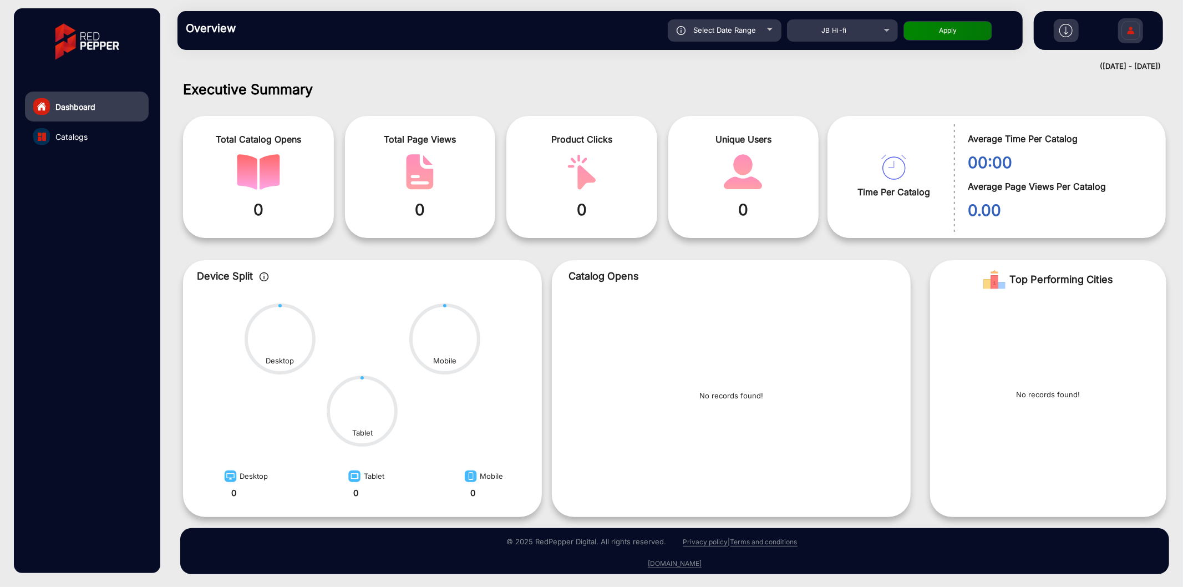
type input "[DATE]"
click at [951, 31] on button "Apply" at bounding box center [948, 30] width 89 height 19
type input "[DATE]"
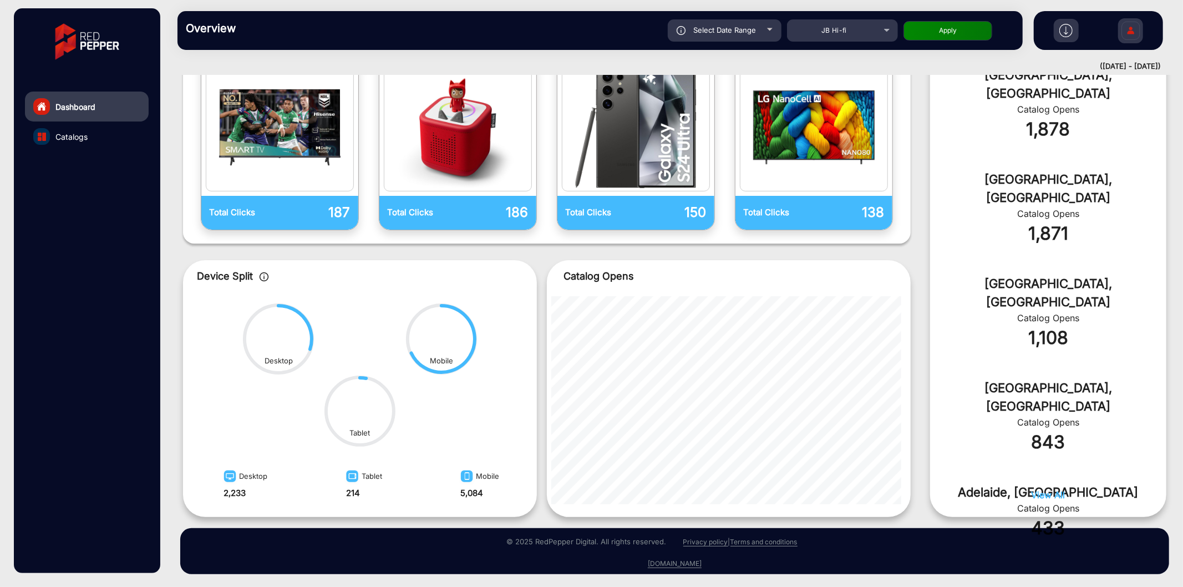
scroll to position [0, 0]
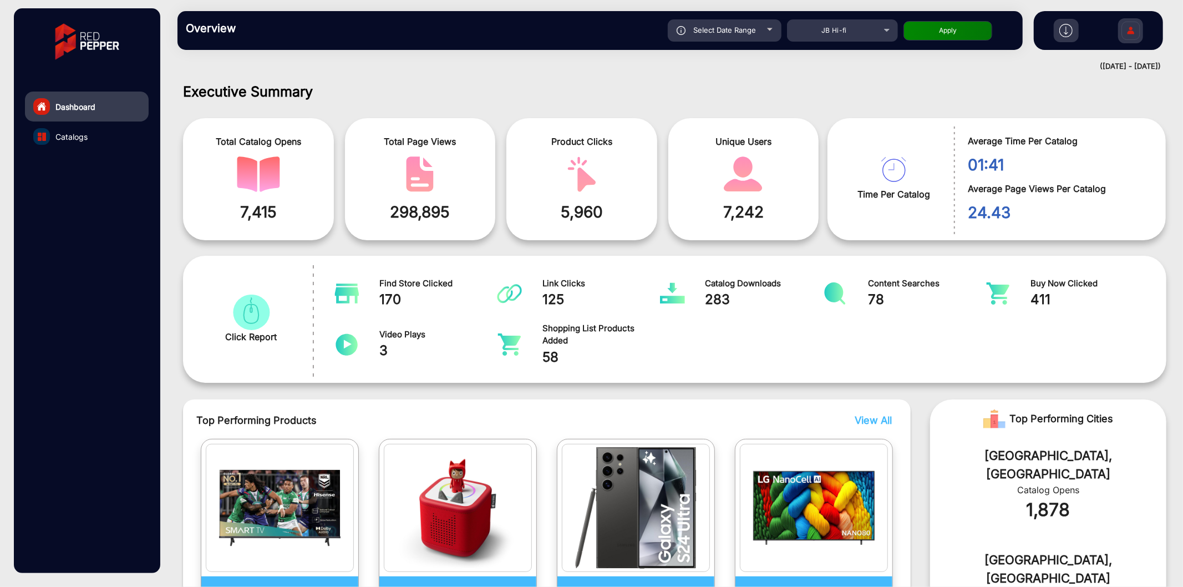
click at [725, 41] on div "Select Date Range" at bounding box center [725, 30] width 114 height 22
type input "[DATE]"
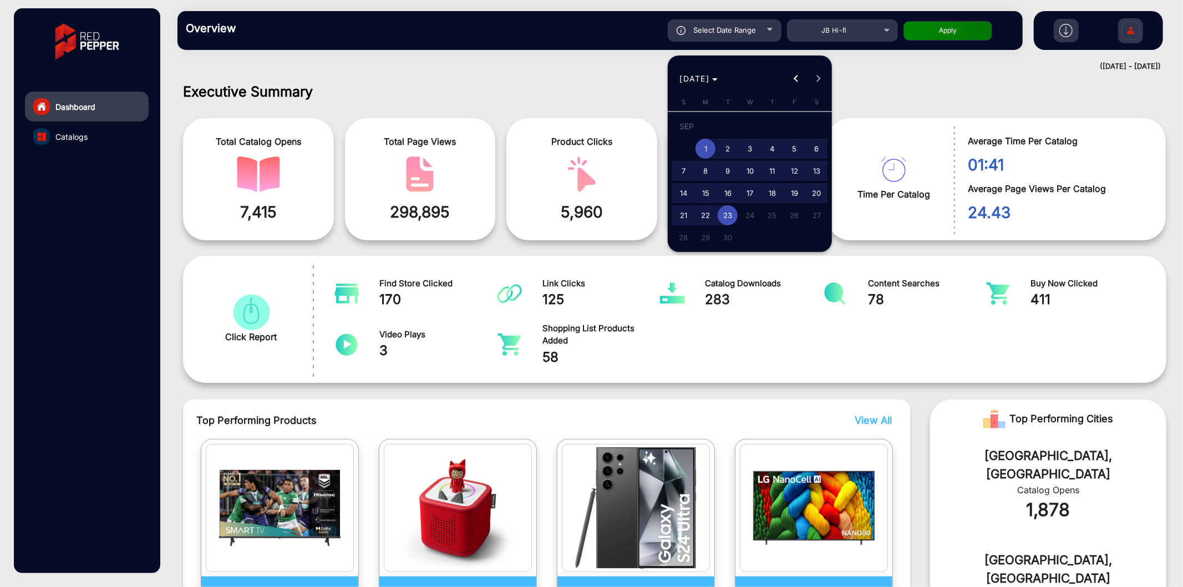
click at [599, 62] on div at bounding box center [591, 293] width 1183 height 587
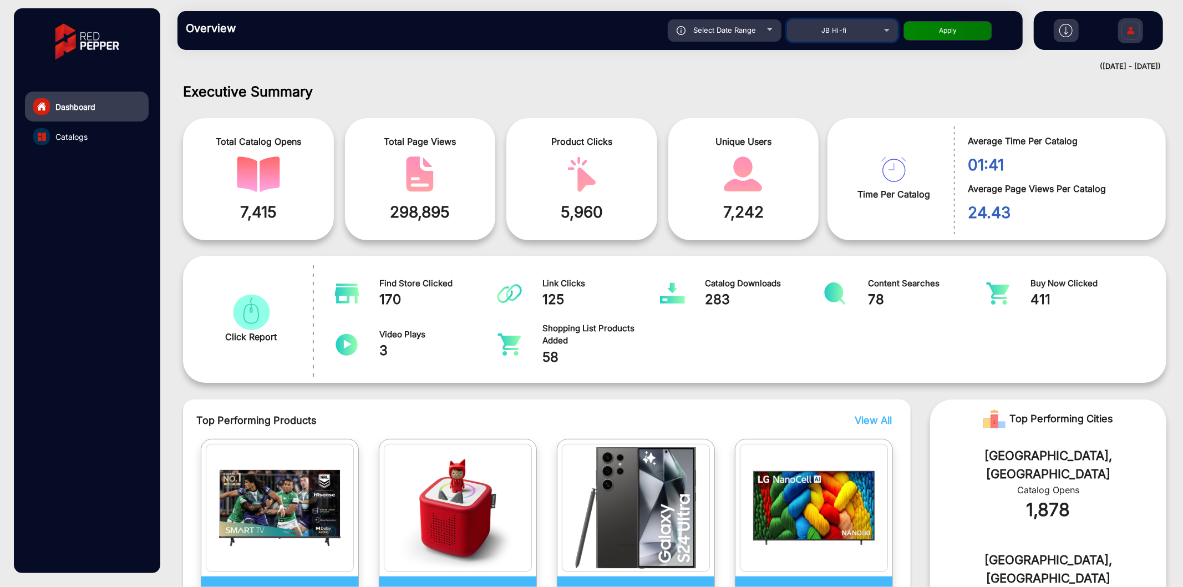
click at [846, 28] on span "JB Hi-fi" at bounding box center [835, 30] width 26 height 8
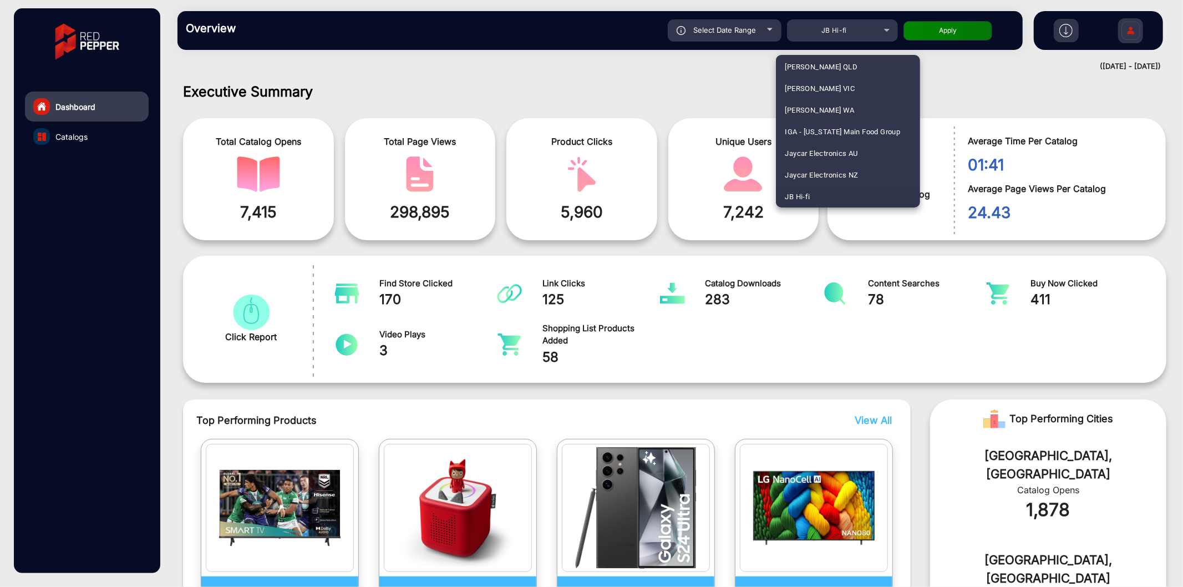
scroll to position [2254, 0]
click at [817, 148] on span "[GEOGRAPHIC_DATA]" at bounding box center [821, 154] width 72 height 22
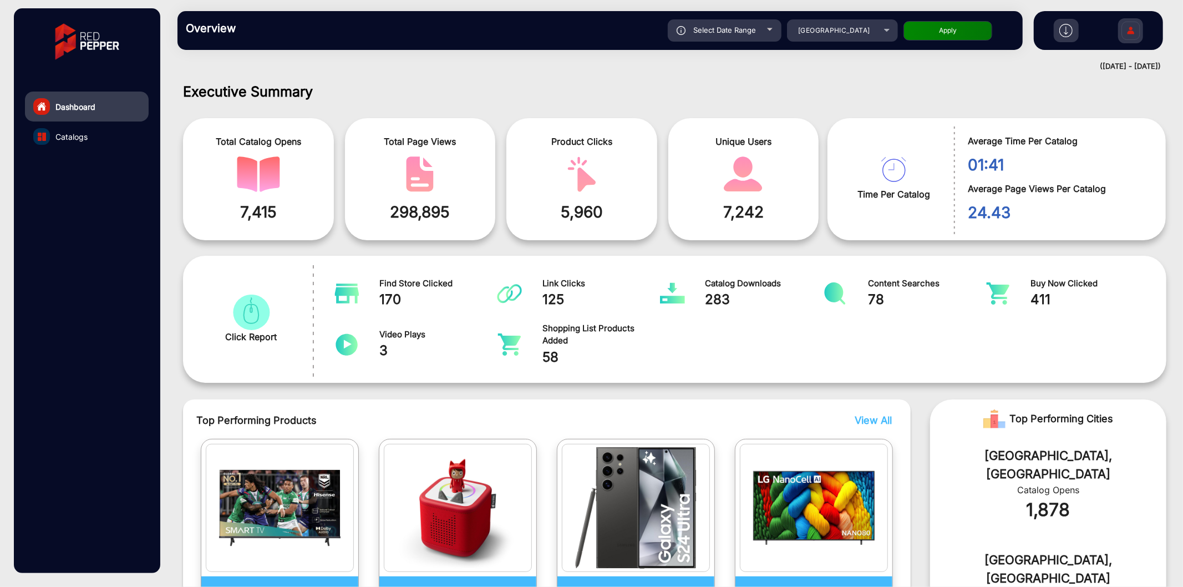
click at [935, 25] on button "Apply" at bounding box center [948, 30] width 89 height 19
type input "[DATE]"
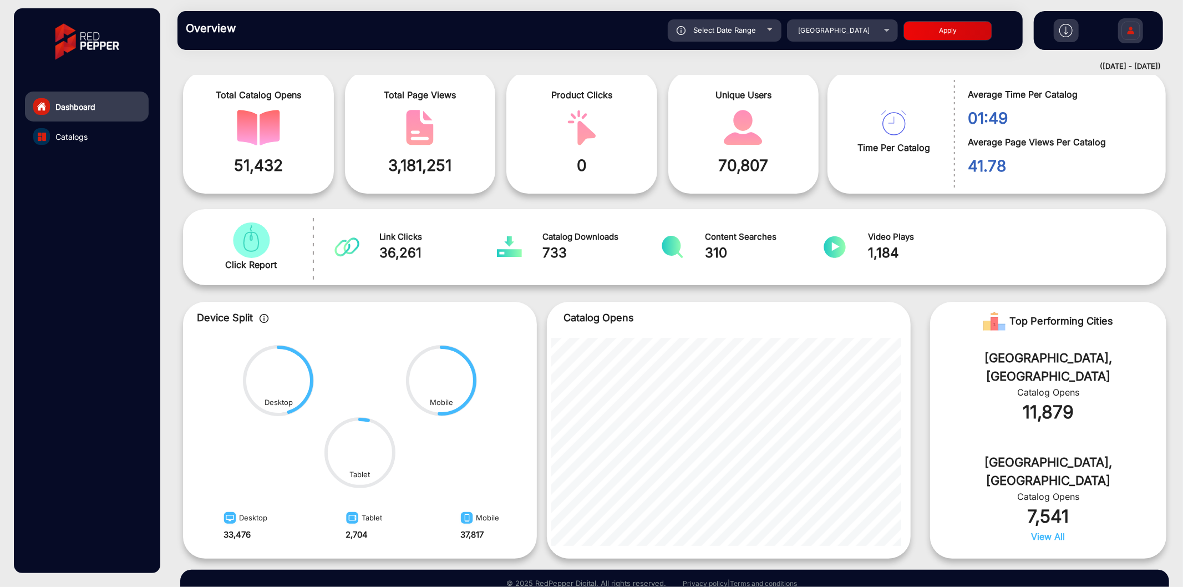
scroll to position [89, 0]
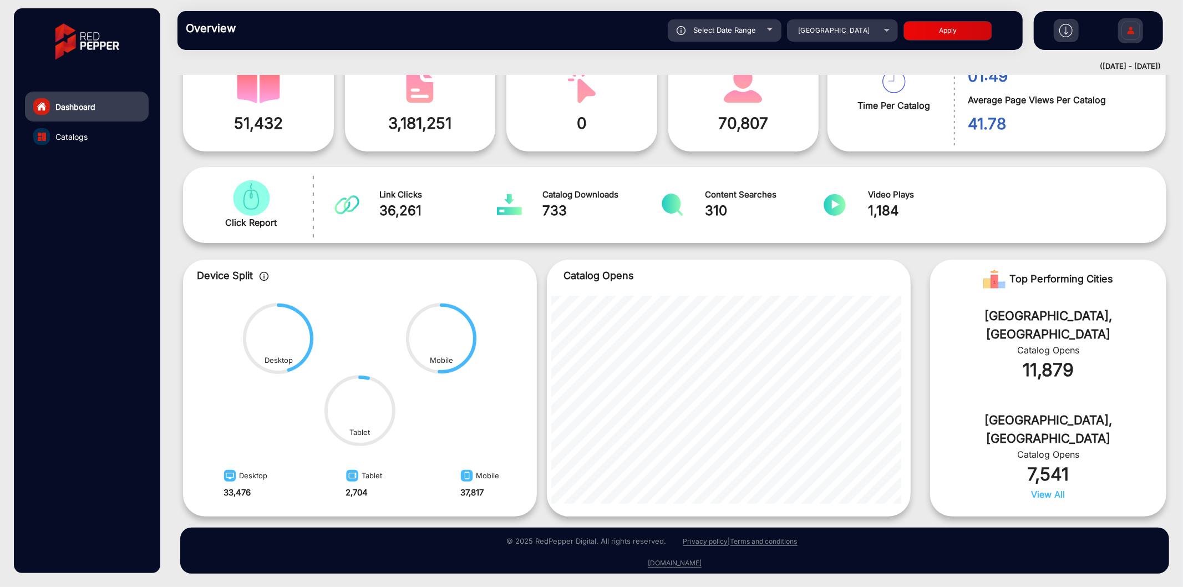
click at [542, 131] on span "0" at bounding box center [582, 123] width 134 height 23
click at [832, 33] on span "[GEOGRAPHIC_DATA]" at bounding box center [834, 30] width 72 height 8
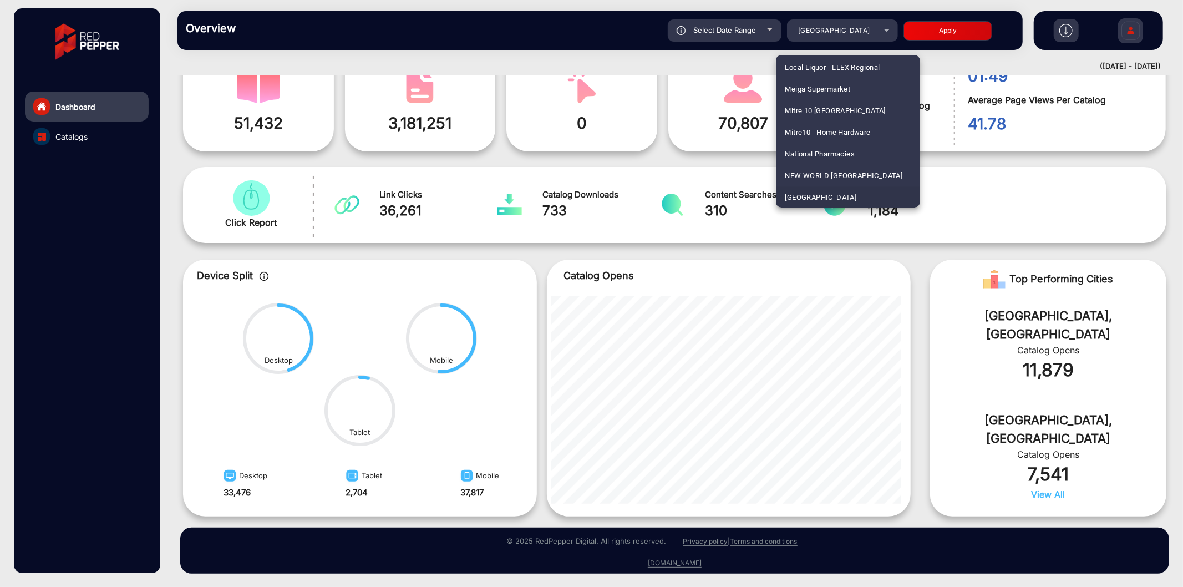
scroll to position [3054, 0]
click at [803, 132] on span "Spotlight NZ" at bounding box center [806, 133] width 42 height 22
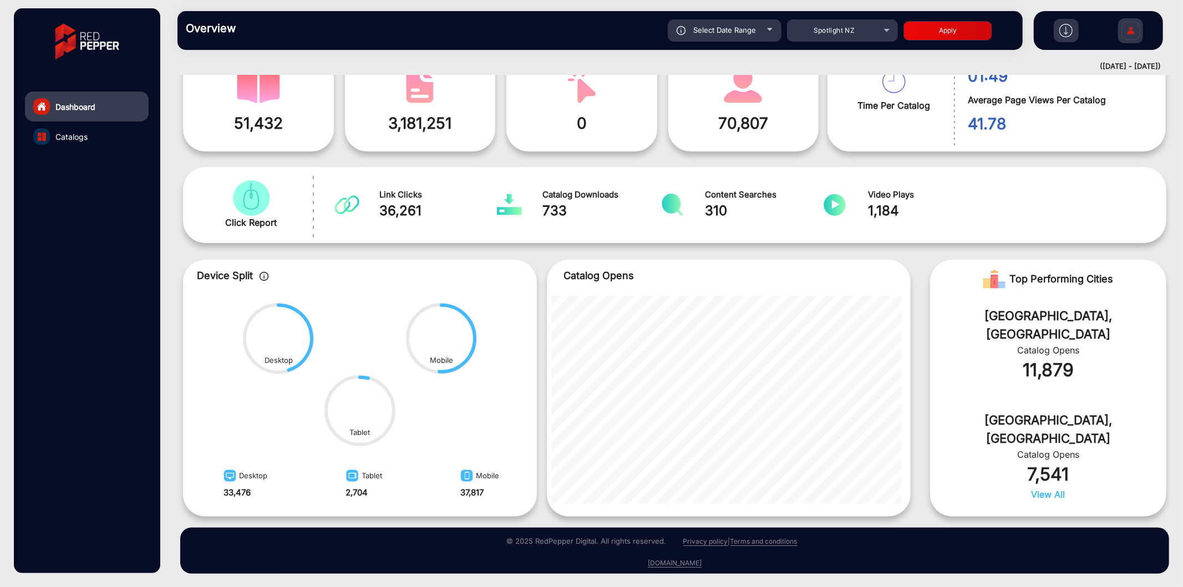
click at [944, 24] on button "Apply" at bounding box center [948, 30] width 89 height 19
type input "[DATE]"
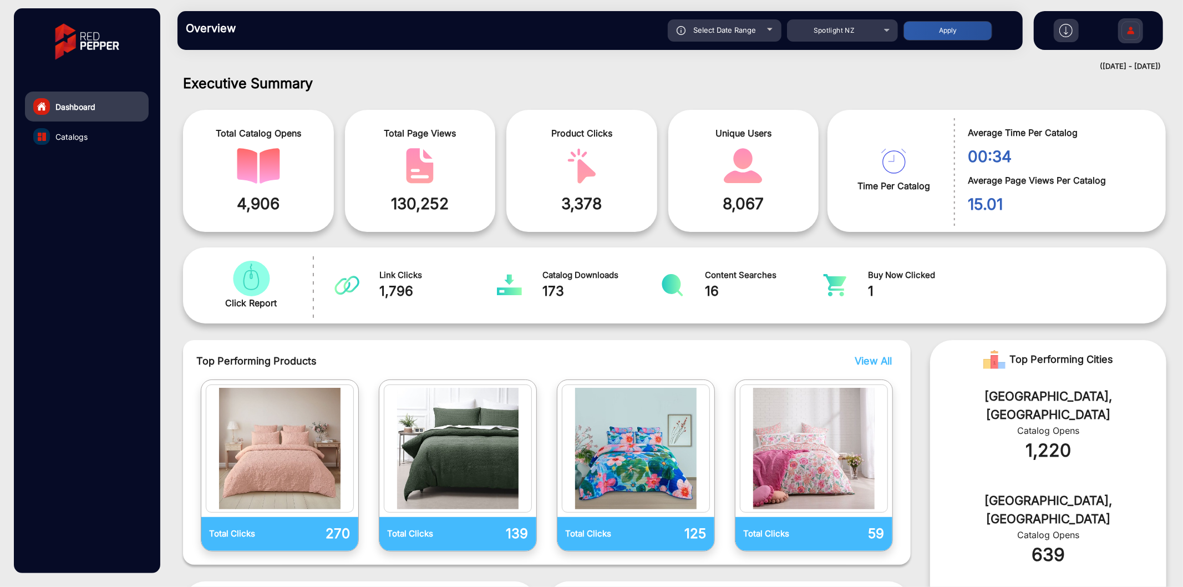
scroll to position [330, 0]
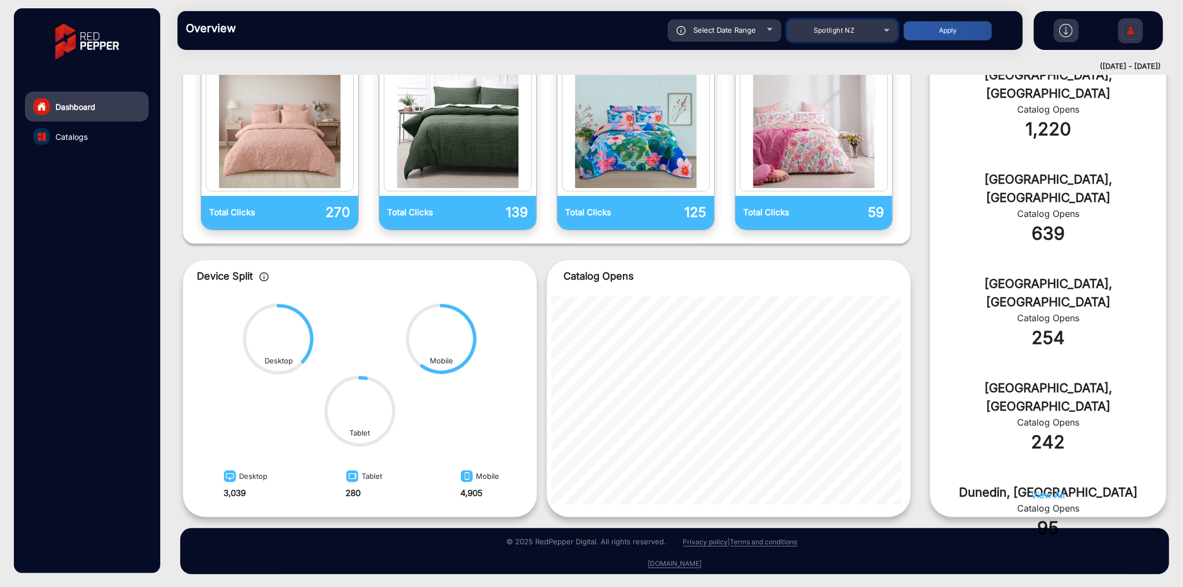
click at [806, 26] on div "Spotlight NZ" at bounding box center [834, 30] width 89 height 13
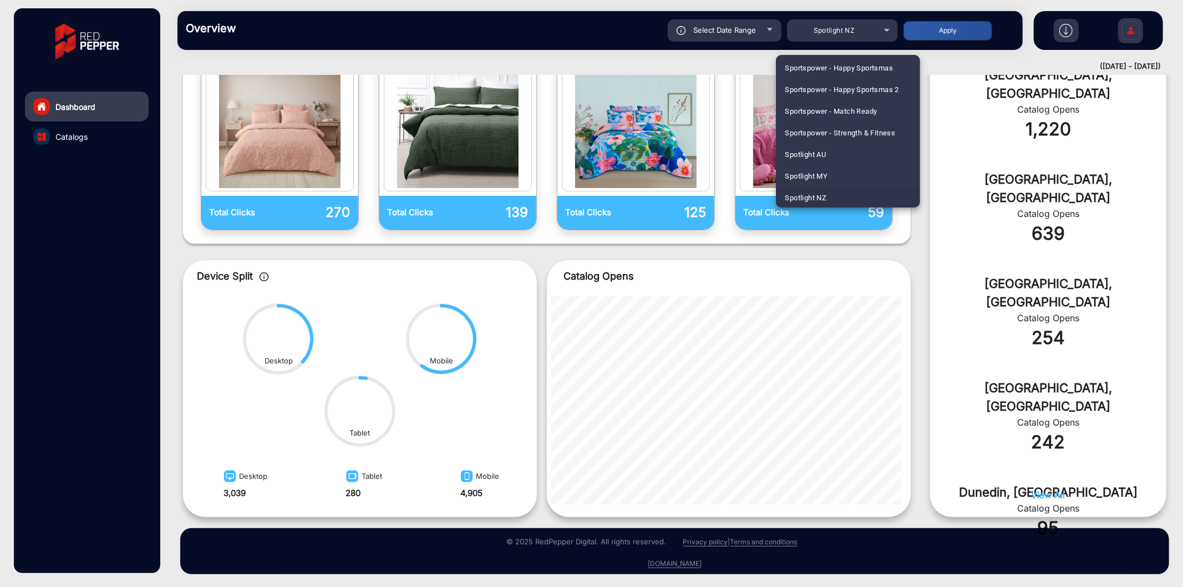
click at [810, 32] on div at bounding box center [591, 293] width 1183 height 587
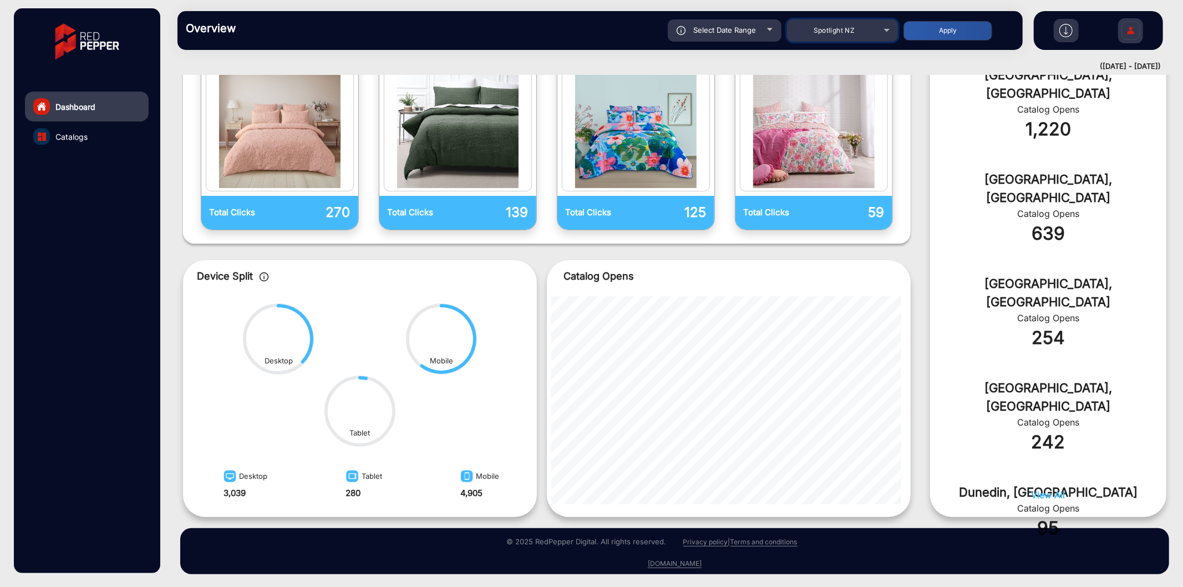
click at [791, 28] on div "Spotlight NZ" at bounding box center [834, 30] width 89 height 13
click at [842, 25] on div "Spotlight NZ" at bounding box center [834, 30] width 89 height 13
click at [840, 28] on div at bounding box center [591, 293] width 1183 height 587
click at [831, 27] on span "Spotlight NZ" at bounding box center [835, 30] width 42 height 8
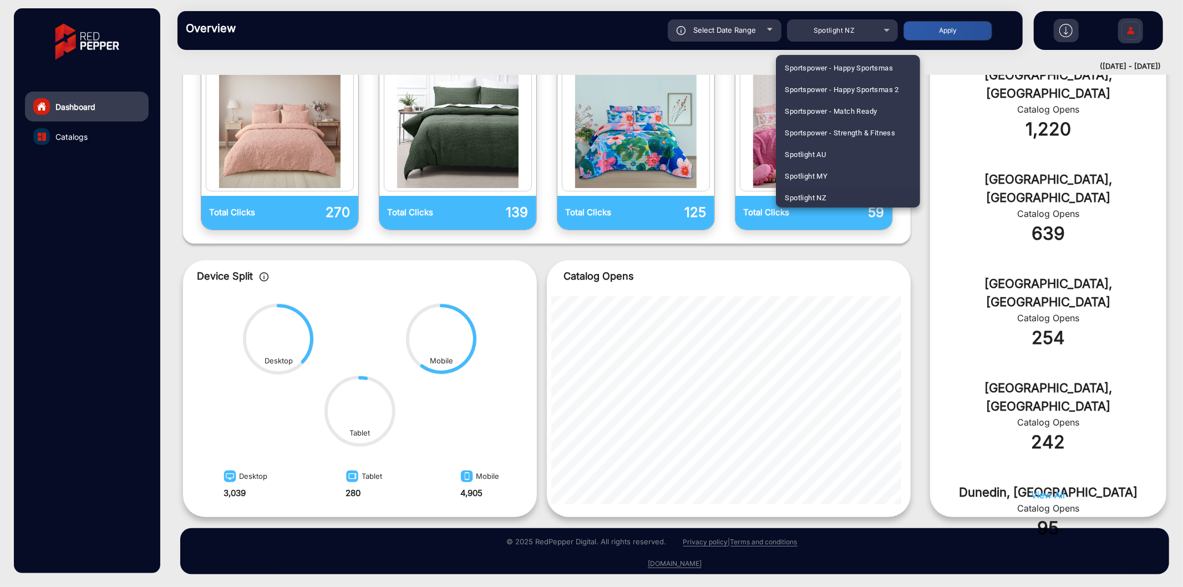
scroll to position [1690, 0]
click at [814, 129] on span "[PERSON_NAME]" at bounding box center [813, 133] width 56 height 22
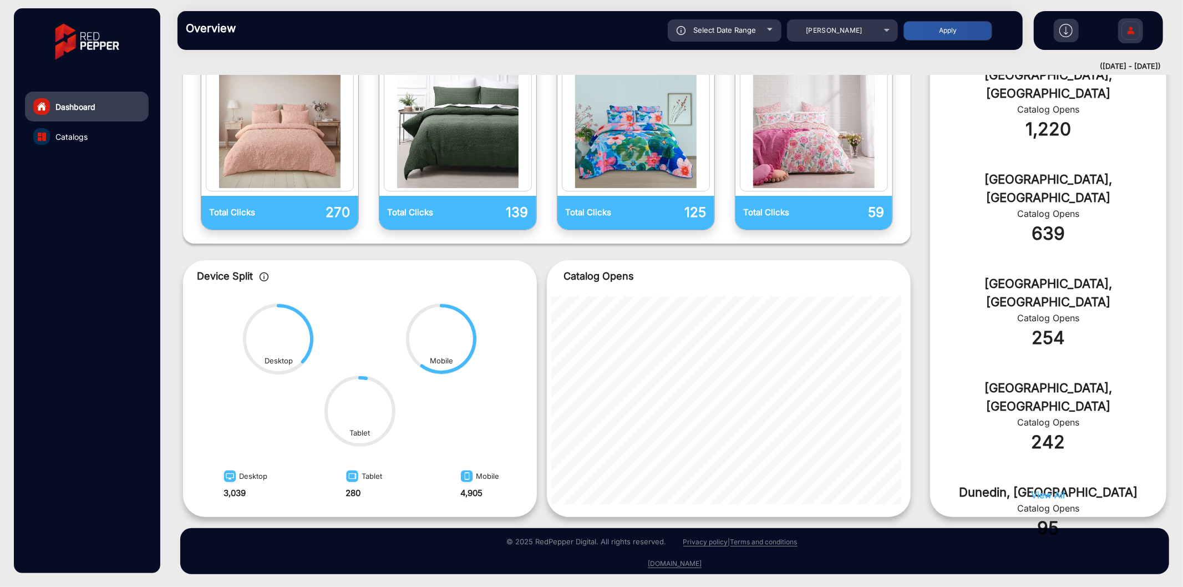
click at [953, 32] on button "Apply" at bounding box center [948, 30] width 89 height 19
type input "[DATE]"
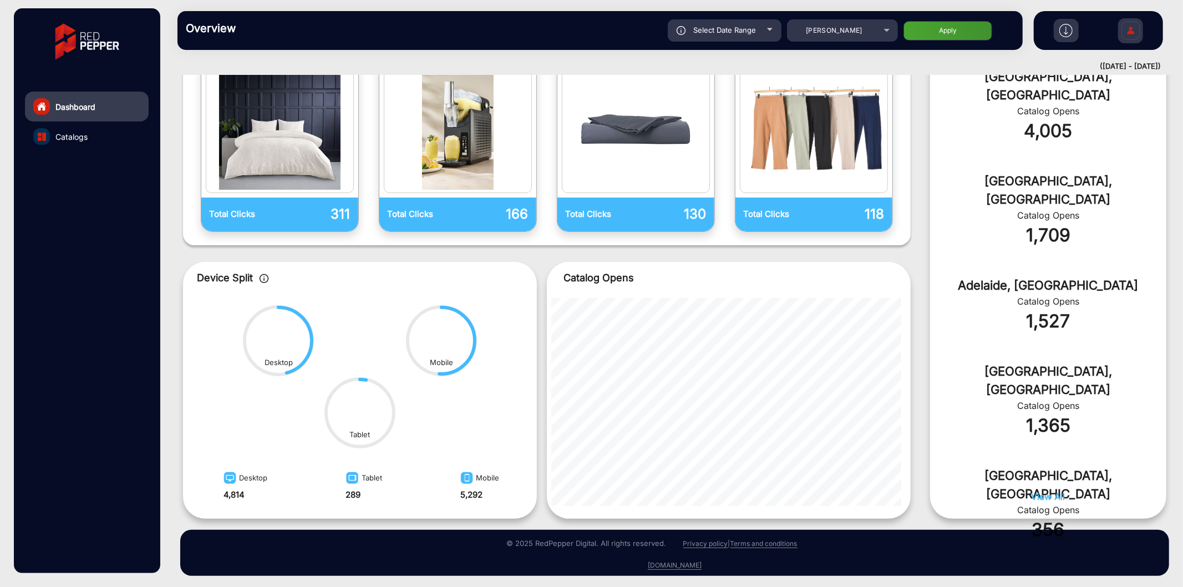
scroll to position [330, 0]
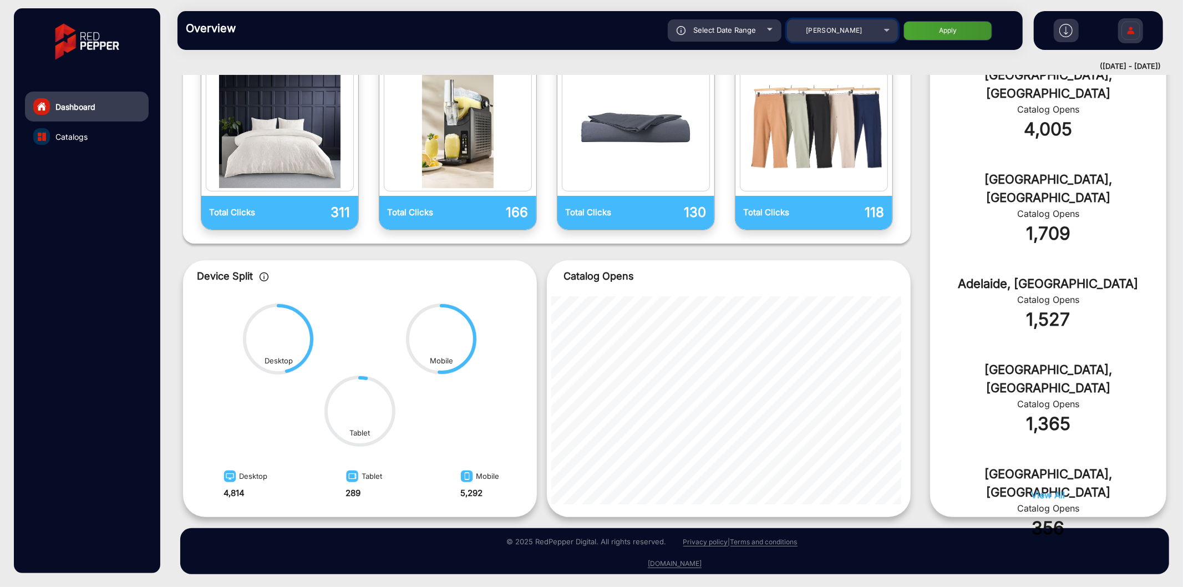
click at [817, 29] on span "[PERSON_NAME]" at bounding box center [834, 30] width 57 height 8
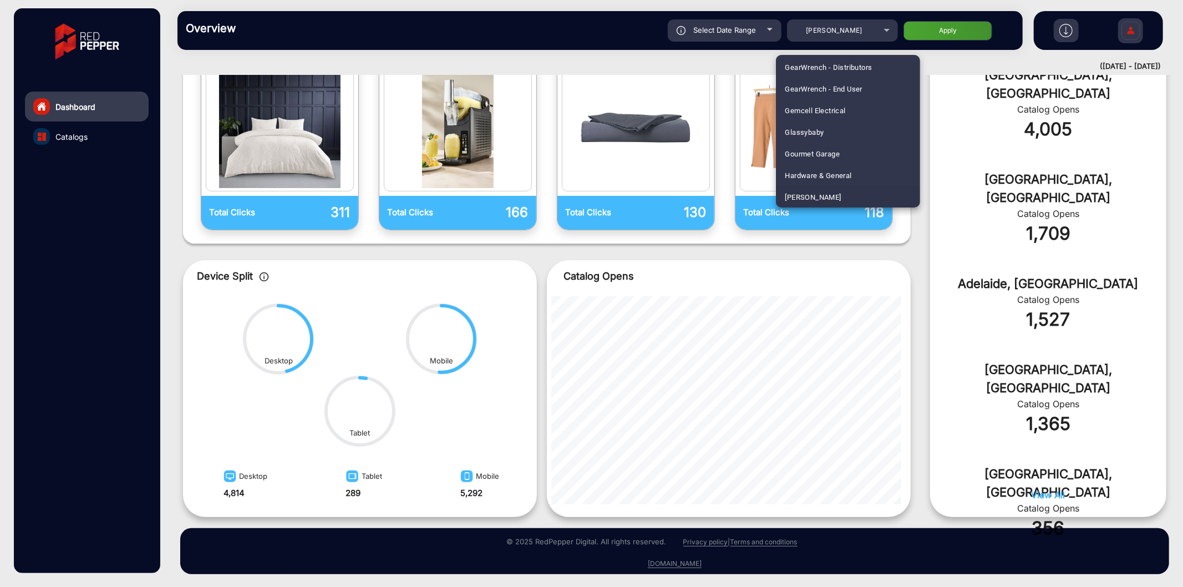
scroll to position [3097, 0]
click at [591, 275] on div at bounding box center [591, 293] width 1183 height 587
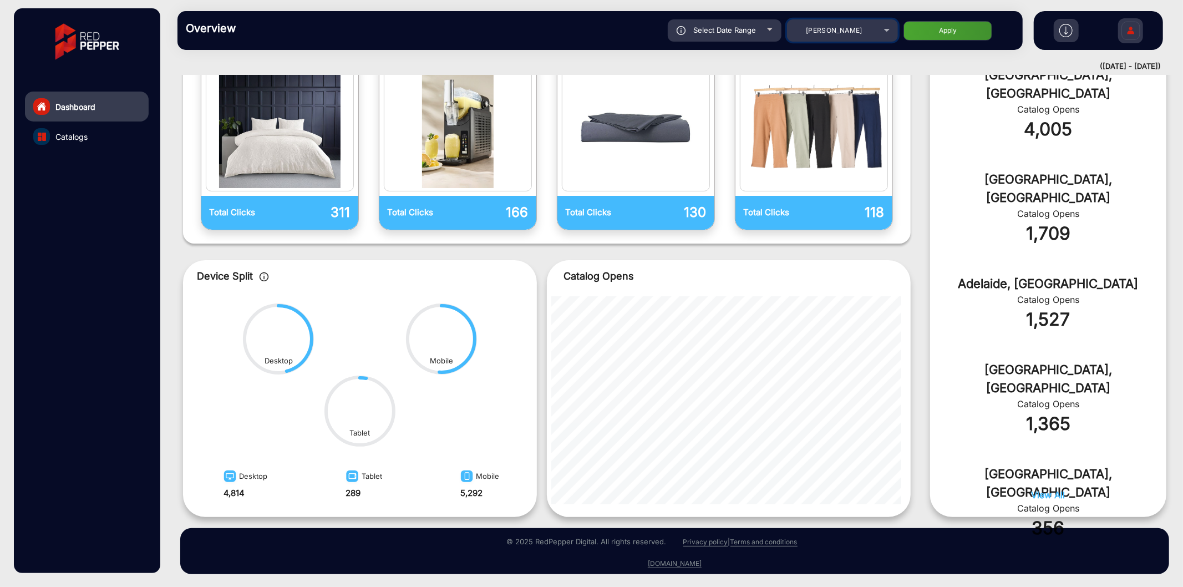
click at [812, 37] on div "[PERSON_NAME]" at bounding box center [834, 30] width 89 height 13
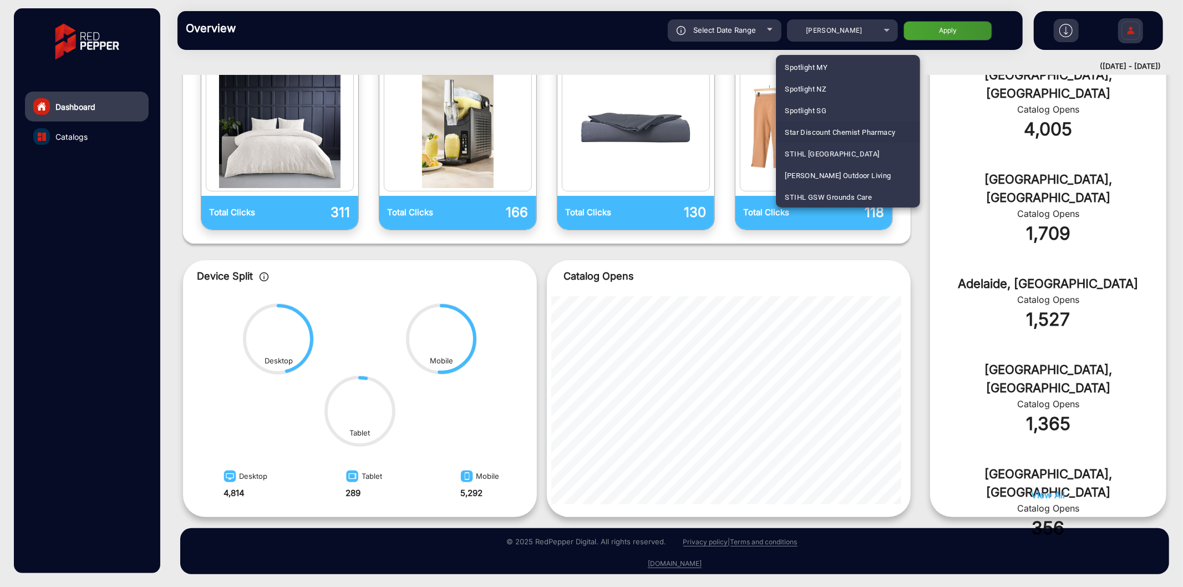
click at [852, 133] on span "Star Discount Chemist Pharmacy" at bounding box center [840, 133] width 110 height 22
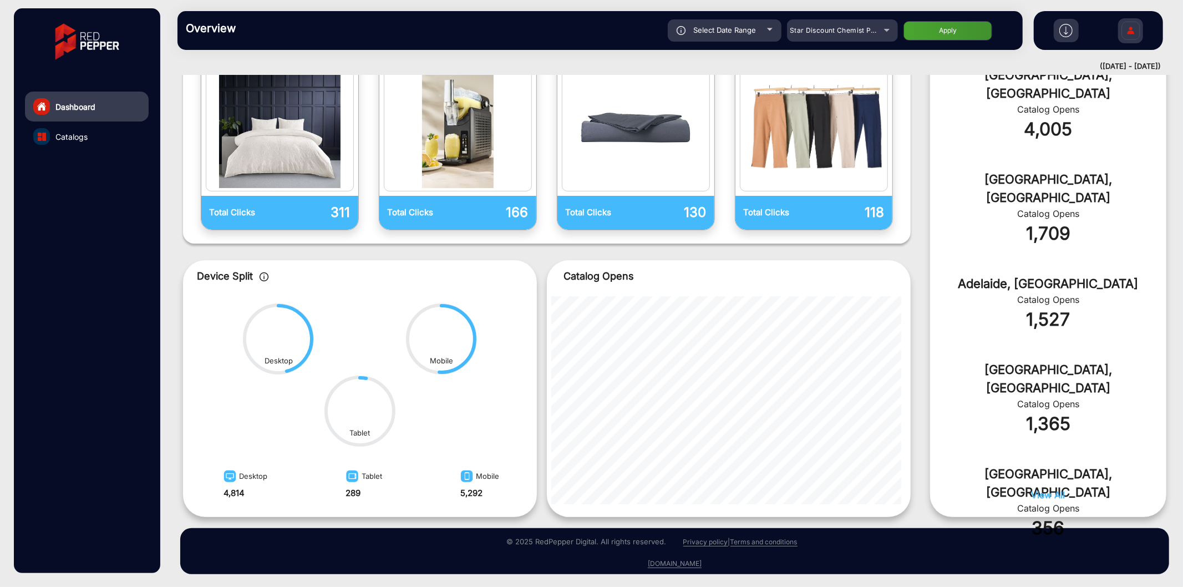
click at [945, 26] on button "Apply" at bounding box center [948, 30] width 89 height 19
type input "[DATE]"
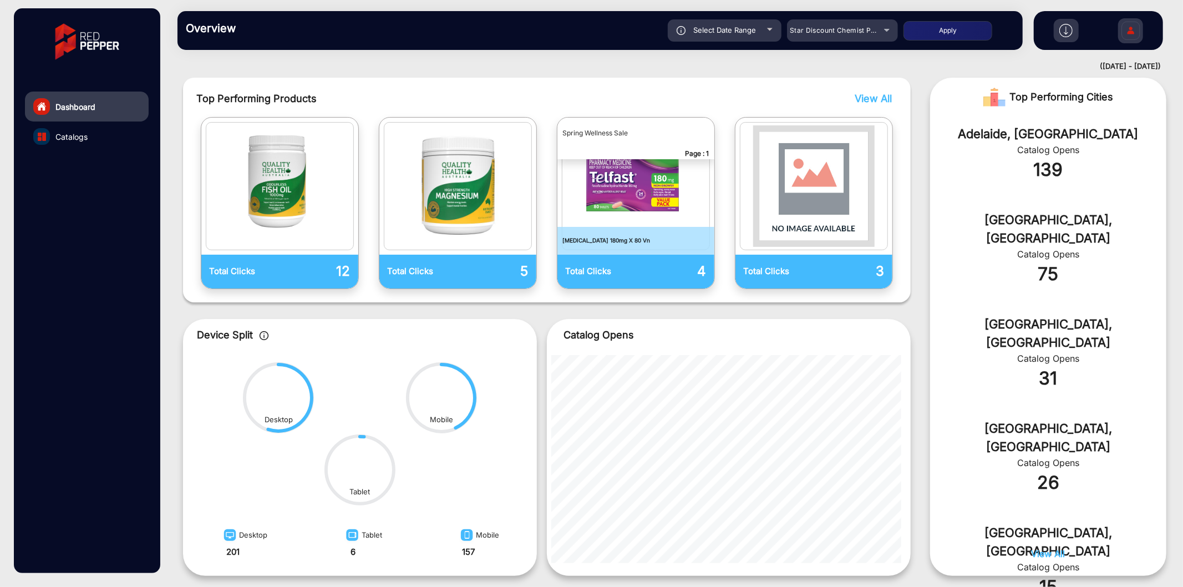
scroll to position [330, 0]
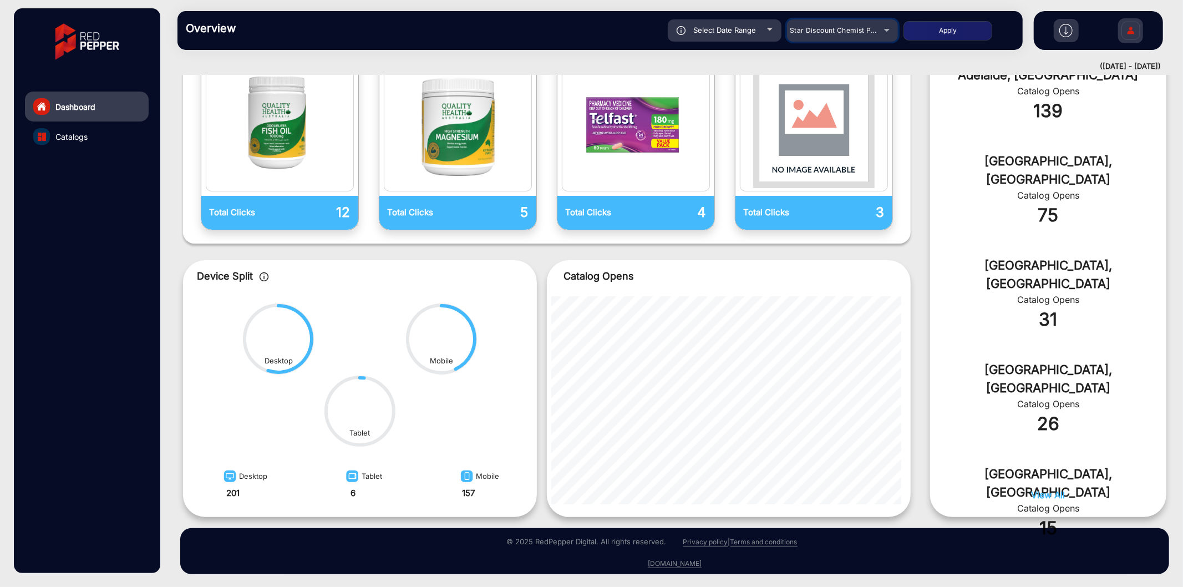
click at [829, 32] on span "Star Discount Chemist Pharmacy" at bounding box center [845, 30] width 111 height 8
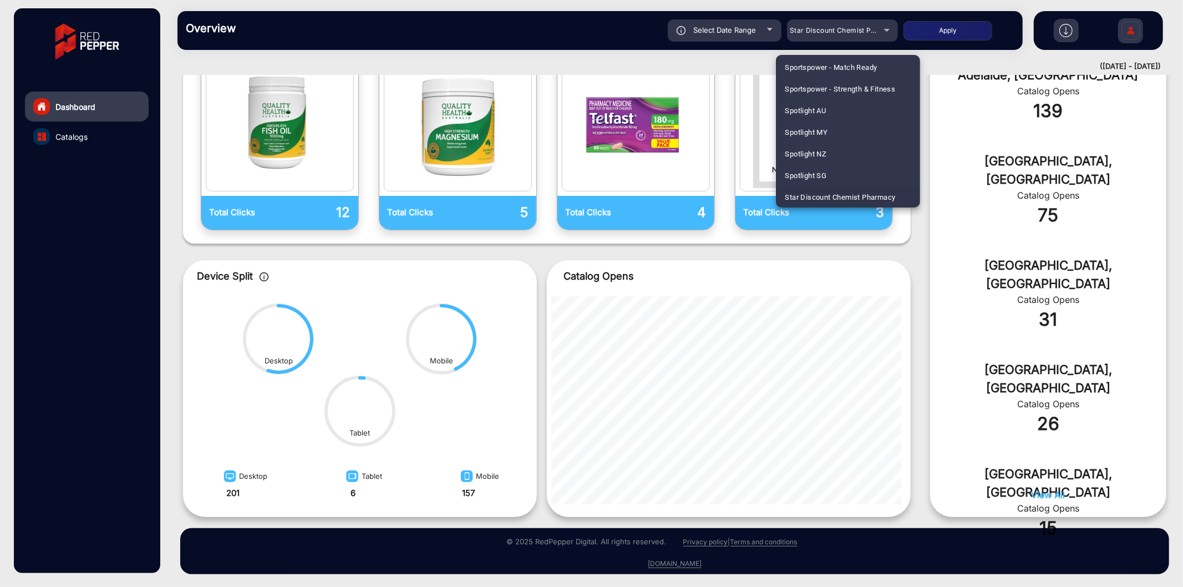
scroll to position [198, 0]
click at [839, 128] on span "Australian Butchers Store" at bounding box center [827, 132] width 85 height 22
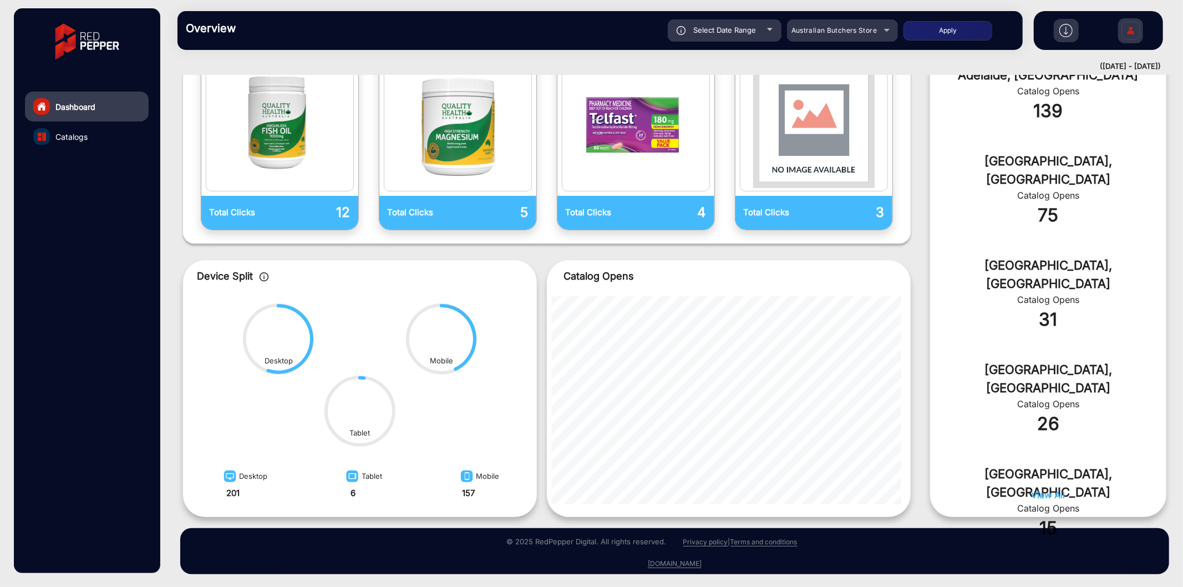
click at [950, 22] on button "Apply" at bounding box center [948, 30] width 89 height 19
type input "[DATE]"
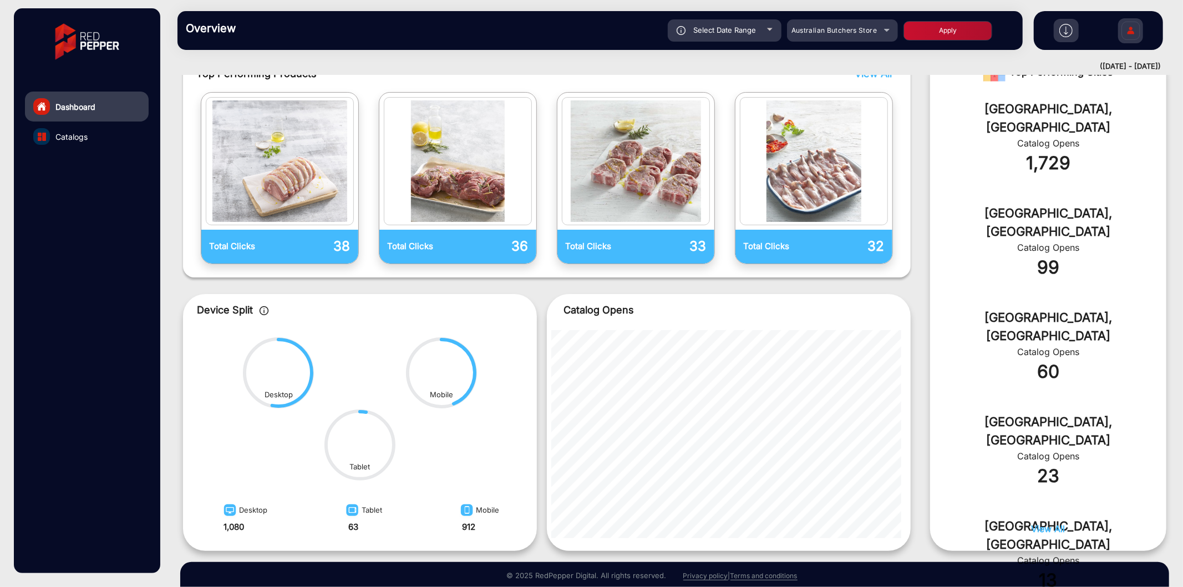
scroll to position [330, 0]
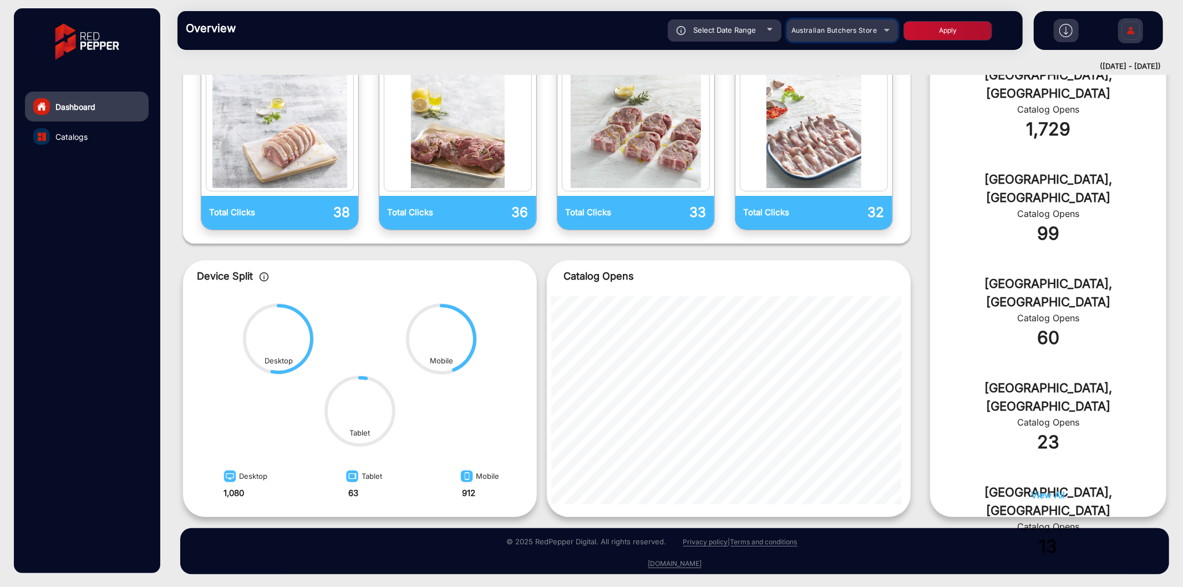
click at [835, 31] on span "Australian Butchers Store" at bounding box center [834, 30] width 85 height 8
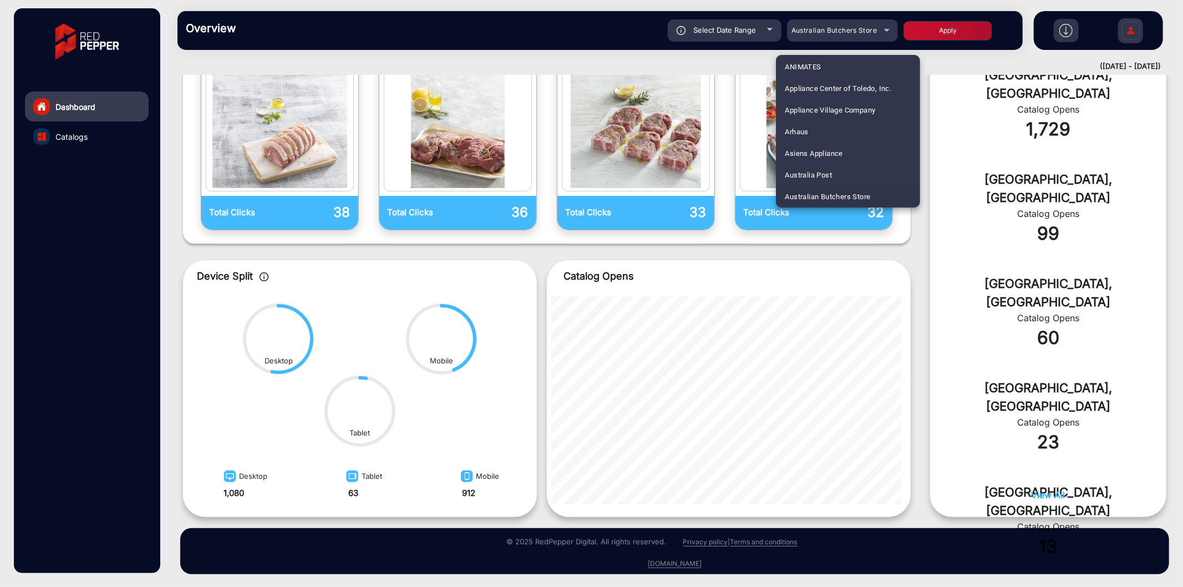
scroll to position [3, 0]
click at [803, 126] on span "Alliance Pharmacy" at bounding box center [816, 132] width 62 height 22
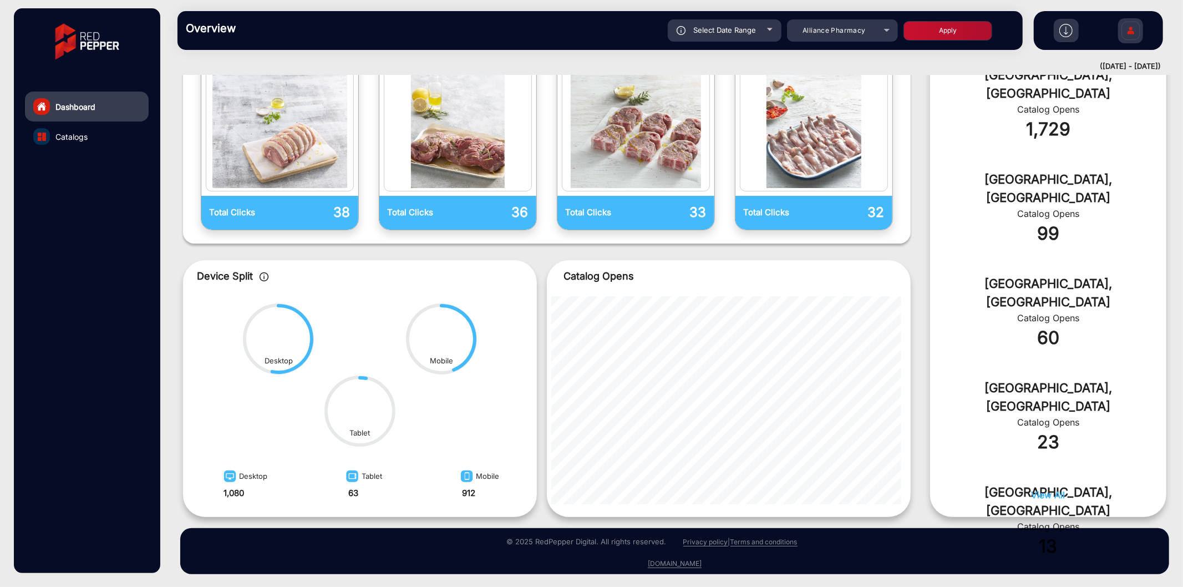
click at [945, 26] on button "Apply" at bounding box center [948, 30] width 89 height 19
type input "[DATE]"
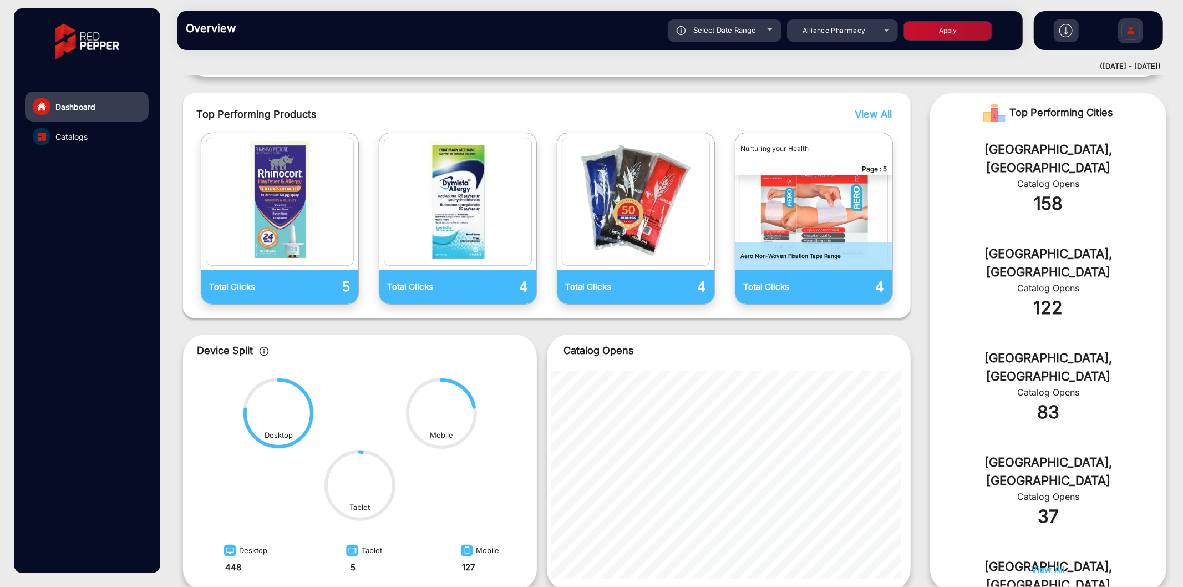
scroll to position [330, 0]
